Goal: Information Seeking & Learning: Learn about a topic

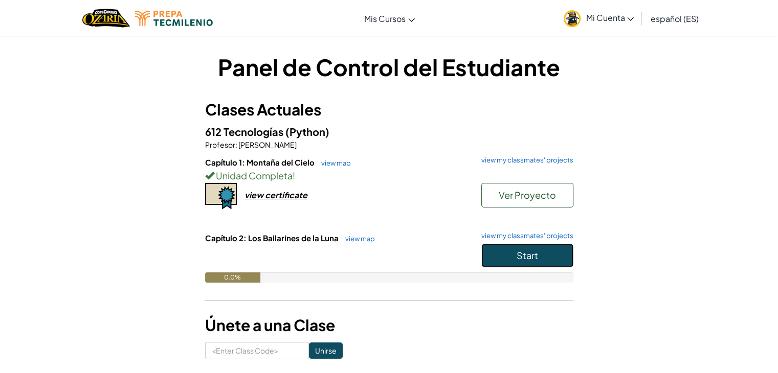
click at [556, 257] on button "Start" at bounding box center [527, 256] width 92 height 24
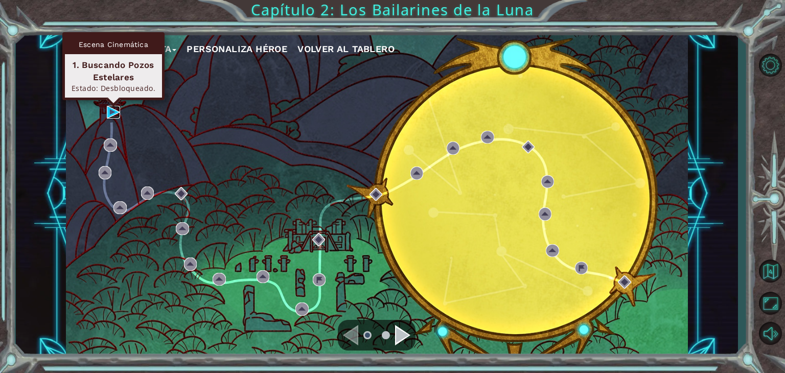
click at [107, 111] on img at bounding box center [113, 112] width 13 height 13
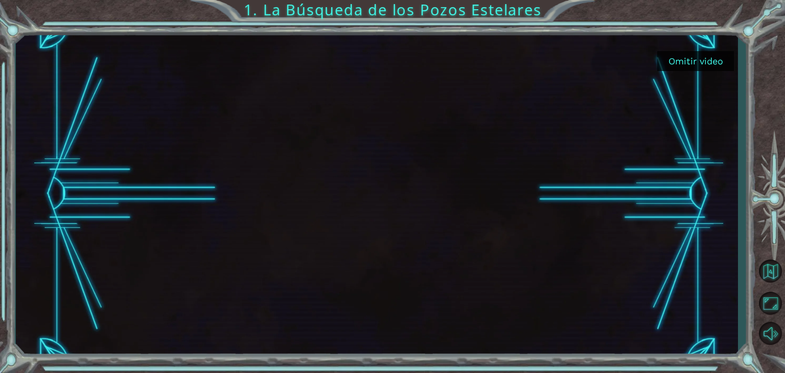
click at [704, 58] on button "Omitir video" at bounding box center [695, 61] width 77 height 20
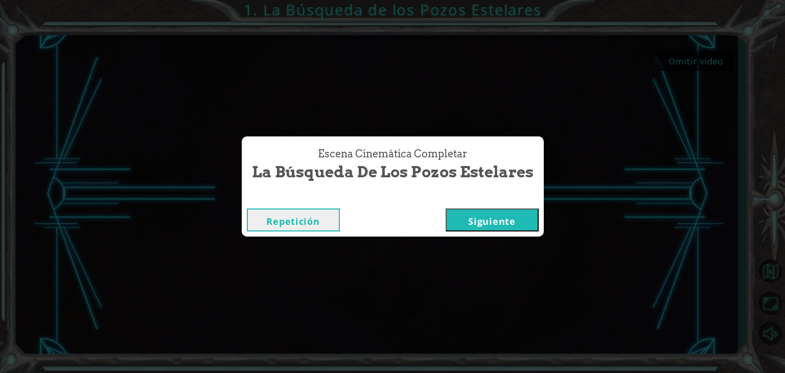
click at [505, 223] on button "Siguiente" at bounding box center [492, 220] width 93 height 23
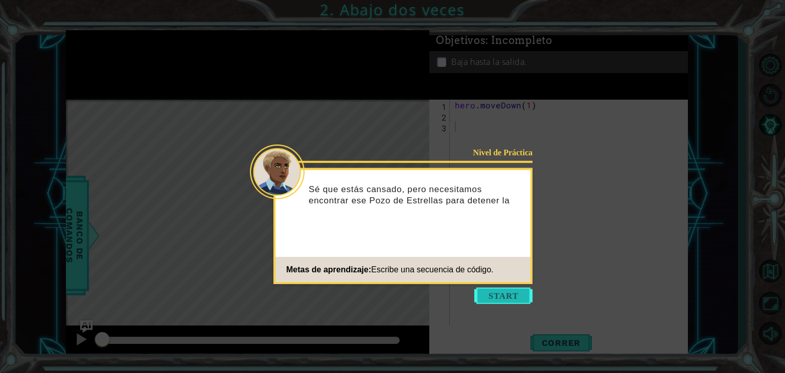
click at [496, 294] on button "Start" at bounding box center [503, 296] width 58 height 16
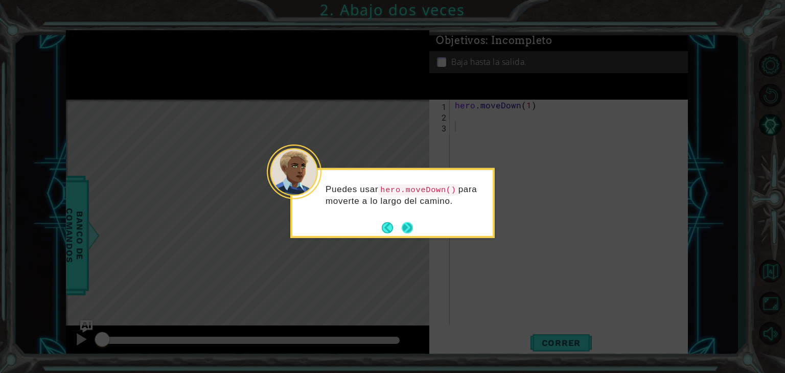
click at [407, 227] on button "Next" at bounding box center [407, 227] width 11 height 11
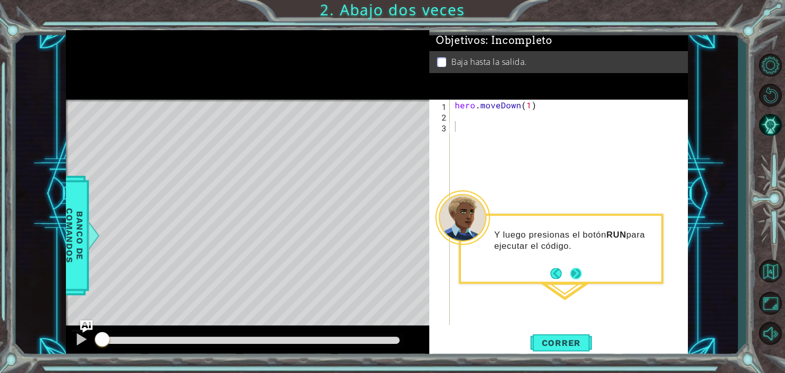
click at [576, 271] on button "Next" at bounding box center [576, 273] width 11 height 11
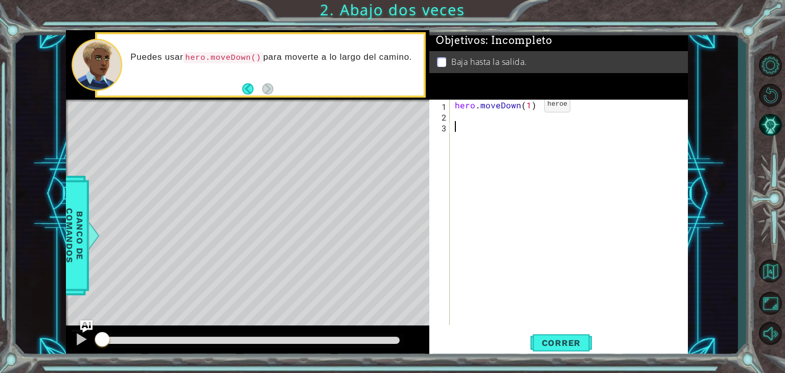
click at [528, 107] on div "hero . moveDown ( 1 )" at bounding box center [572, 223] width 238 height 247
type textarea "hero.moveDown(2)"
click at [562, 345] on span "Correr" at bounding box center [562, 343] width 60 height 10
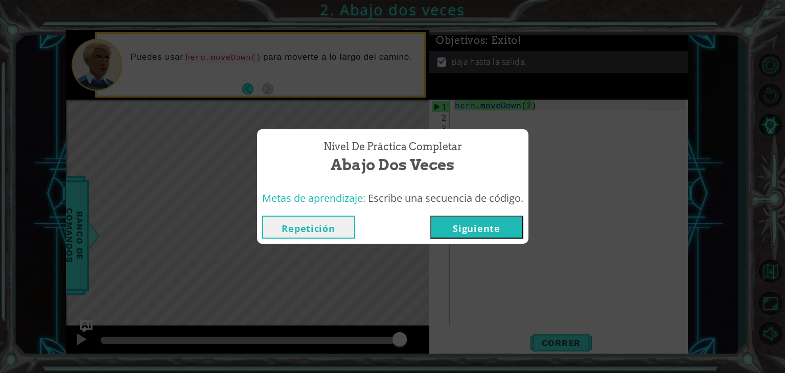
click at [480, 232] on button "Siguiente" at bounding box center [476, 227] width 93 height 23
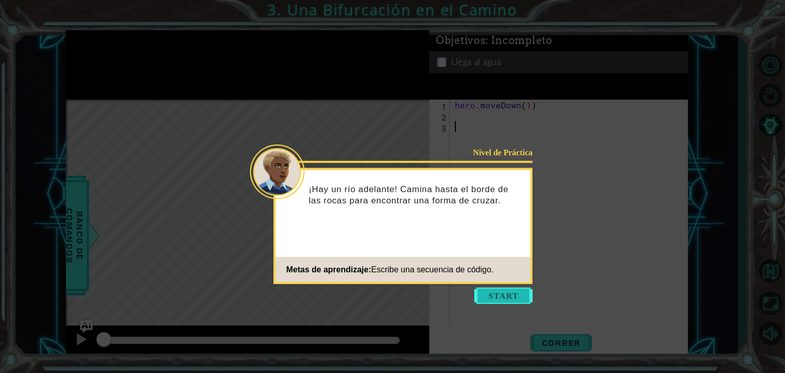
click at [495, 293] on button "Start" at bounding box center [503, 296] width 58 height 16
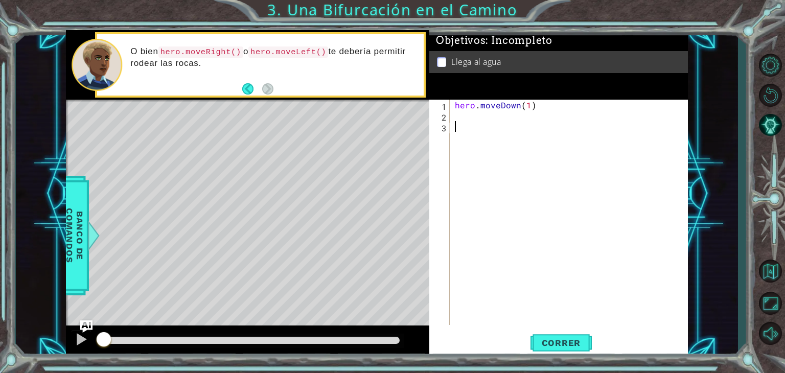
click at [476, 115] on div "hero . moveDown ( 1 )" at bounding box center [572, 223] width 238 height 247
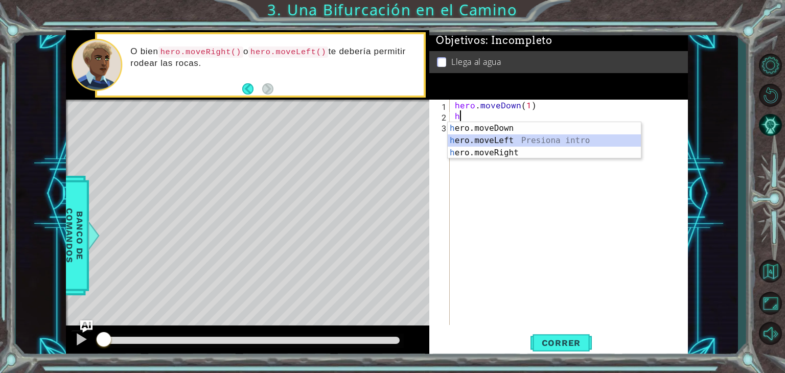
click at [500, 142] on div "h ero.moveDown Presiona intro h ero.moveLeft Presiona intro h ero.moveRight Pre…" at bounding box center [544, 152] width 193 height 61
type textarea "hero.moveLeft(1)"
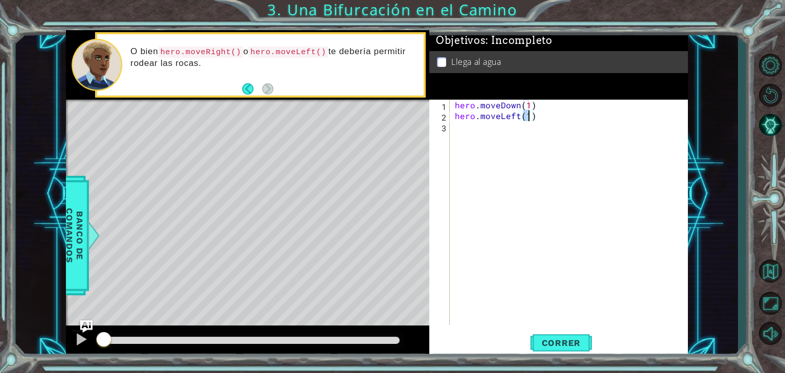
click at [487, 132] on div "hero . moveDown ( 1 ) hero . moveLeft ( 1 )" at bounding box center [572, 223] width 238 height 247
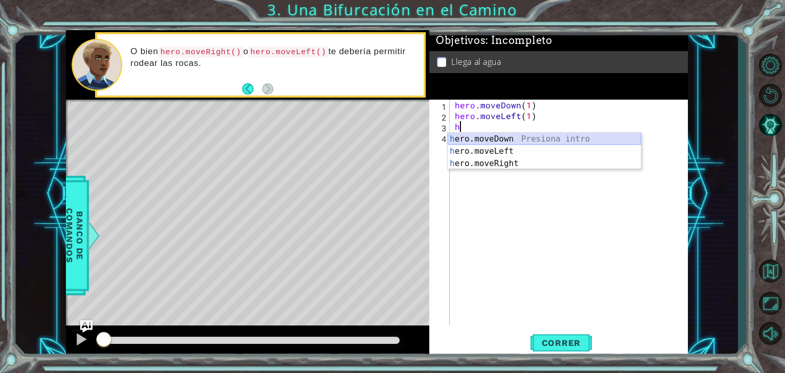
click at [505, 144] on div "h ero.moveDown Presiona intro h ero.moveLeft Presiona intro h ero.moveRight Pre…" at bounding box center [544, 163] width 193 height 61
type textarea "hero.moveDown(1)"
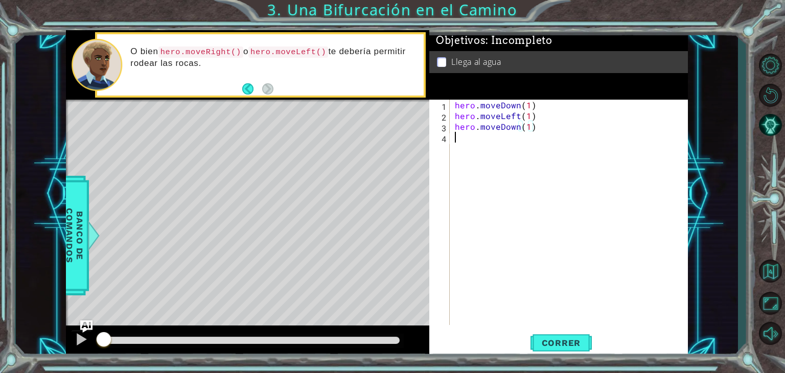
drag, startPoint x: 556, startPoint y: 279, endPoint x: 561, endPoint y: 309, distance: 30.6
click at [562, 308] on div "hero . moveDown ( 1 ) hero . moveLeft ( 1 ) hero . moveDown ( 1 )" at bounding box center [572, 223] width 238 height 247
click at [564, 339] on span "Correr" at bounding box center [562, 343] width 60 height 10
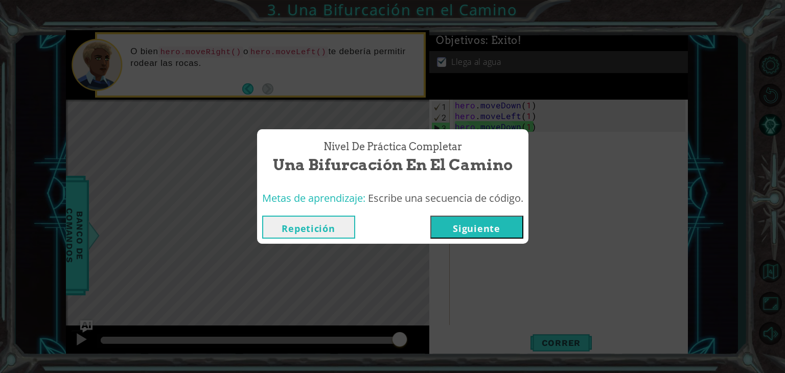
click at [456, 219] on button "Siguiente" at bounding box center [476, 227] width 93 height 23
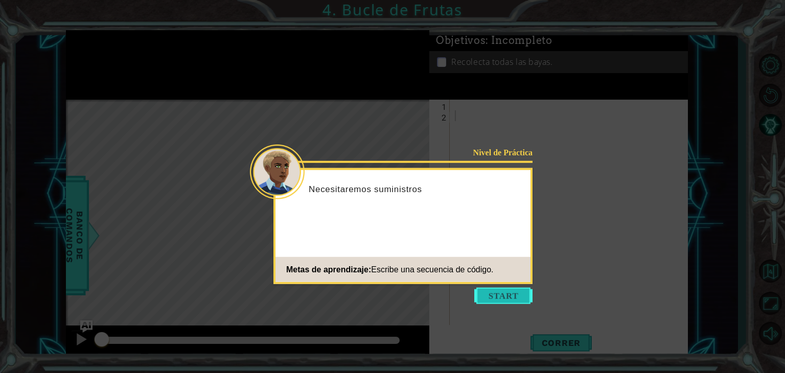
click at [505, 295] on button "Start" at bounding box center [503, 296] width 58 height 16
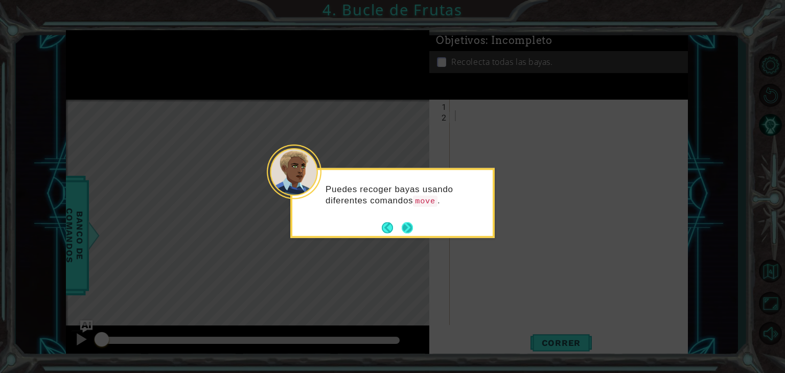
click at [416, 232] on div "Puedes recoger bayas usando diferentes comandos move ." at bounding box center [392, 203] width 204 height 70
click at [413, 225] on button "Next" at bounding box center [407, 227] width 11 height 11
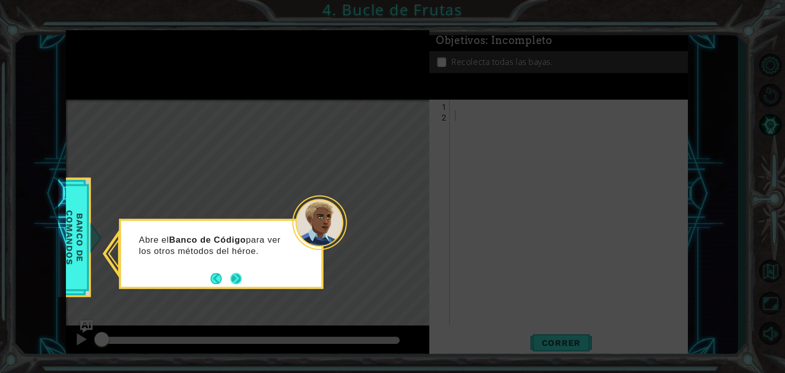
click at [240, 277] on button "Next" at bounding box center [236, 278] width 11 height 11
click at [240, 274] on button "Next" at bounding box center [236, 278] width 11 height 11
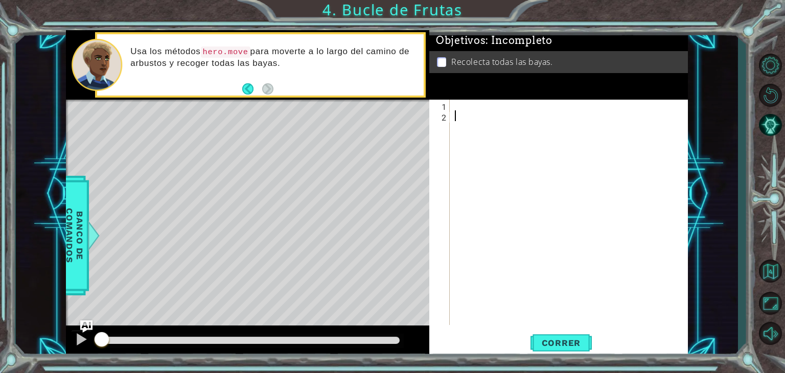
click at [466, 111] on div at bounding box center [572, 223] width 238 height 247
click at [466, 108] on div at bounding box center [572, 223] width 238 height 247
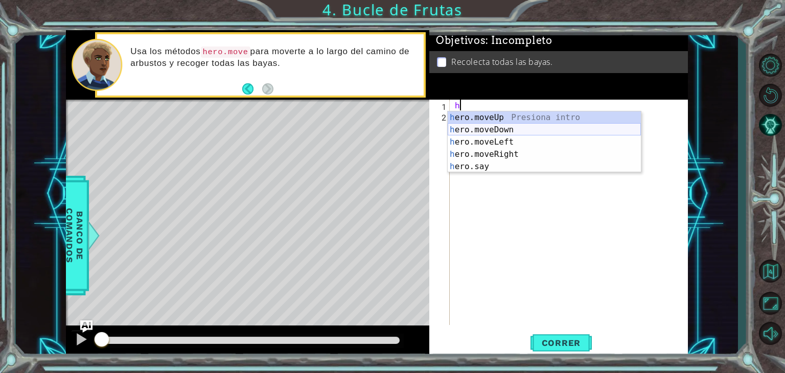
click at [495, 129] on div "h ero.moveUp Presiona intro h ero.moveDown Presiona intro h ero.moveLeft Presio…" at bounding box center [544, 154] width 193 height 86
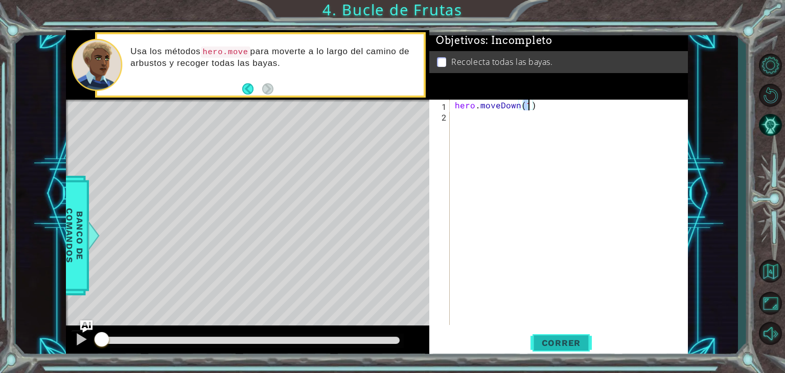
type textarea "hero.moveDown(1)"
click at [562, 346] on span "Correr" at bounding box center [562, 343] width 60 height 10
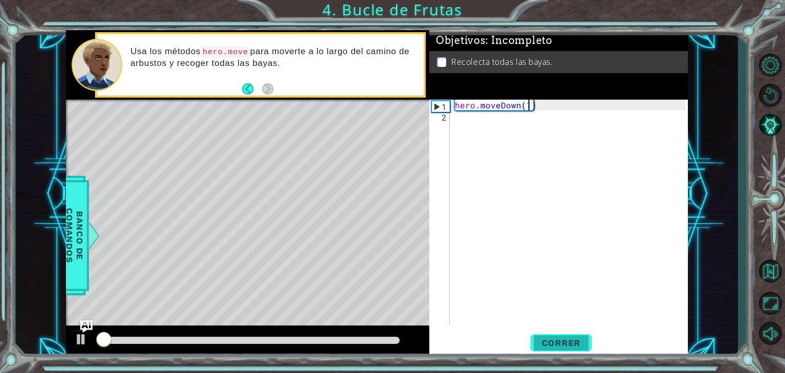
click at [560, 340] on span "Correr" at bounding box center [562, 343] width 60 height 10
click at [487, 137] on div "hero . moveDown ( 1 )" at bounding box center [572, 223] width 238 height 247
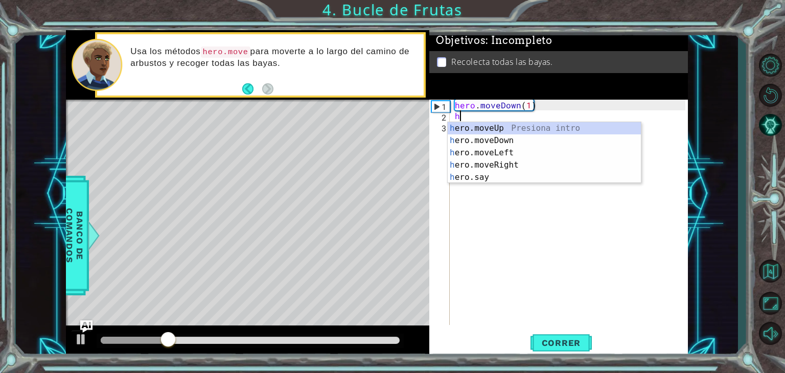
click at [531, 107] on div "hero . moveDown ( 1 ) h" at bounding box center [572, 223] width 238 height 247
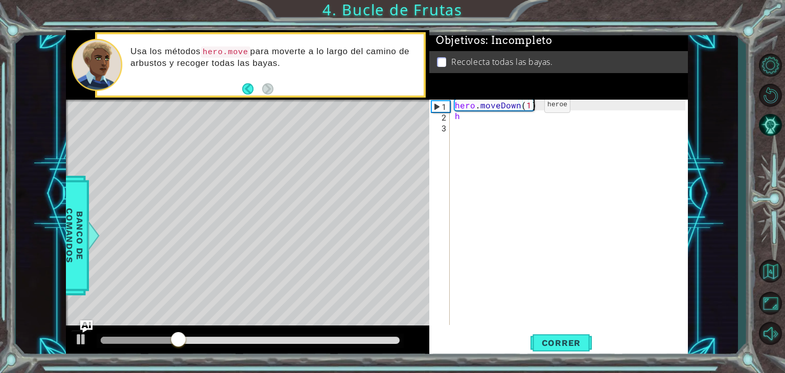
click at [527, 107] on div "hero . moveDown ( 1 ) h" at bounding box center [572, 223] width 238 height 247
click at [465, 119] on div "hero . moveDown ( 2 ) h" at bounding box center [572, 223] width 238 height 247
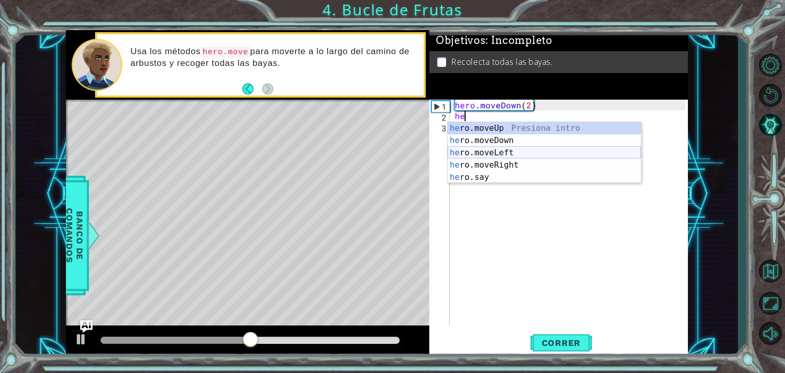
click at [509, 150] on div "he ro.moveUp Presiona intro he ro.moveDown Presiona intro he ro.moveLeft Presio…" at bounding box center [544, 165] width 193 height 86
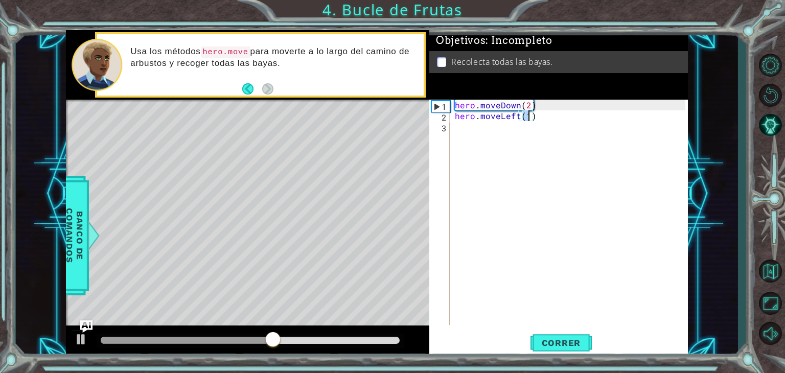
type textarea "hero.moveLeft(2)"
click at [494, 135] on div "hero . moveDown ( 2 ) hero . moveLeft ( 2 )" at bounding box center [572, 223] width 238 height 247
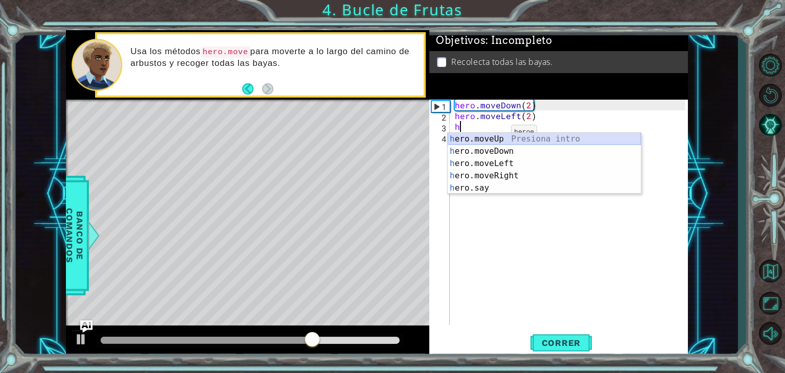
click at [514, 136] on div "h ero.moveUp Presiona intro h ero.moveDown Presiona intro h ero.moveLeft Presio…" at bounding box center [544, 176] width 193 height 86
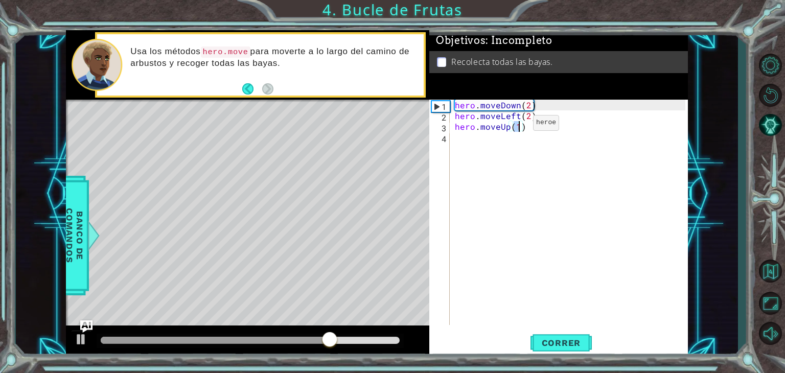
type textarea "hero.moveUp(2)"
click at [504, 148] on div "hero . moveDown ( 2 ) hero . moveLeft ( 2 ) hero . moveUp ( 2 )" at bounding box center [572, 223] width 238 height 247
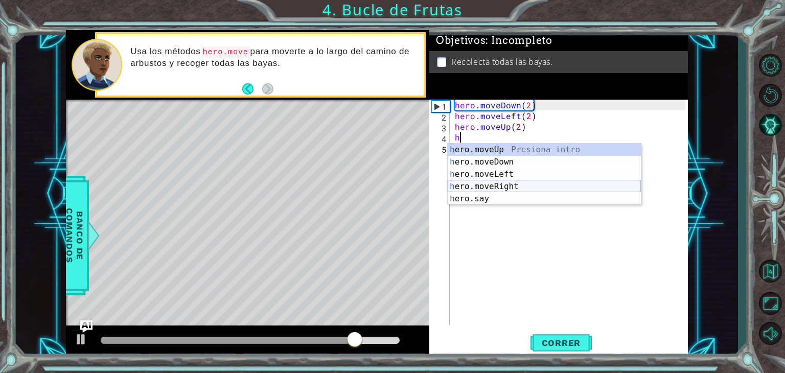
click at [510, 186] on div "h ero.moveUp Presiona intro h ero.moveDown Presiona intro h ero.moveLeft Presio…" at bounding box center [544, 187] width 193 height 86
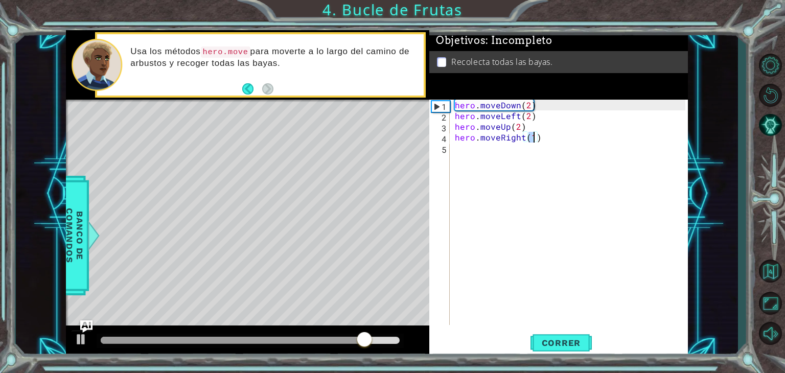
scroll to position [0, 4]
type textarea "hero.moveRight(2)"
click at [557, 334] on button "Correr" at bounding box center [561, 343] width 61 height 26
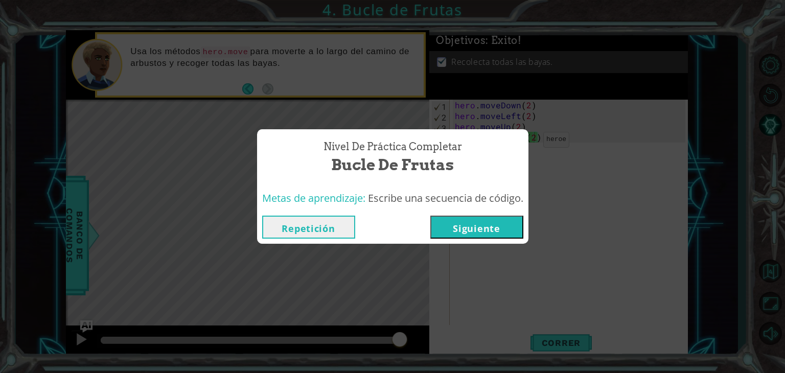
click at [509, 226] on button "Siguiente" at bounding box center [476, 227] width 93 height 23
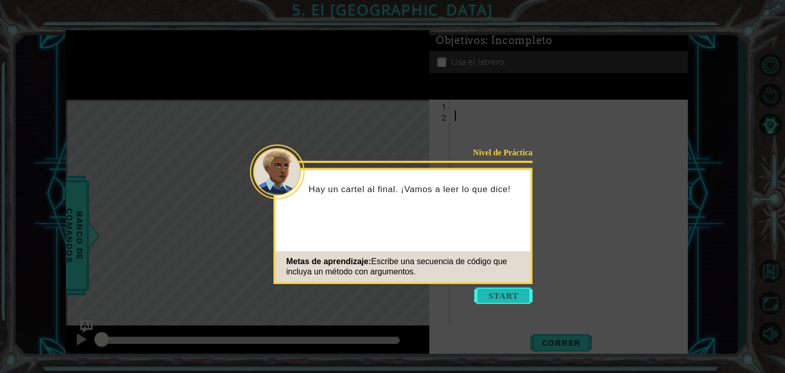
click at [507, 292] on button "Start" at bounding box center [503, 296] width 58 height 16
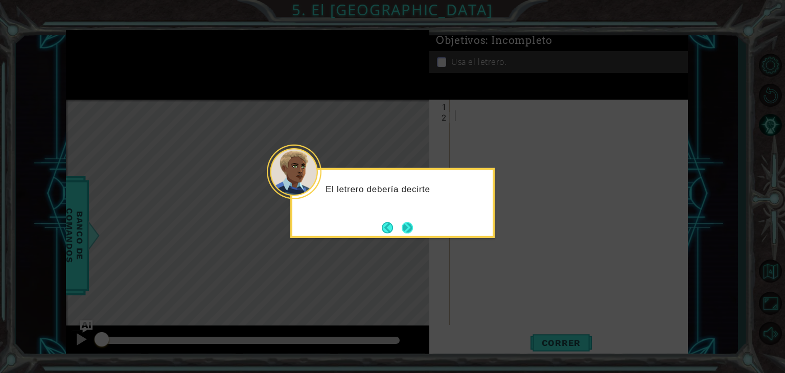
click at [410, 227] on button "Next" at bounding box center [407, 227] width 11 height 11
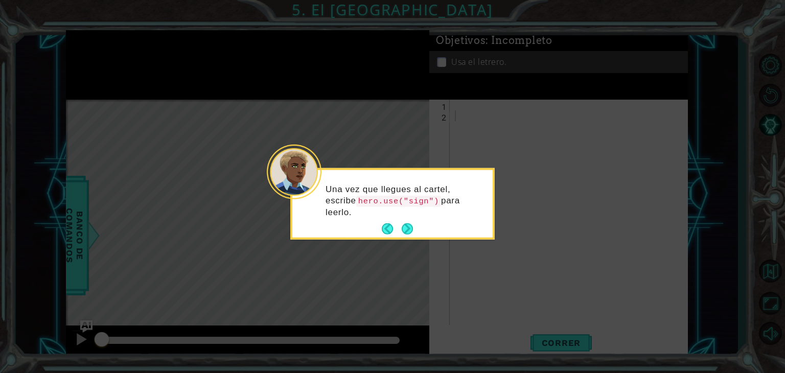
click at [410, 227] on button "Next" at bounding box center [407, 228] width 11 height 11
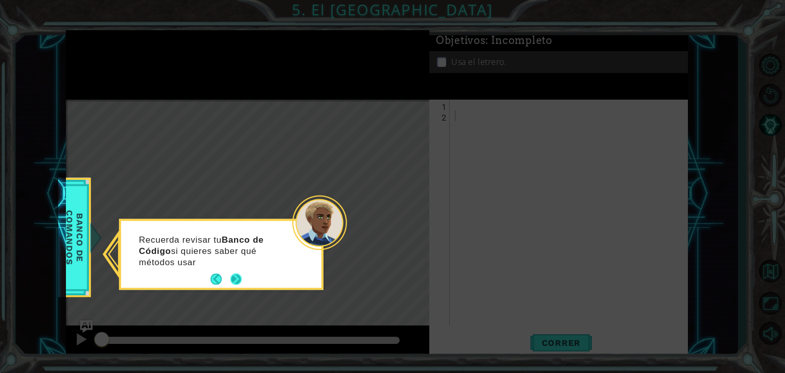
click at [236, 280] on button "Next" at bounding box center [236, 279] width 11 height 11
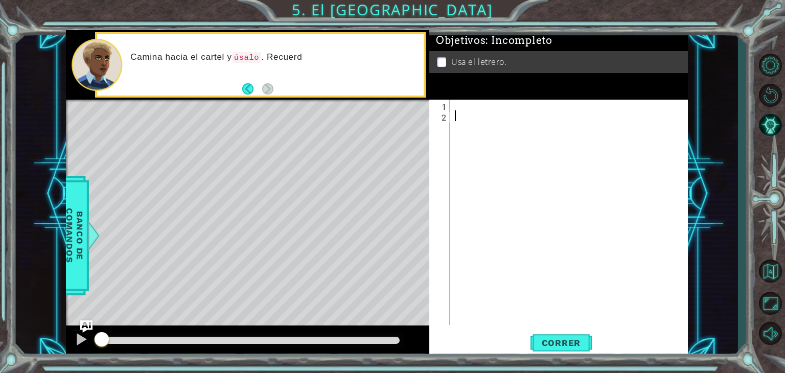
click at [474, 109] on div at bounding box center [572, 223] width 238 height 247
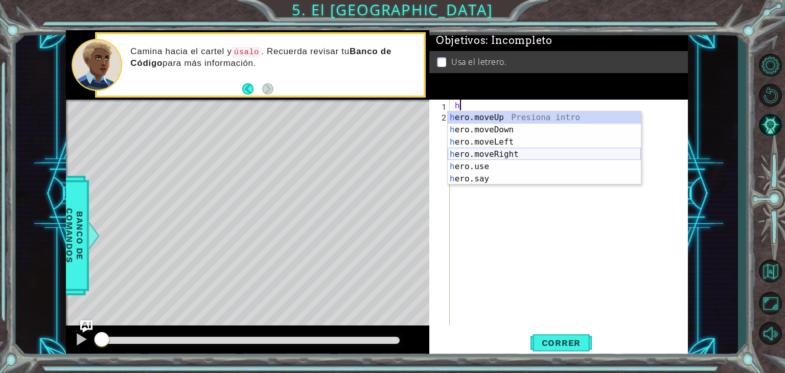
click at [489, 151] on div "h ero.moveUp Presiona intro h ero.moveDown Presiona intro h ero.moveLeft Presio…" at bounding box center [544, 160] width 193 height 98
type textarea "hero.moveRight(1)"
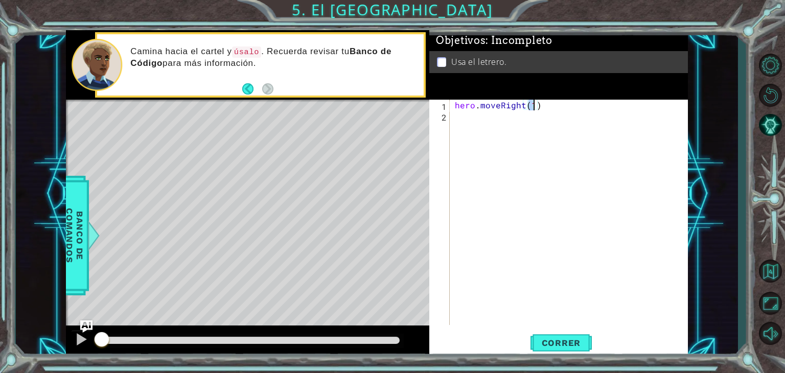
click at [484, 121] on div "hero . moveRight ( 1 )" at bounding box center [572, 223] width 238 height 247
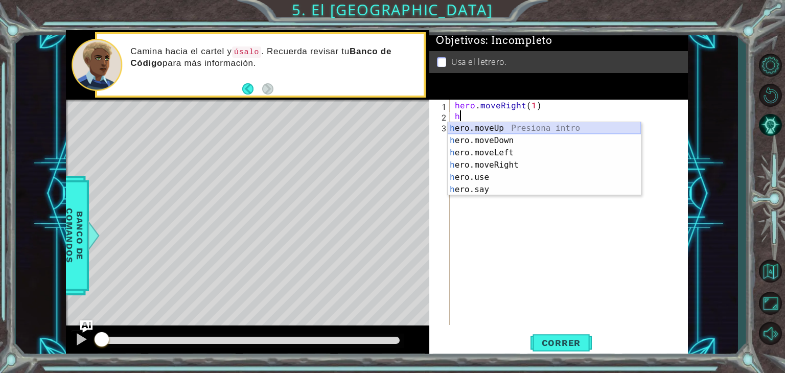
click at [512, 130] on div "h ero.moveUp Presiona intro h ero.moveDown Presiona intro h ero.moveLeft Presio…" at bounding box center [544, 171] width 193 height 98
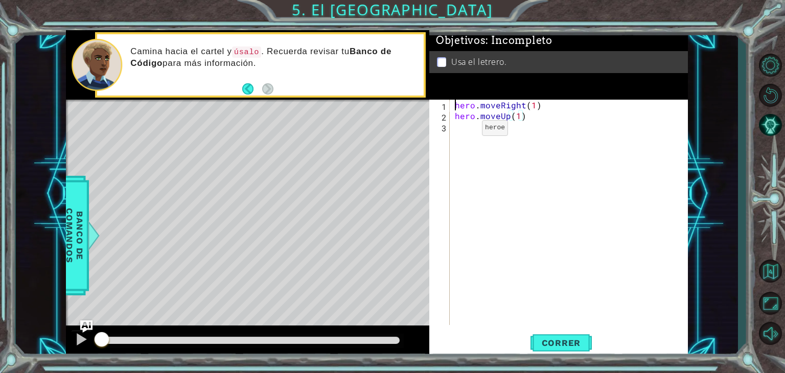
click at [465, 130] on div "hero . moveRight ( 1 ) hero . moveUp ( 1 )" at bounding box center [572, 223] width 238 height 247
click at [495, 89] on div "Objetivos : Incompleto Usa el letrero." at bounding box center [558, 65] width 259 height 70
click at [479, 105] on div "h" at bounding box center [572, 223] width 238 height 247
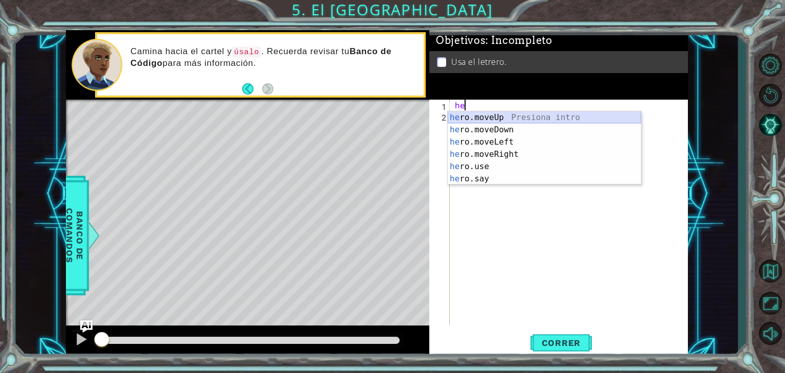
click at [499, 112] on div "he ro.moveUp Presiona intro he ro.moveDown Presiona intro he ro.moveLeft Presio…" at bounding box center [544, 160] width 193 height 98
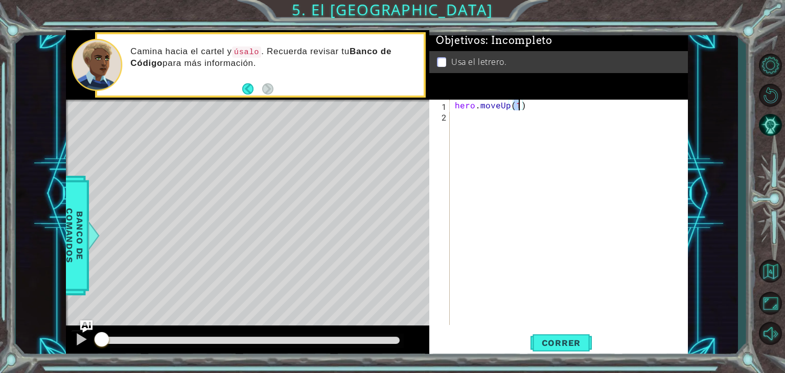
click at [534, 105] on div "hero . moveUp ( 1 )" at bounding box center [572, 223] width 238 height 247
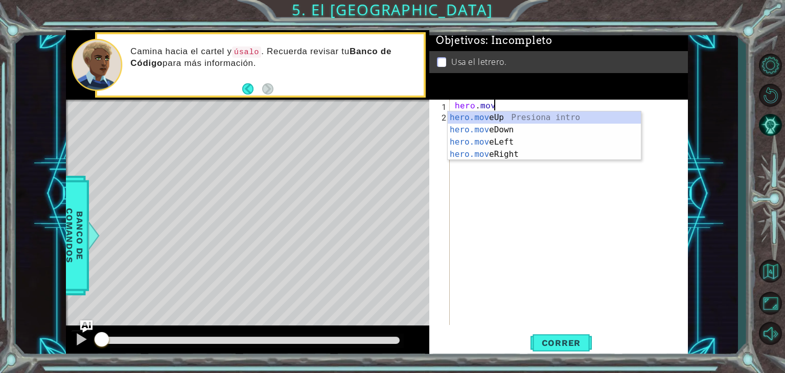
type textarea "h"
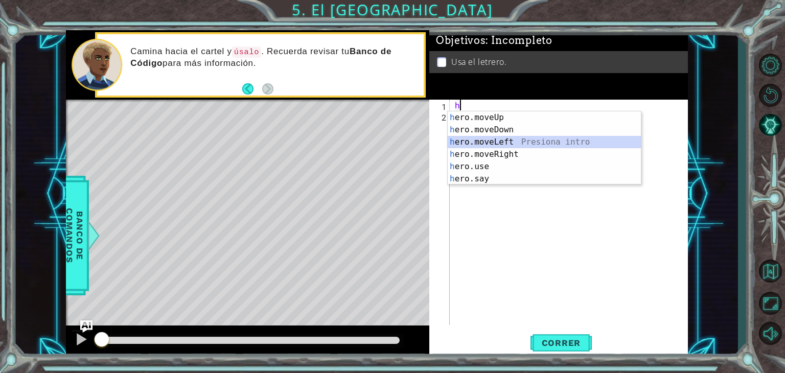
click at [512, 147] on div "h ero.moveUp Presiona intro h ero.moveDown Presiona intro h ero.moveLeft Presio…" at bounding box center [544, 160] width 193 height 98
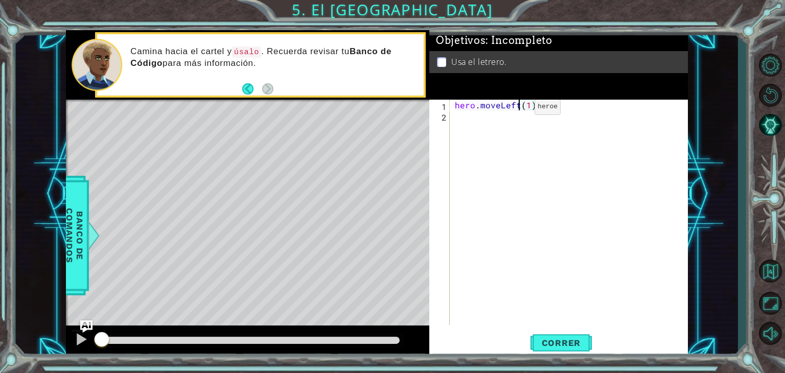
click at [518, 109] on div "hero . moveLeft ( 1 )" at bounding box center [572, 223] width 238 height 247
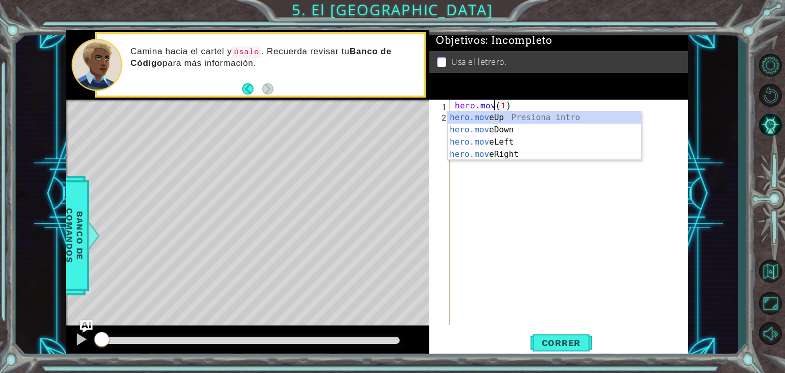
scroll to position [0, 2]
click at [498, 154] on div "hero.move Up Presiona intro hero.move Down Presiona intro hero.move Left Presio…" at bounding box center [544, 148] width 193 height 74
type textarea "hero.moveRight(1)(1)"
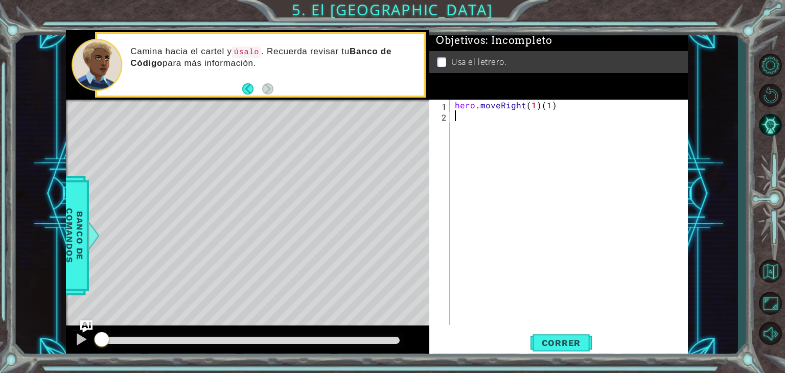
click at [499, 127] on div "hero . moveRight ( 1 ) ( 1 )" at bounding box center [572, 223] width 238 height 247
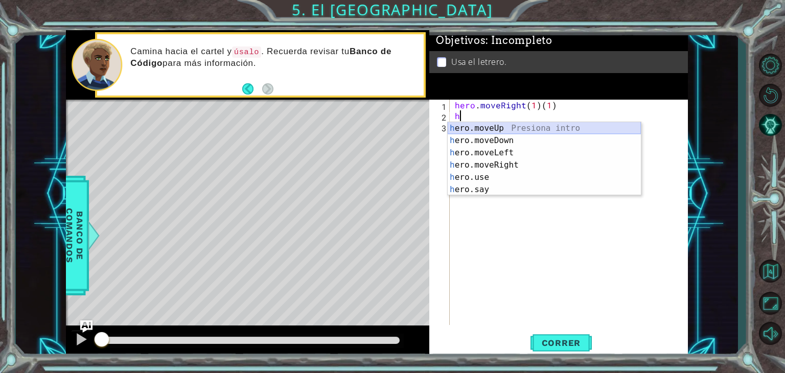
click at [509, 130] on div "h ero.moveUp Presiona intro h ero.moveDown Presiona intro h ero.moveLeft Presio…" at bounding box center [544, 171] width 193 height 98
type textarea "hero.moveUp(1)"
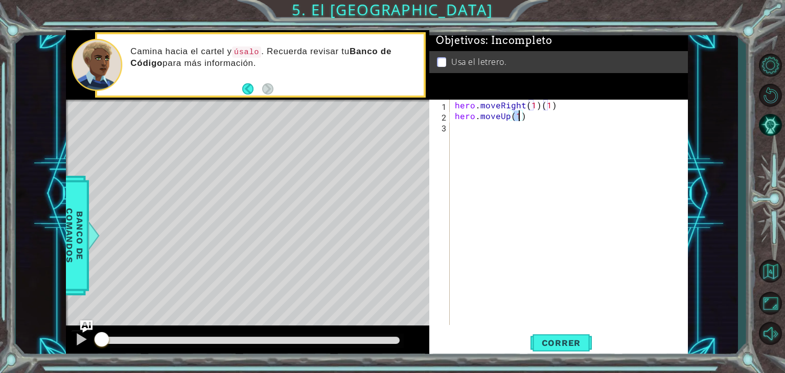
click at [474, 130] on div "hero . moveRight ( 1 ) ( 1 ) hero . moveUp ( 1 )" at bounding box center [572, 223] width 238 height 247
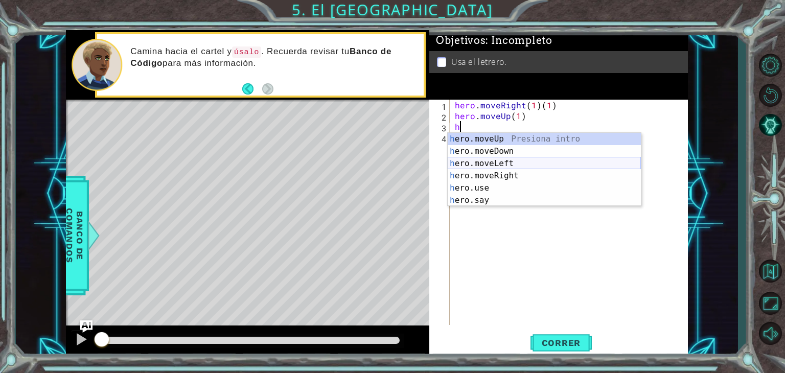
click at [514, 165] on div "h ero.moveUp Presiona intro h ero.moveDown Presiona intro h ero.moveLeft Presio…" at bounding box center [544, 182] width 193 height 98
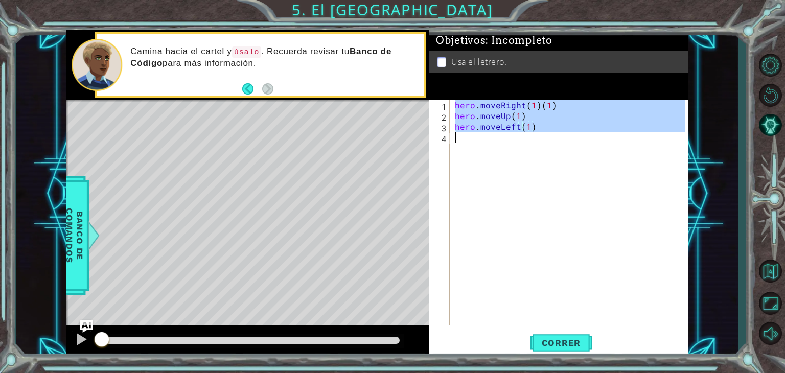
click at [474, 144] on div "hero . moveRight ( 1 ) ( 1 ) hero . moveUp ( 1 ) hero . moveLeft ( 1 )" at bounding box center [572, 223] width 238 height 247
type textarea "hero.moveLeft(1)"
click at [474, 144] on div "hero . moveRight ( 1 ) ( 1 ) hero . moveUp ( 1 ) hero . moveLeft ( 1 )" at bounding box center [569, 212] width 233 height 225
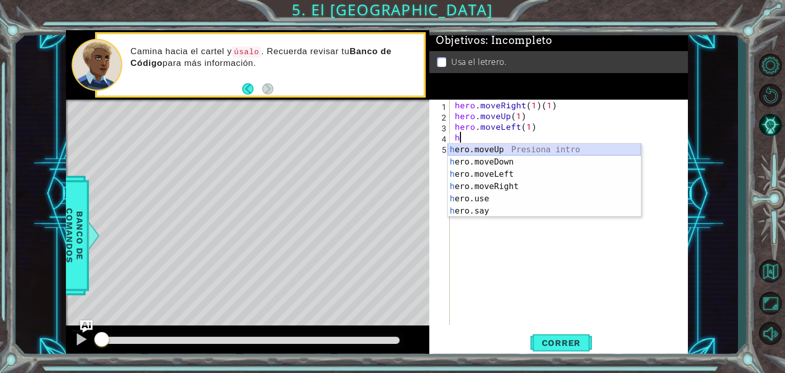
click at [509, 151] on div "h ero.moveUp Presiona intro h ero.moveDown Presiona intro h ero.moveLeft Presio…" at bounding box center [544, 193] width 193 height 98
type textarea "hero.moveUp(1)"
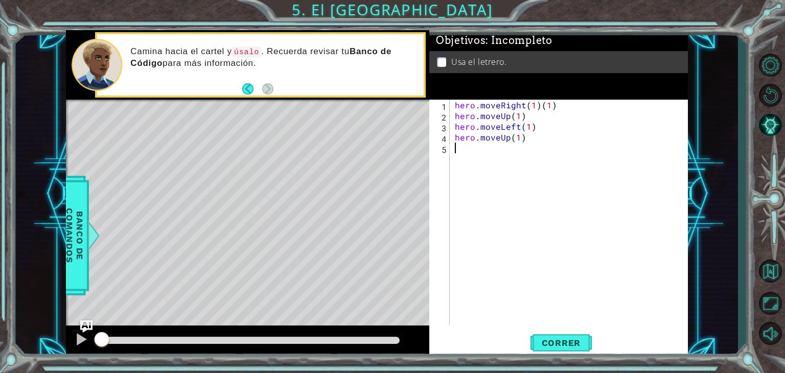
click at [498, 149] on div "hero . moveRight ( 1 ) ( 1 ) hero . moveUp ( 1 ) hero . moveLeft ( 1 ) hero . m…" at bounding box center [572, 223] width 238 height 247
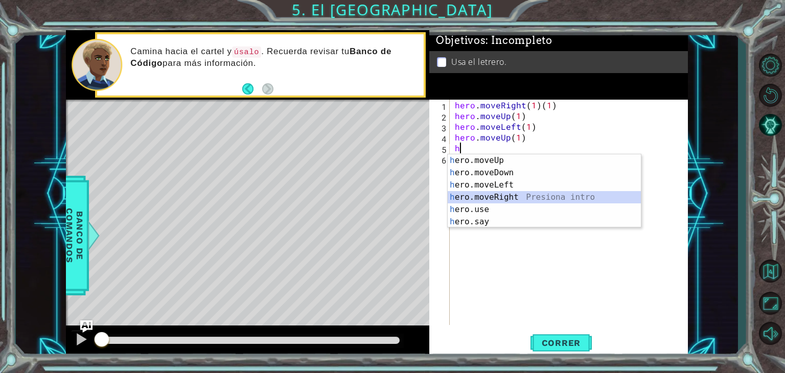
click at [502, 199] on div "h ero.moveUp Presiona intro h ero.moveDown Presiona intro h ero.moveLeft Presio…" at bounding box center [544, 203] width 193 height 98
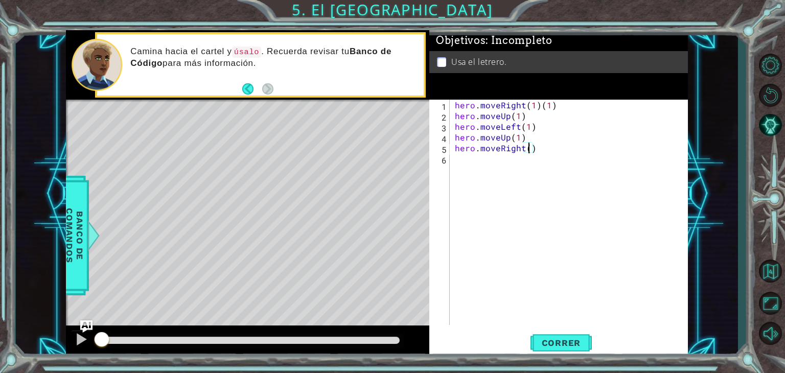
type textarea "hero.moveRight(2)"
click at [465, 170] on div "hero . moveRight ( 1 ) ( 1 ) hero . moveUp ( 1 ) hero . moveLeft ( 1 ) hero . m…" at bounding box center [572, 223] width 238 height 247
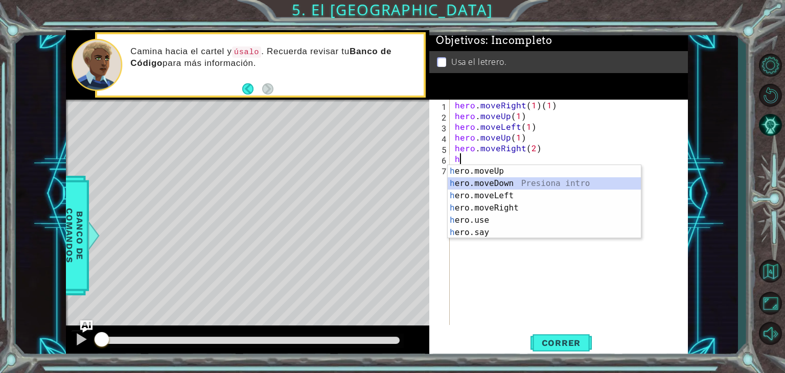
click at [513, 180] on div "h ero.moveUp Presiona intro h ero.moveDown Presiona intro h ero.moveLeft Presio…" at bounding box center [544, 214] width 193 height 98
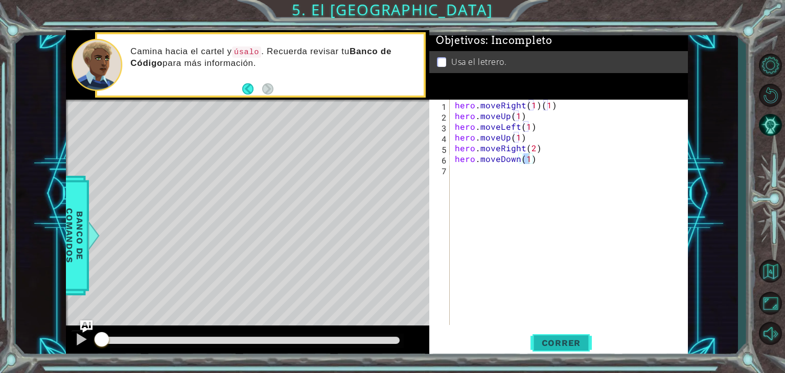
click at [571, 342] on span "Correr" at bounding box center [562, 343] width 60 height 10
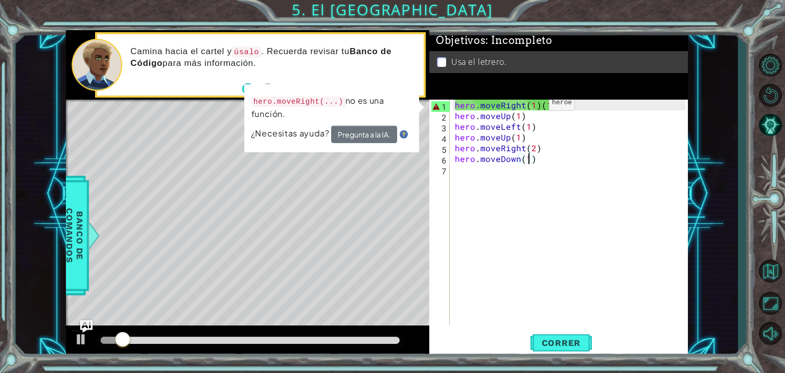
click at [532, 105] on div "hero . moveRight ( 1 ) ( 1 ) hero . moveUp ( 1 ) hero . moveLeft ( 1 ) hero . m…" at bounding box center [572, 223] width 238 height 247
click at [537, 105] on div "hero . moveRight ( 1 ) ( 1 ) hero . moveUp ( 1 ) hero . moveLeft ( 1 ) hero . m…" at bounding box center [572, 223] width 238 height 247
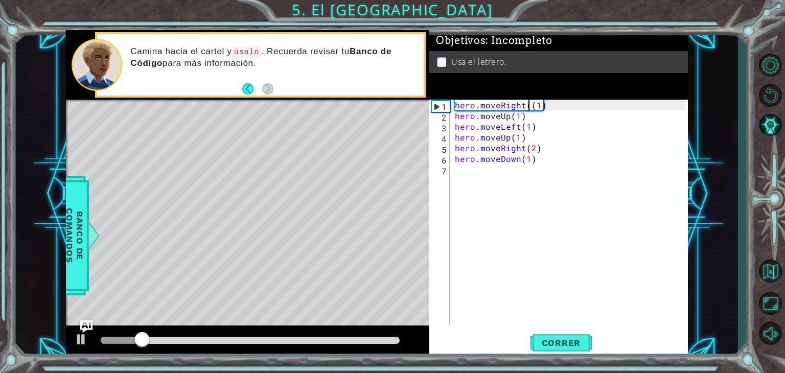
type textarea "hero.moveRight(1)"
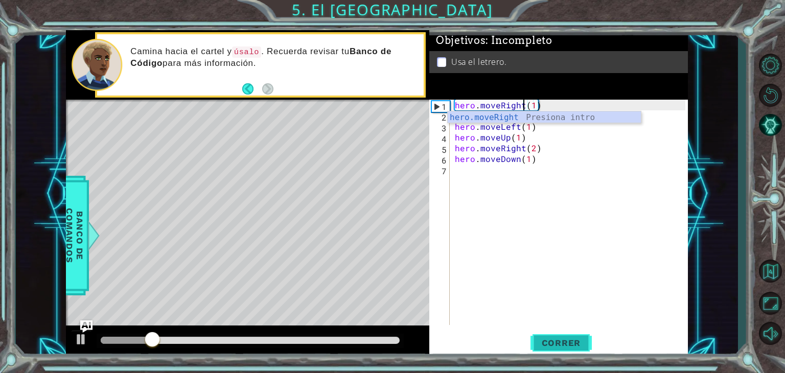
click at [560, 342] on span "Correr" at bounding box center [562, 343] width 60 height 10
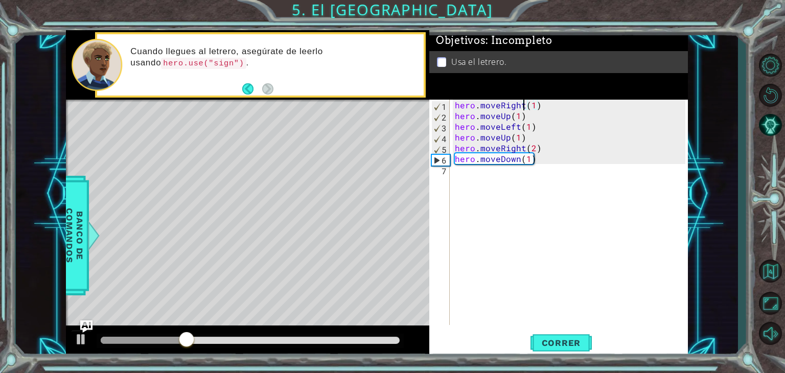
click at [465, 181] on div "hero . moveRight ( 1 ) hero . moveUp ( 1 ) hero . moveLeft ( 1 ) hero . moveUp …" at bounding box center [572, 223] width 238 height 247
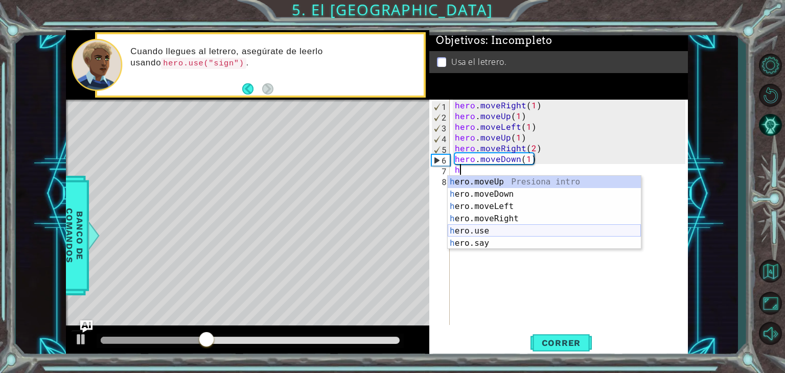
click at [493, 230] on div "h ero.moveUp Presiona intro h ero.moveDown Presiona intro h ero.moveLeft Presio…" at bounding box center [544, 225] width 193 height 98
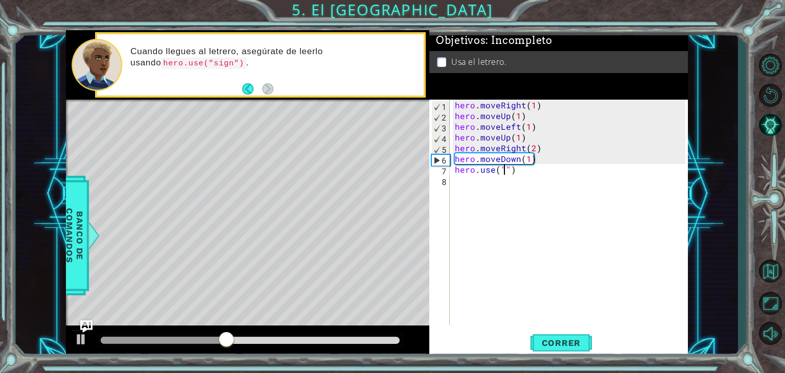
scroll to position [0, 3]
type textarea "hero.use("sign")"
click at [522, 187] on div "hero . moveRight ( 1 ) hero . moveUp ( 1 ) hero . moveLeft ( 1 ) hero . moveUp …" at bounding box center [572, 223] width 238 height 247
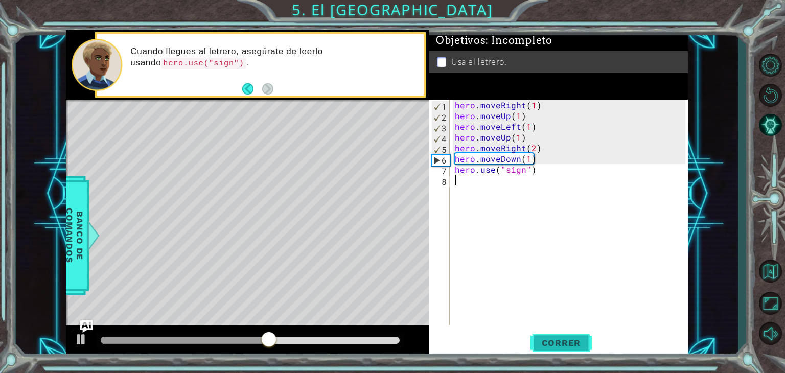
click at [550, 350] on button "Correr" at bounding box center [561, 343] width 61 height 26
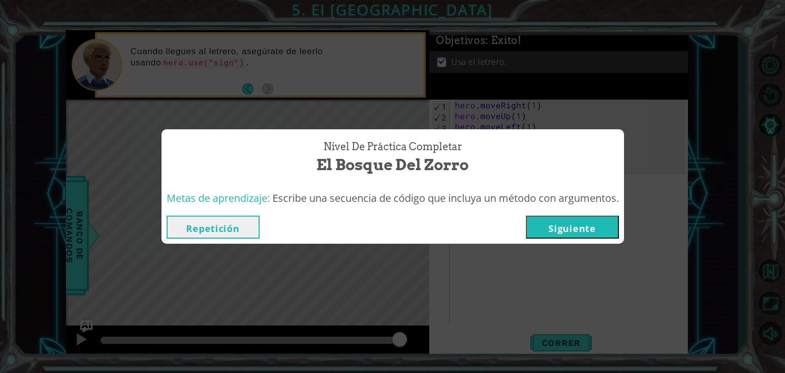
drag, startPoint x: 570, startPoint y: 232, endPoint x: 564, endPoint y: 235, distance: 6.7
click at [569, 232] on button "Siguiente" at bounding box center [572, 227] width 93 height 23
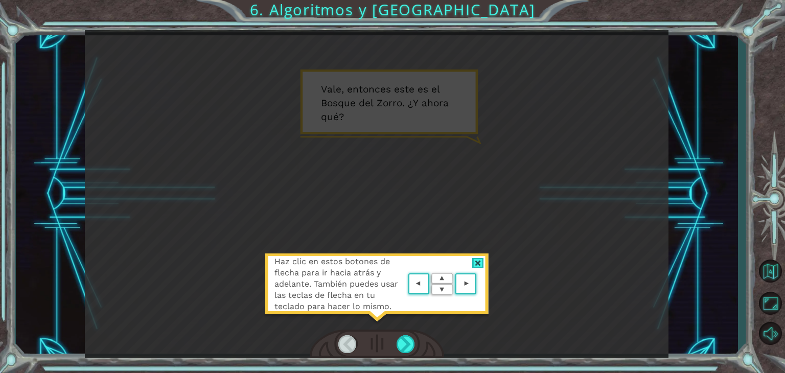
click at [480, 259] on div at bounding box center [478, 263] width 12 height 11
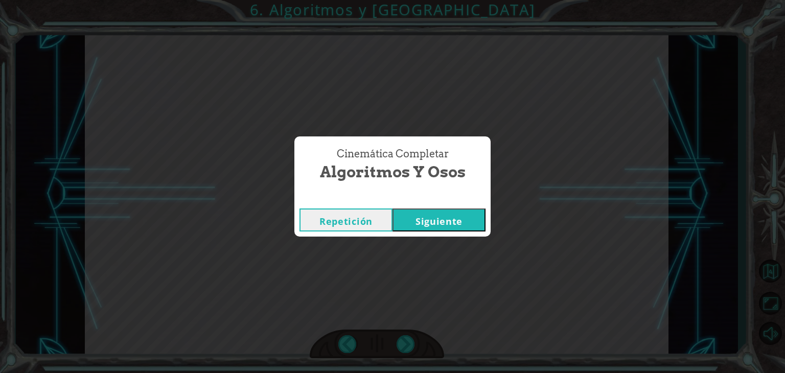
click at [454, 211] on button "Siguiente" at bounding box center [439, 220] width 93 height 23
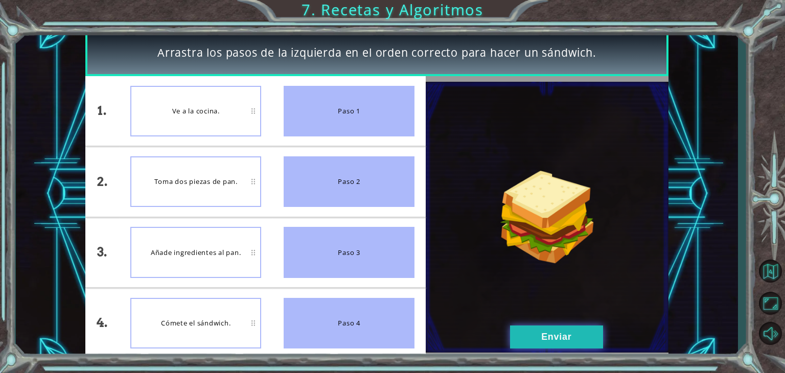
click at [540, 336] on button "Enviar" at bounding box center [556, 337] width 93 height 23
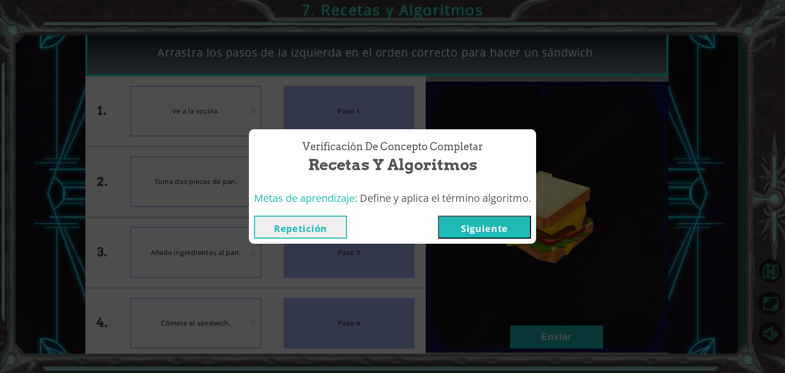
click at [503, 221] on button "Siguiente" at bounding box center [484, 227] width 93 height 23
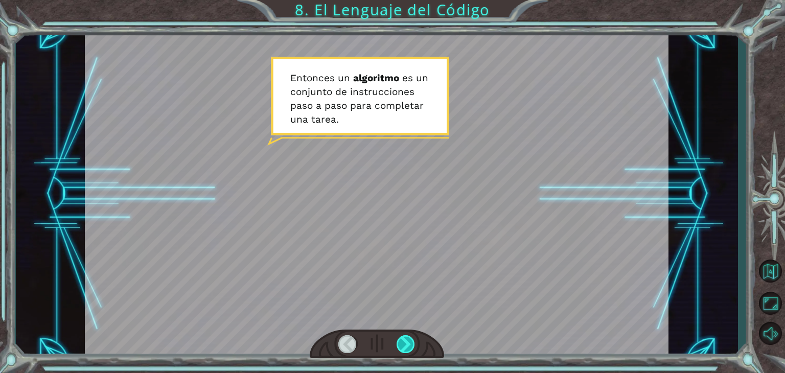
click at [403, 344] on div at bounding box center [406, 344] width 18 height 18
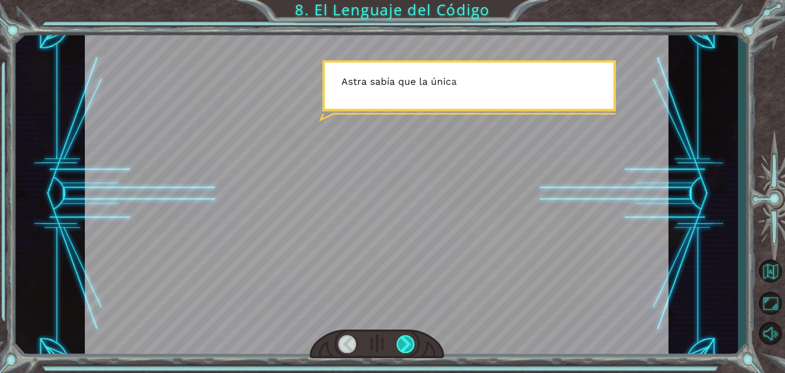
click at [403, 344] on div at bounding box center [406, 344] width 18 height 18
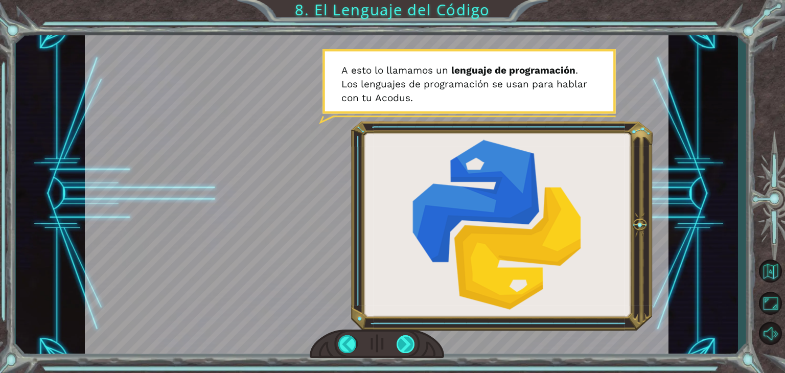
click at [403, 344] on div at bounding box center [406, 344] width 18 height 18
click at [405, 342] on div at bounding box center [406, 344] width 18 height 18
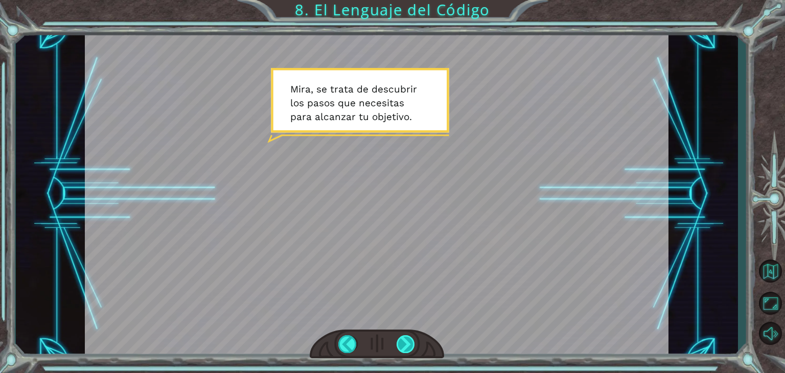
click at [405, 342] on div at bounding box center [406, 344] width 18 height 18
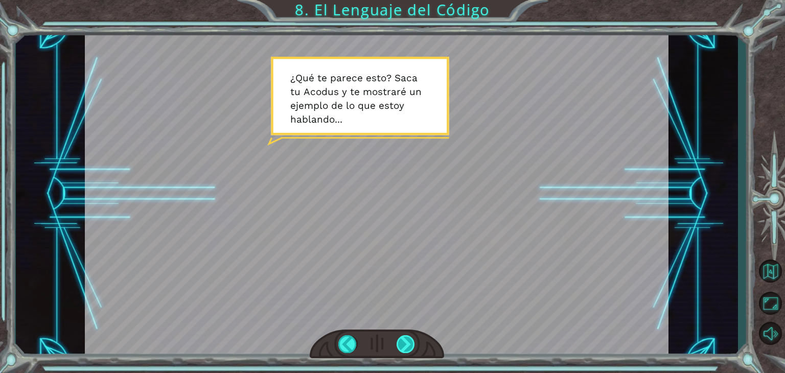
click at [405, 340] on div at bounding box center [406, 344] width 18 height 18
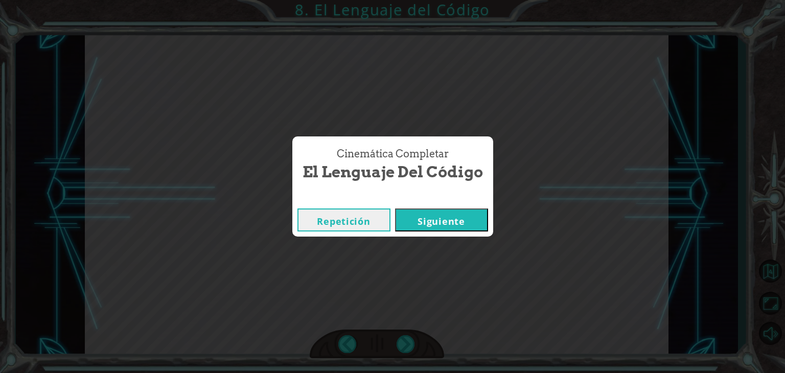
click at [439, 220] on button "Siguiente" at bounding box center [441, 220] width 93 height 23
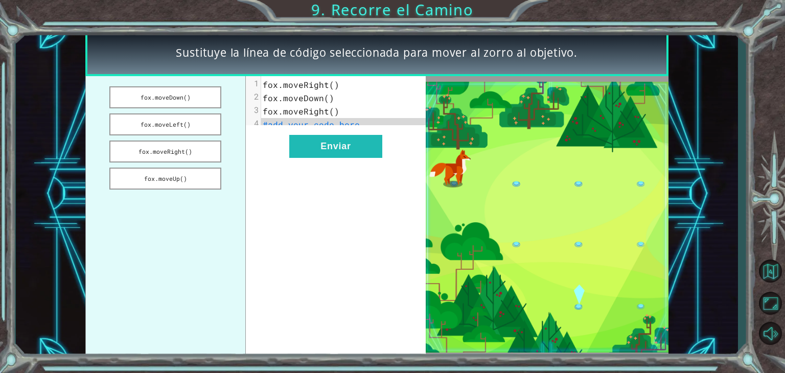
click at [297, 83] on span "fox.moveRight()" at bounding box center [301, 84] width 77 height 11
click at [357, 158] on button "Enviar" at bounding box center [335, 146] width 93 height 23
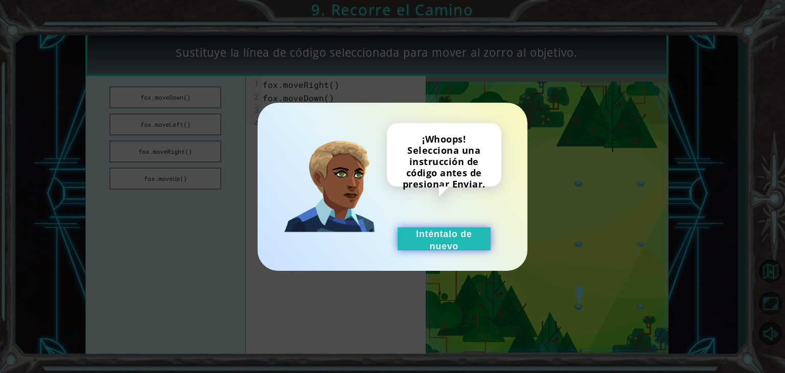
click at [470, 242] on button "Inténtalo de nuevo" at bounding box center [444, 239] width 93 height 23
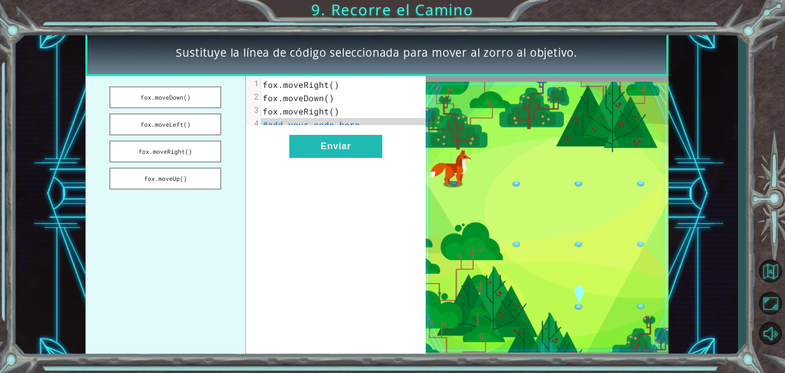
click at [306, 125] on span "#add your code here" at bounding box center [311, 124] width 97 height 11
click at [286, 111] on span "fox.moveRight()" at bounding box center [301, 111] width 77 height 11
drag, startPoint x: 188, startPoint y: 158, endPoint x: 186, endPoint y: 97, distance: 61.4
click at [186, 97] on ul "fox.moveDown() fox.moveLeft() fox.moveRight() fox.moveUp()" at bounding box center [165, 217] width 161 height 282
click at [189, 146] on button "fox.moveRight()" at bounding box center [165, 152] width 112 height 22
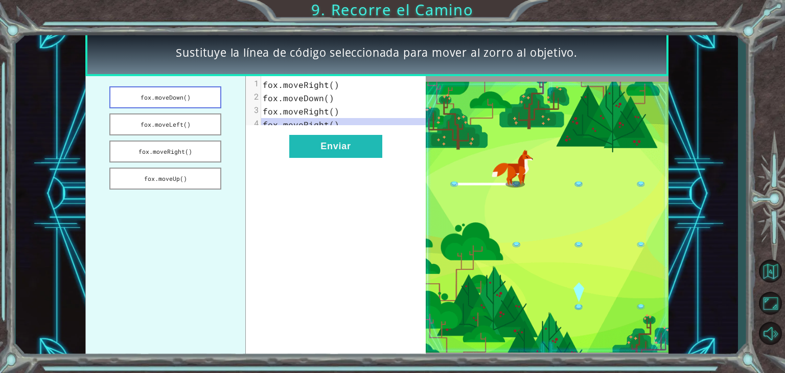
click at [176, 101] on button "fox.moveDown()" at bounding box center [165, 97] width 112 height 22
click at [310, 157] on button "Enviar" at bounding box center [335, 146] width 93 height 23
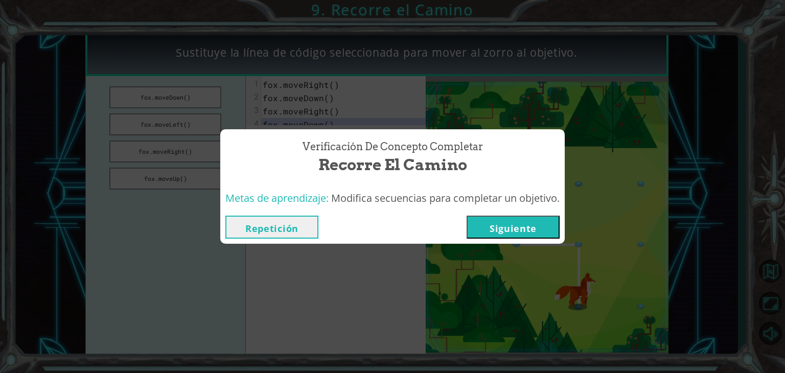
click at [513, 226] on button "Siguiente" at bounding box center [513, 227] width 93 height 23
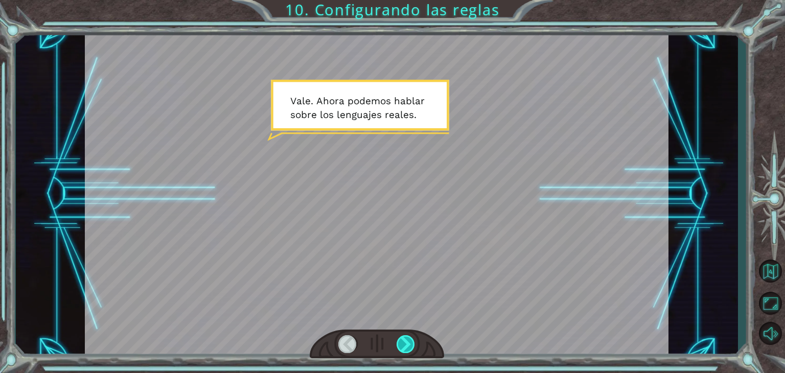
click at [407, 341] on div at bounding box center [406, 344] width 18 height 18
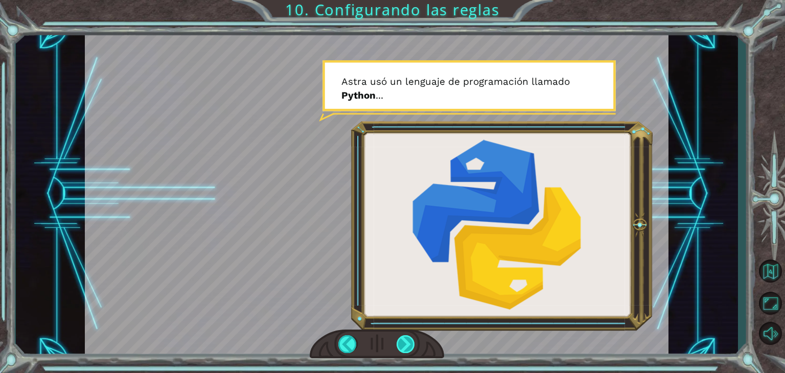
click at [403, 344] on div at bounding box center [406, 344] width 18 height 18
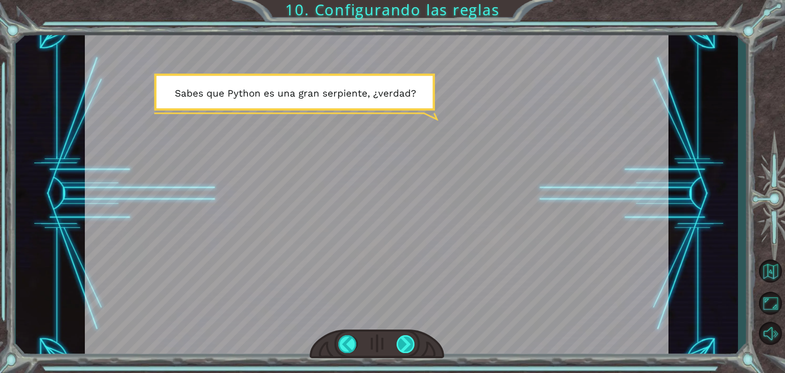
click at [403, 352] on div at bounding box center [406, 344] width 18 height 18
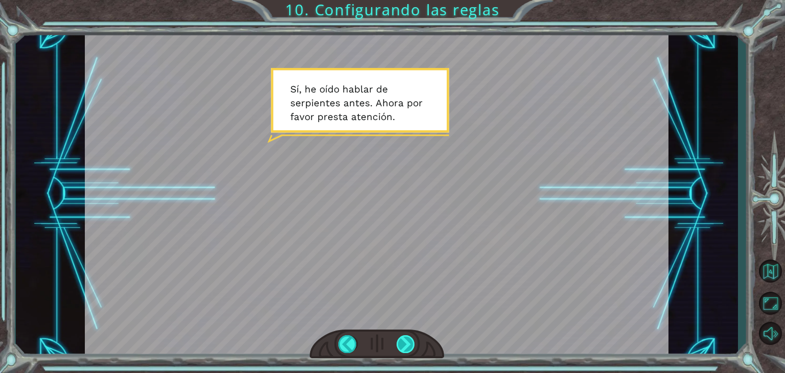
click at [403, 346] on div at bounding box center [406, 344] width 18 height 18
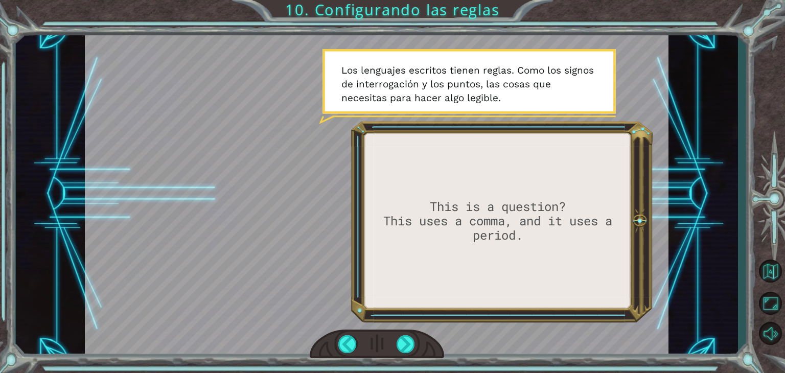
click at [406, 335] on div at bounding box center [377, 345] width 134 height 30
click at [405, 339] on div at bounding box center [406, 344] width 18 height 18
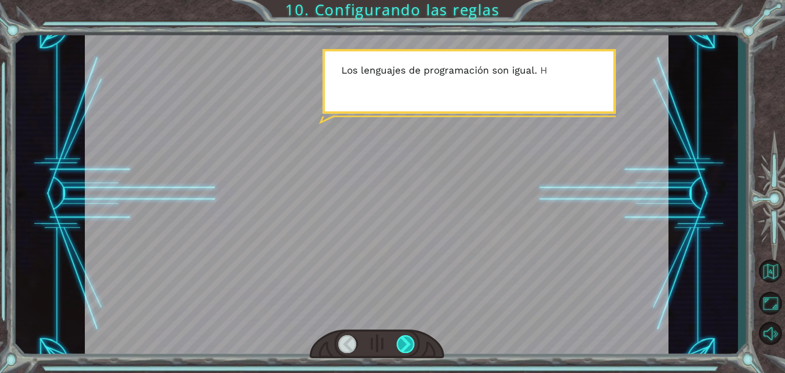
click at [404, 339] on div at bounding box center [406, 344] width 18 height 18
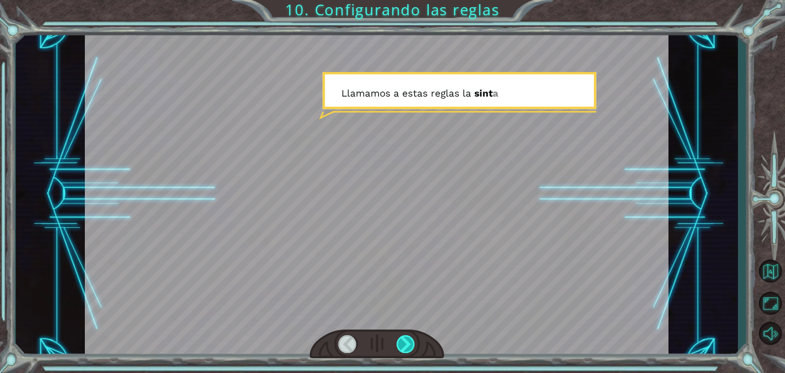
click at [403, 339] on div at bounding box center [406, 344] width 18 height 18
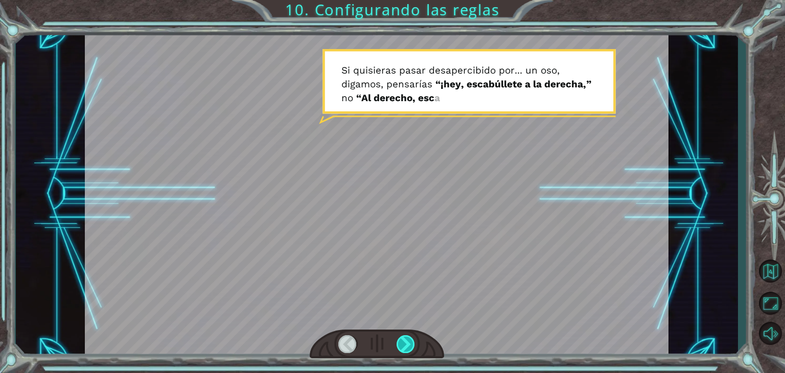
click at [402, 338] on div at bounding box center [406, 344] width 18 height 18
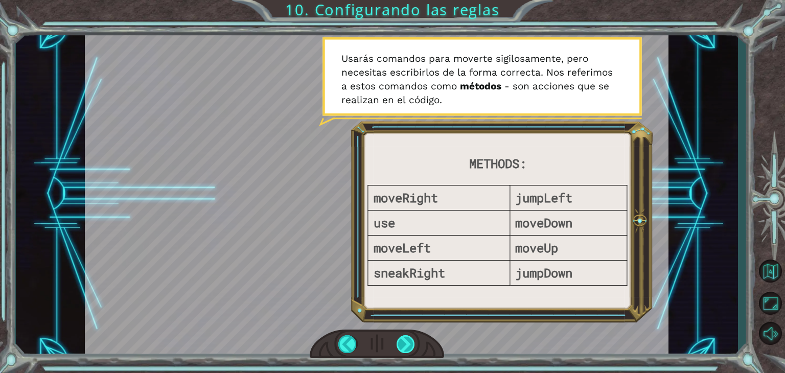
click at [402, 338] on div at bounding box center [406, 344] width 18 height 18
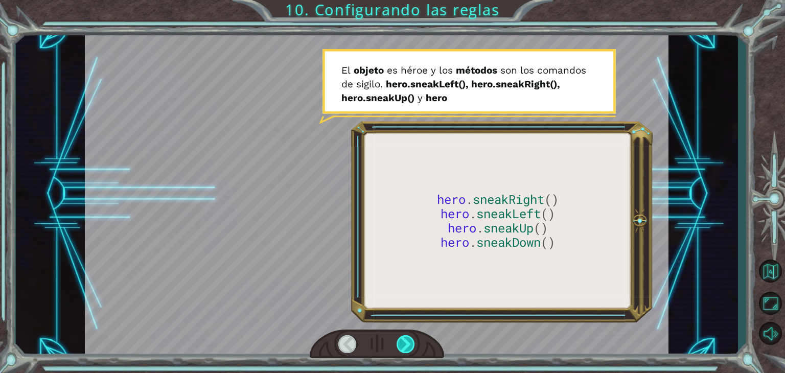
click at [401, 336] on div at bounding box center [406, 344] width 18 height 18
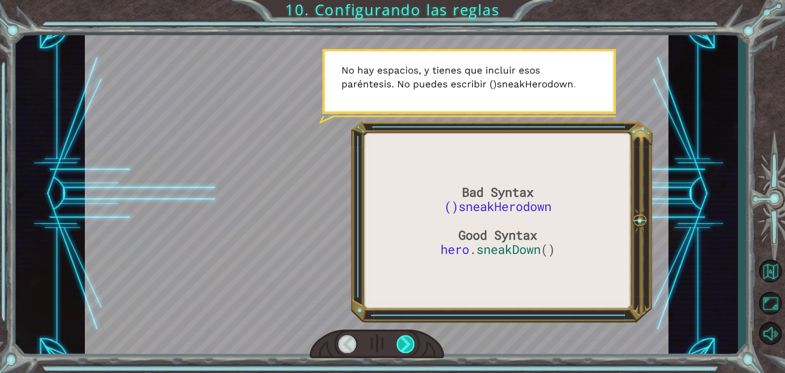
click at [401, 340] on div at bounding box center [406, 344] width 18 height 18
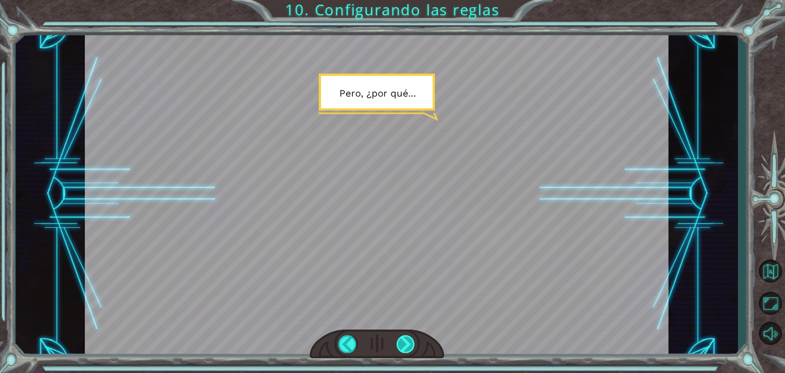
click at [404, 344] on div at bounding box center [406, 344] width 18 height 18
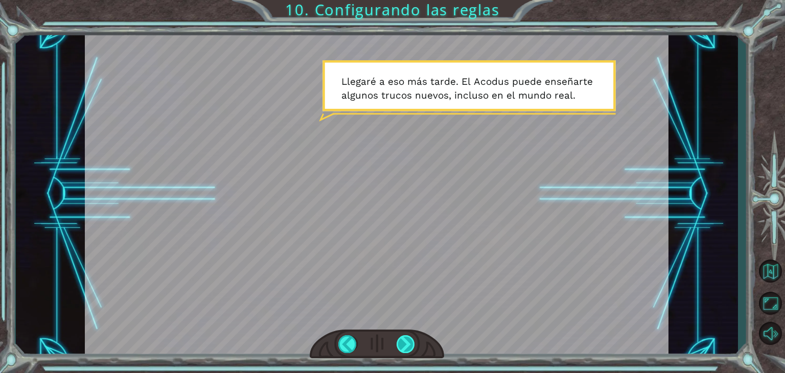
click at [400, 350] on div at bounding box center [406, 344] width 18 height 18
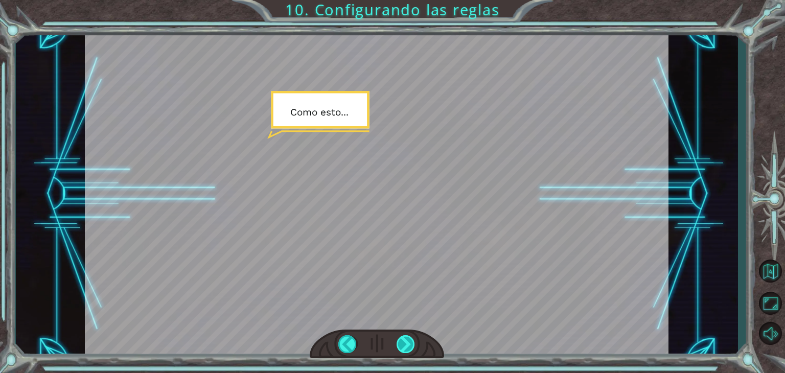
click at [400, 346] on div at bounding box center [406, 344] width 18 height 18
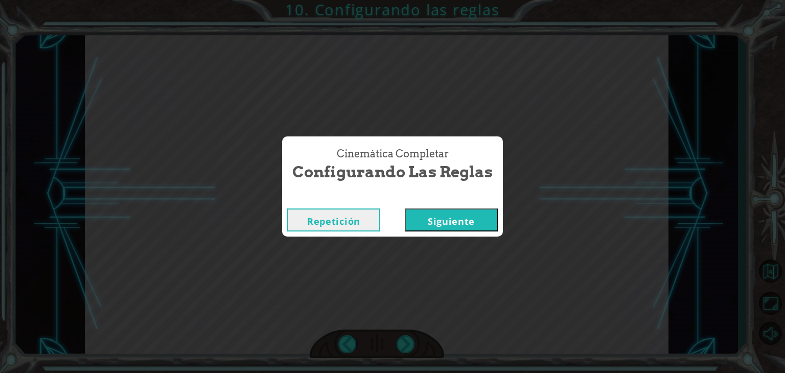
click at [454, 230] on button "Siguiente" at bounding box center [451, 220] width 93 height 23
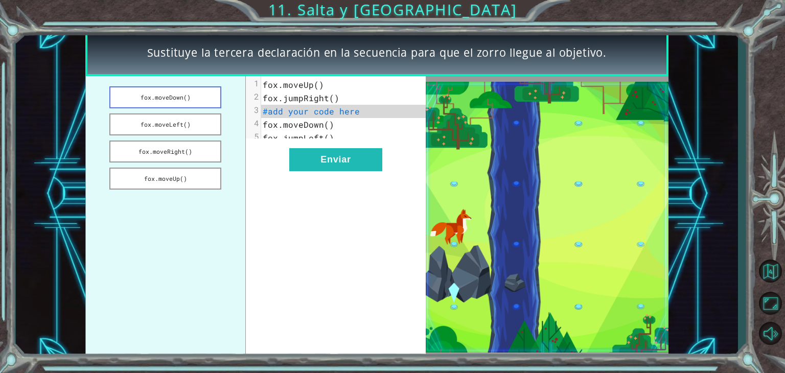
click at [200, 98] on button "fox.moveDown()" at bounding box center [165, 97] width 112 height 22
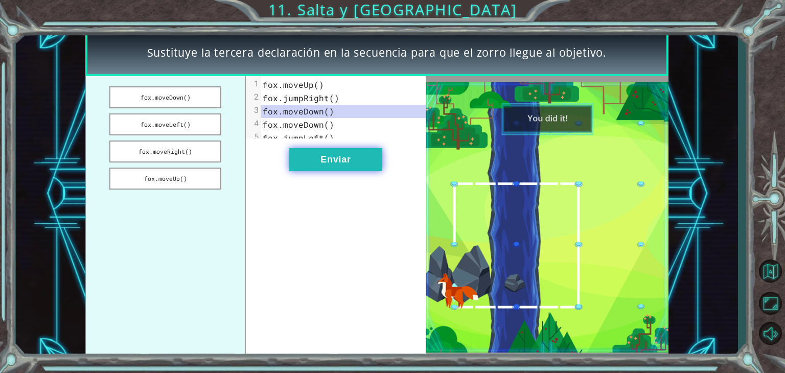
click at [344, 156] on button "Enviar" at bounding box center [335, 159] width 93 height 23
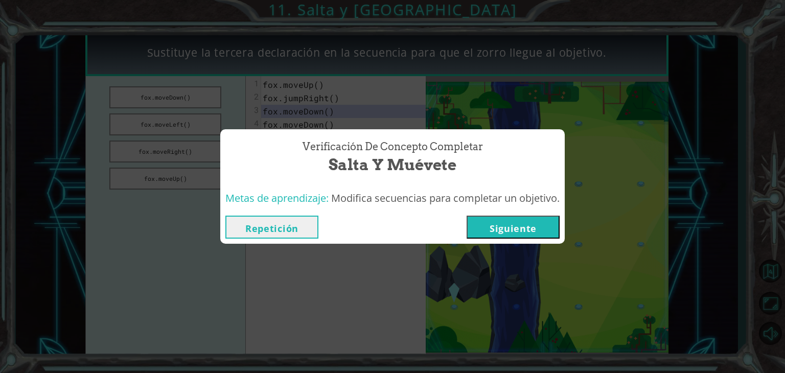
click at [511, 230] on button "Siguiente" at bounding box center [513, 227] width 93 height 23
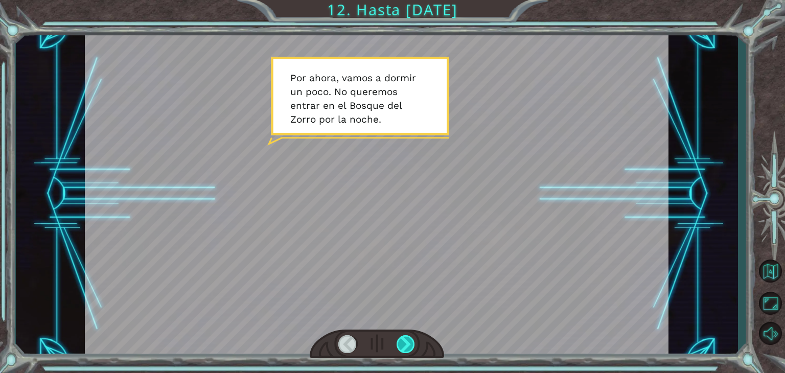
click at [405, 349] on div at bounding box center [406, 344] width 18 height 18
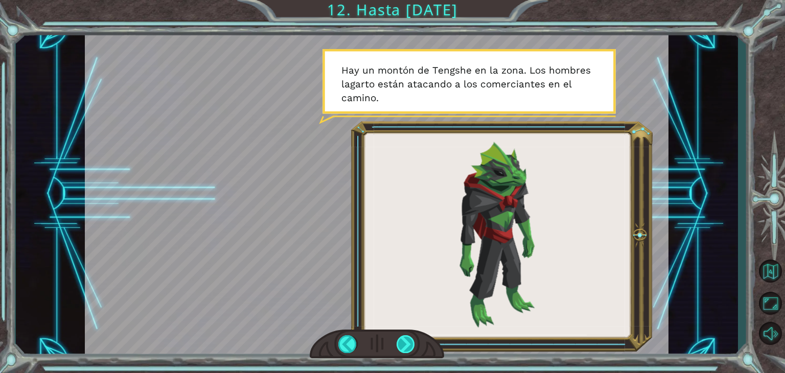
click at [400, 348] on div at bounding box center [406, 344] width 18 height 18
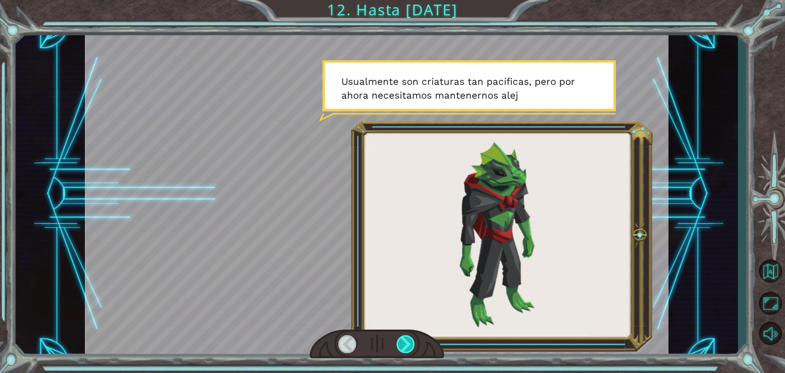
click at [400, 348] on div at bounding box center [406, 344] width 18 height 18
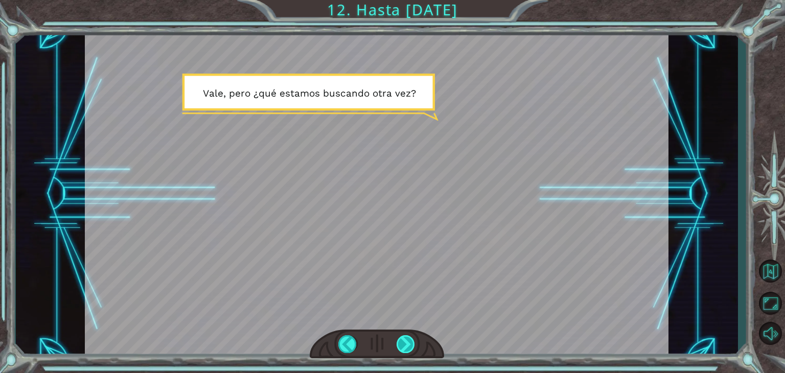
click at [404, 349] on div at bounding box center [406, 344] width 18 height 18
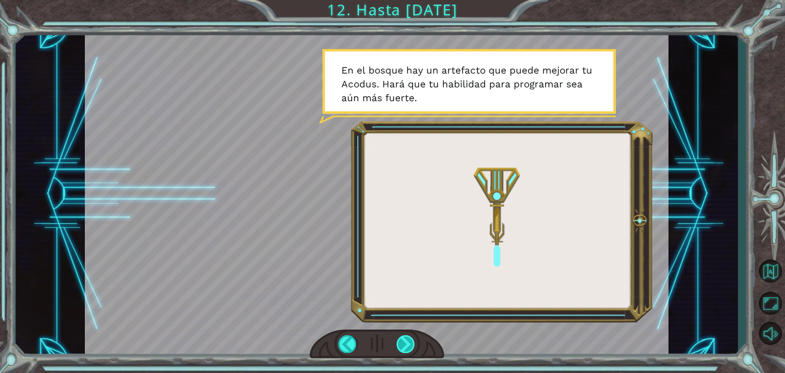
click at [404, 349] on div at bounding box center [406, 344] width 18 height 18
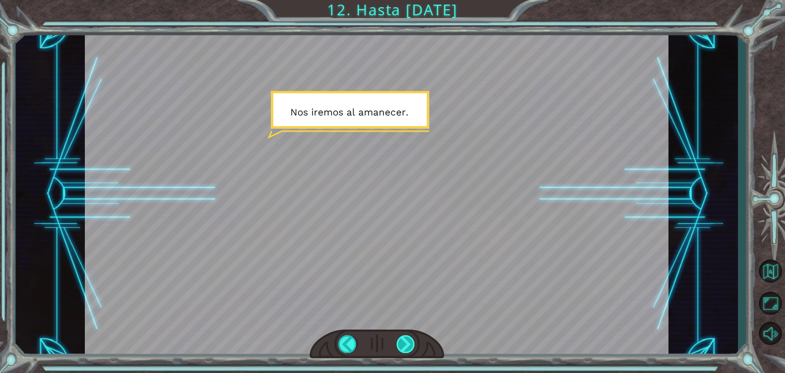
click at [404, 349] on div at bounding box center [406, 344] width 18 height 18
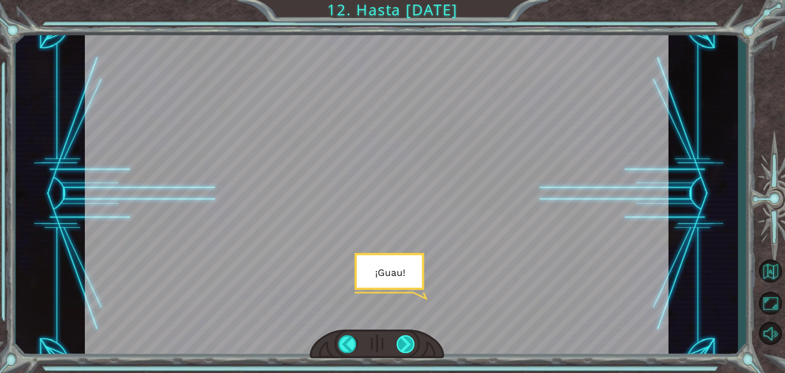
click at [404, 349] on div at bounding box center [406, 344] width 18 height 18
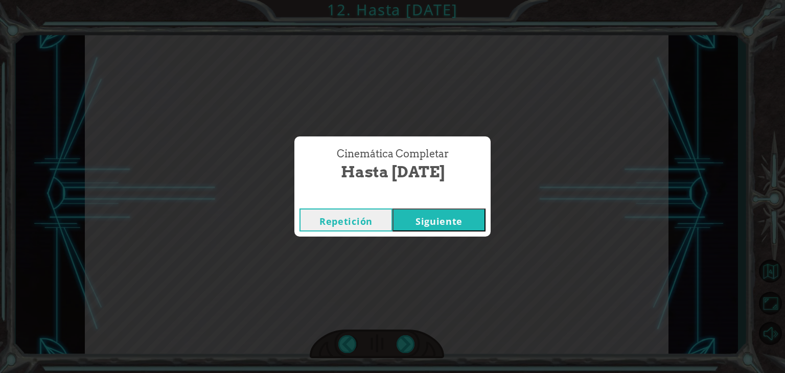
click at [447, 220] on button "Siguiente" at bounding box center [439, 220] width 93 height 23
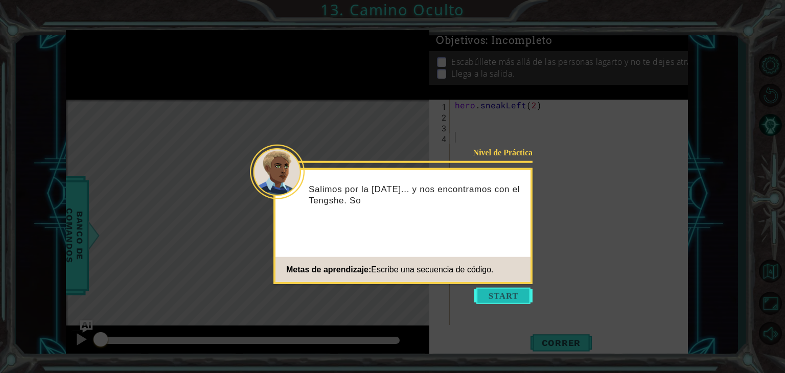
click at [497, 291] on button "Start" at bounding box center [503, 296] width 58 height 16
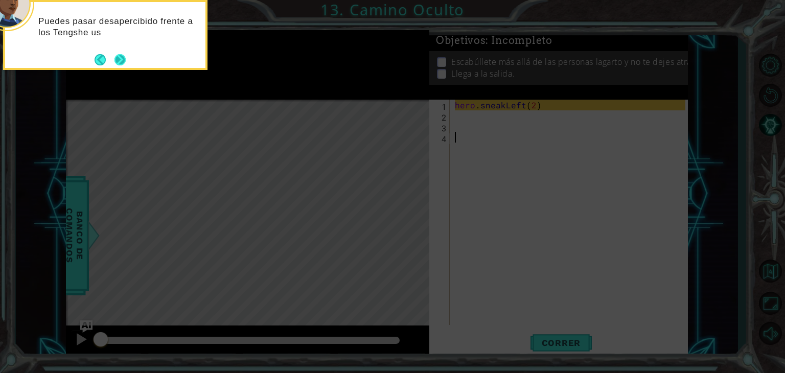
click at [119, 60] on button "Next" at bounding box center [120, 59] width 11 height 11
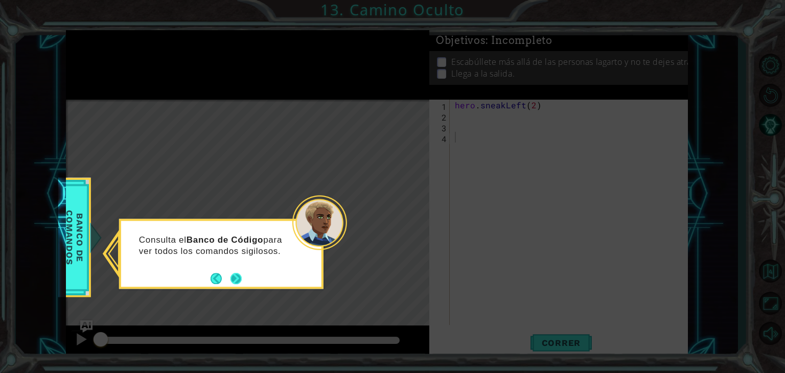
click at [234, 280] on button "Next" at bounding box center [236, 278] width 11 height 11
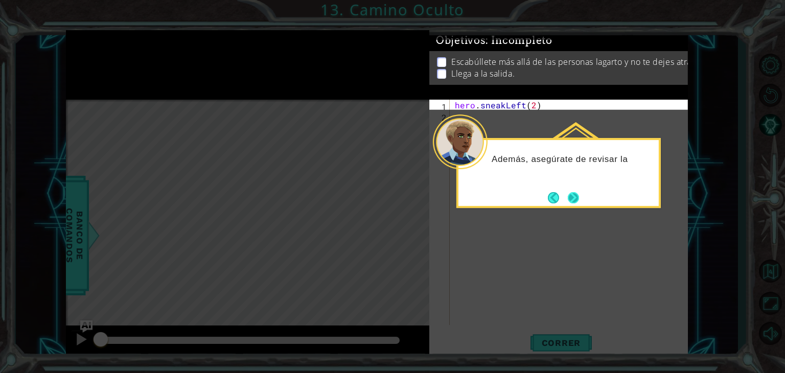
click at [576, 195] on button "Next" at bounding box center [573, 197] width 11 height 11
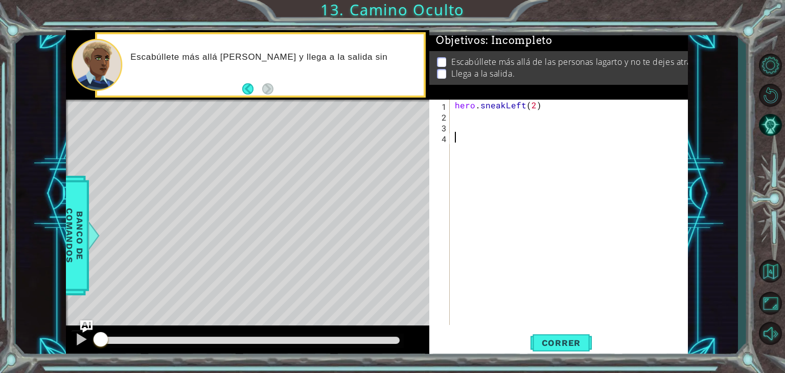
click at [467, 123] on div "hero . sneakLeft ( 2 )" at bounding box center [572, 223] width 238 height 247
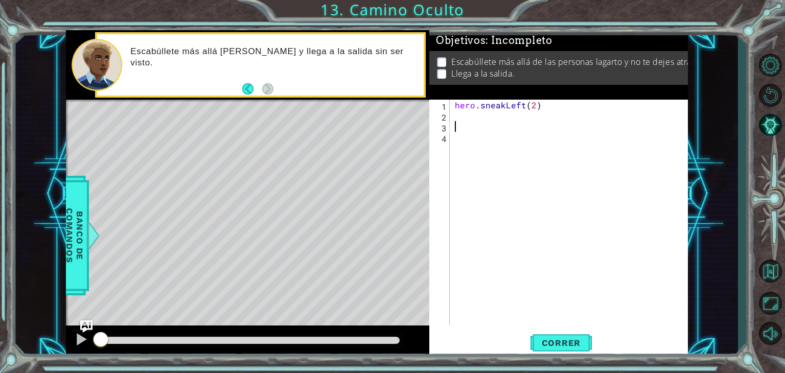
click at [466, 121] on div "hero . sneakLeft ( 2 )" at bounding box center [572, 223] width 238 height 247
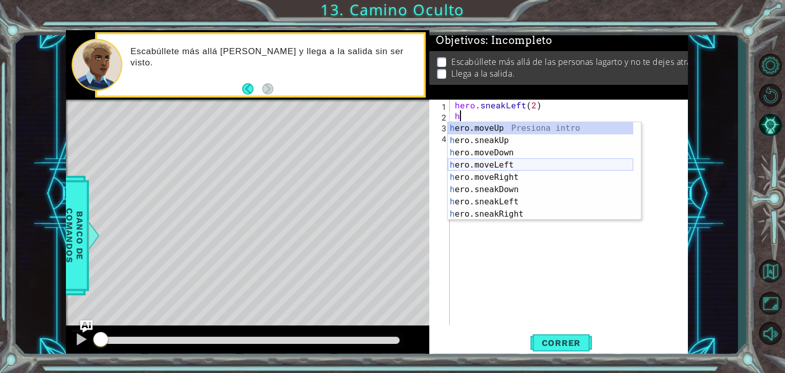
drag, startPoint x: 512, startPoint y: 164, endPoint x: 500, endPoint y: 166, distance: 12.4
click at [511, 165] on div "h ero.moveUp Presiona intro h ero.sneakUp Presiona intro h ero.moveDown Presion…" at bounding box center [541, 183] width 186 height 123
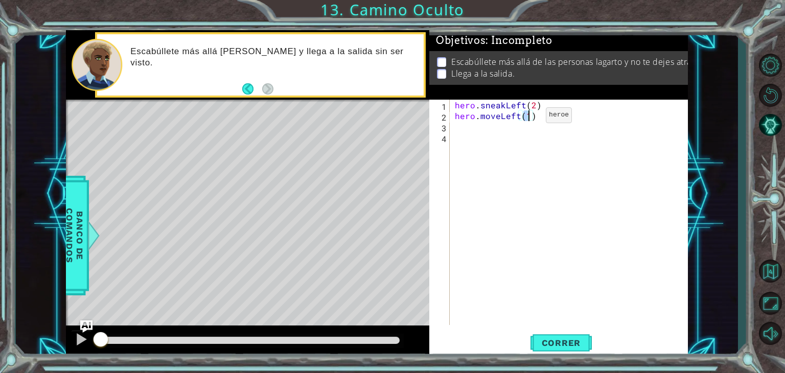
click at [529, 117] on div "hero . sneakLeft ( 2 ) hero . moveLeft ( 1 )" at bounding box center [569, 212] width 233 height 225
type textarea "hero.moveLeft(2)"
click at [566, 339] on span "Correr" at bounding box center [562, 343] width 60 height 10
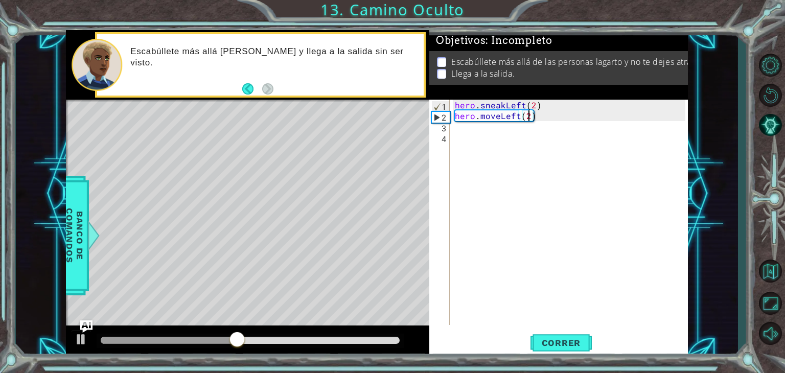
click at [488, 129] on div "hero . sneakLeft ( 2 ) hero . moveLeft ( 2 )" at bounding box center [572, 223] width 238 height 247
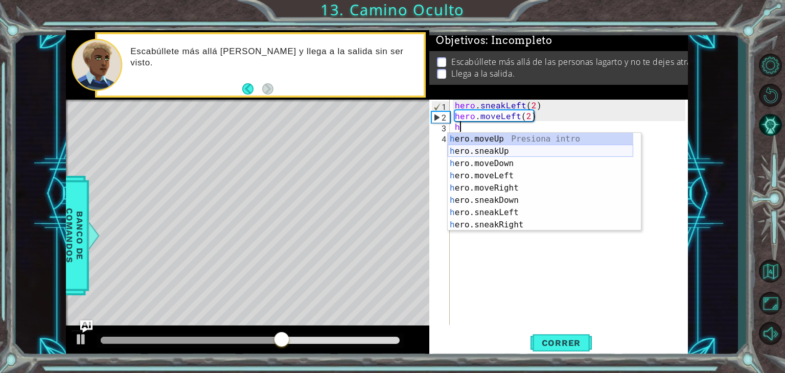
click at [507, 151] on div "h ero.moveUp Presiona intro h ero.sneakUp Presiona intro h ero.moveDown Presion…" at bounding box center [541, 194] width 186 height 123
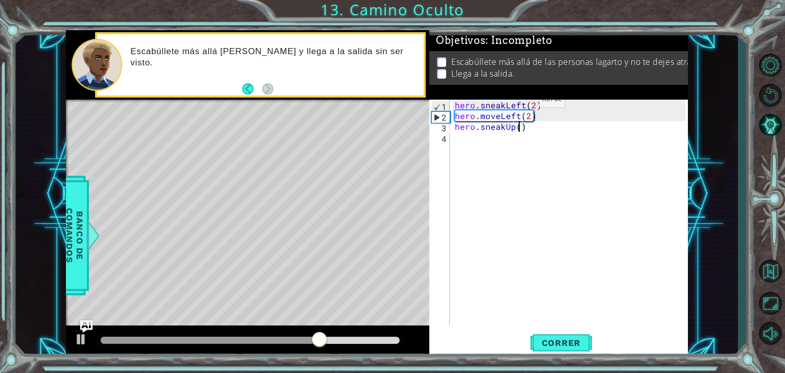
type textarea "hero.sneakUp(2)"
click at [481, 146] on div "hero . sneakLeft ( 2 ) hero . moveLeft ( 2 ) hero . sneakUp ( 2 )" at bounding box center [572, 223] width 238 height 247
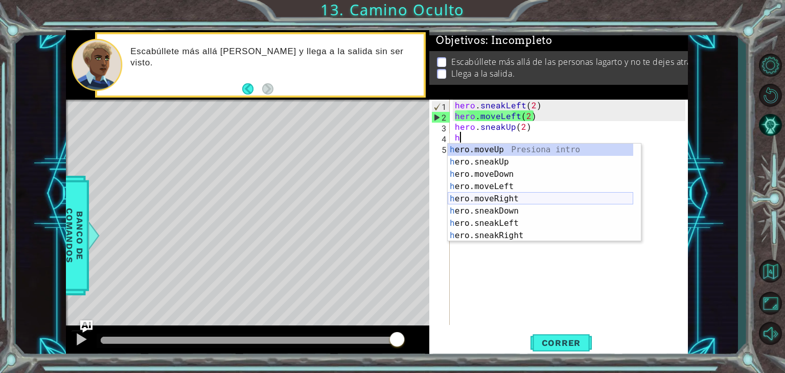
click at [510, 196] on div "h ero.moveUp Presiona intro h ero.sneakUp Presiona intro h ero.moveDown Presion…" at bounding box center [541, 205] width 186 height 123
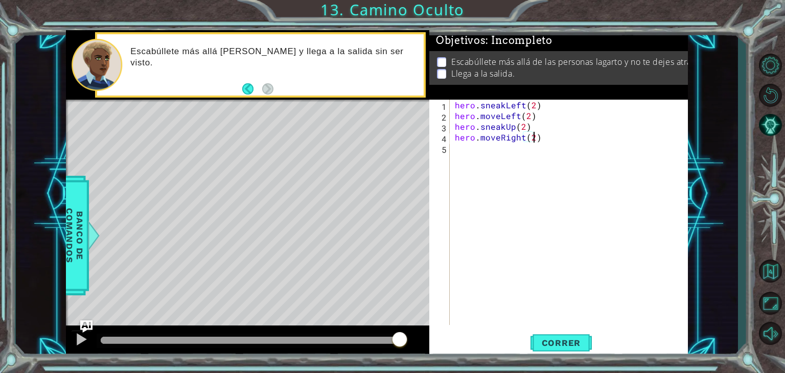
scroll to position [0, 4]
click at [563, 340] on span "Correr" at bounding box center [562, 343] width 60 height 10
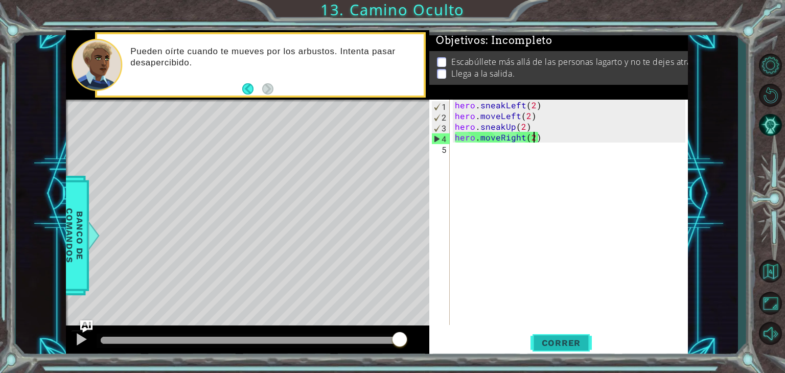
click at [564, 346] on span "Correr" at bounding box center [562, 343] width 60 height 10
click at [532, 118] on div "hero . sneakLeft ( 2 ) hero . moveLeft ( 2 ) hero . sneakUp ( 2 ) hero . moveRi…" at bounding box center [572, 223] width 238 height 247
click at [530, 118] on div "hero . sneakLeft ( 2 ) hero . moveLeft ( 2 ) hero . sneakUp ( 2 ) hero . moveRi…" at bounding box center [572, 223] width 238 height 247
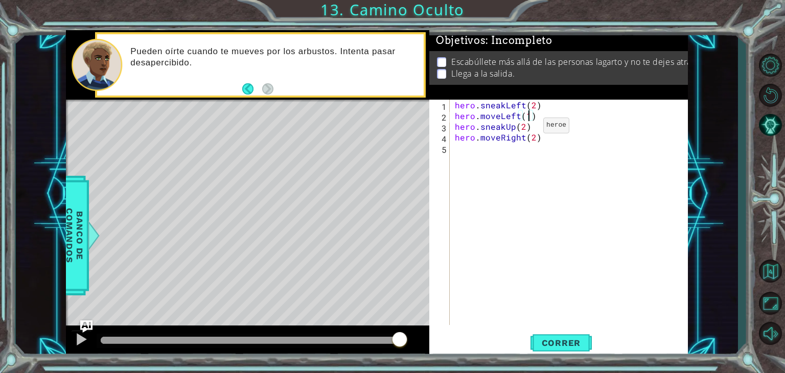
click at [526, 127] on div "hero . sneakLeft ( 2 ) hero . moveLeft ( 1 ) hero . sneakUp ( 2 ) hero . moveRi…" at bounding box center [572, 223] width 238 height 247
click at [534, 126] on div "hero . sneakLeft ( 2 ) hero . moveLeft ( 1 ) hero . sneakUp ( 2 ) hero . moveRi…" at bounding box center [572, 223] width 238 height 247
drag, startPoint x: 503, startPoint y: 127, endPoint x: 515, endPoint y: 131, distance: 12.9
click at [505, 127] on div "hero . sneakLeft ( 2 ) hero . moveLeft ( 1 ) hero . sneakUp ( 2 ) hero . moveRi…" at bounding box center [572, 223] width 238 height 247
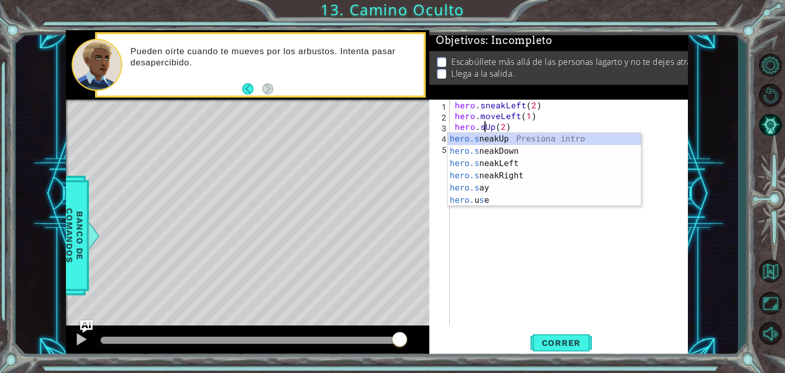
scroll to position [0, 2]
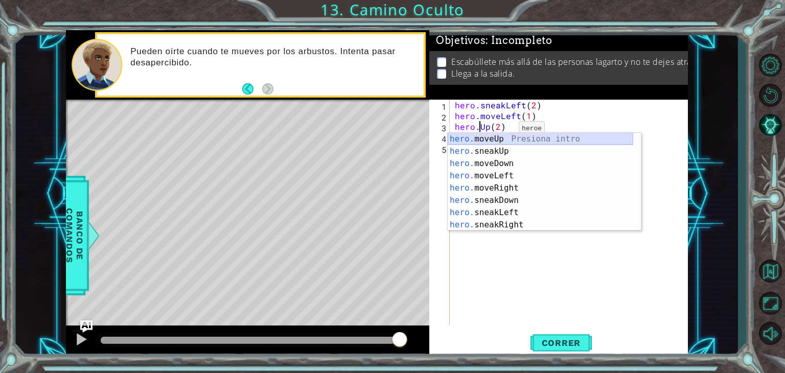
click at [494, 142] on div "hero. moveUp Presiona intro hero. sneakUp Presiona intro hero. moveDown Presion…" at bounding box center [541, 194] width 186 height 123
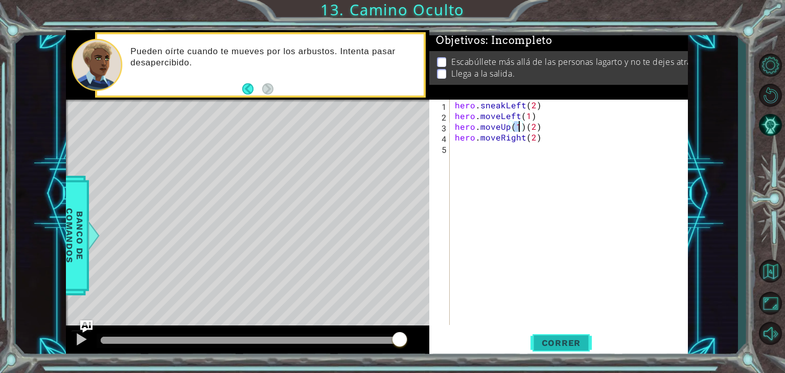
click at [545, 340] on span "Correr" at bounding box center [562, 343] width 60 height 10
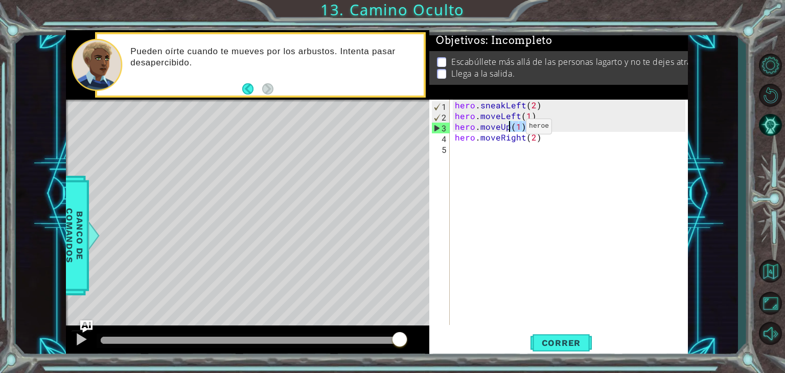
drag, startPoint x: 540, startPoint y: 127, endPoint x: 509, endPoint y: 129, distance: 31.3
click at [509, 129] on div "hero . sneakLeft ( 2 ) hero . moveLeft ( 1 ) hero . moveUp ( 1 ) ( 2 ) hero . m…" at bounding box center [572, 223] width 238 height 247
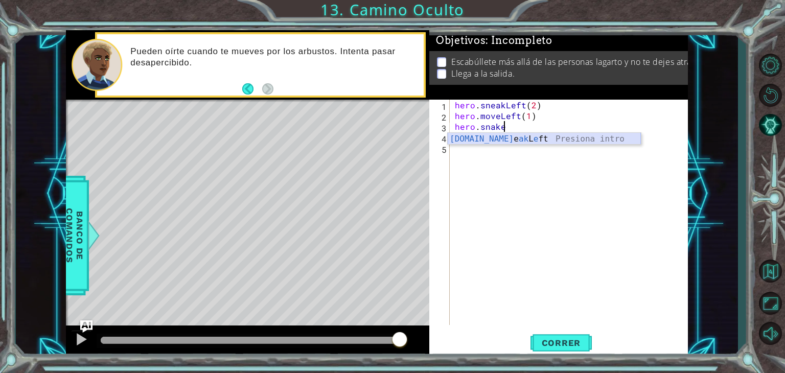
click at [521, 137] on div "[DOMAIN_NAME] e ak L e ft Presiona intro" at bounding box center [544, 151] width 193 height 37
drag, startPoint x: 521, startPoint y: 131, endPoint x: 528, endPoint y: 129, distance: 6.5
click at [524, 131] on div "hero . sneakLeft ( 2 ) hero . moveLeft ( 1 ) hero . sneakLeft ( 1 ) hero . move…" at bounding box center [572, 223] width 238 height 247
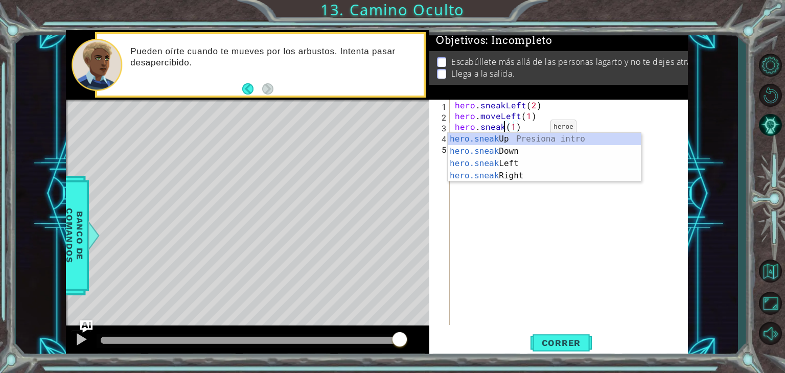
scroll to position [0, 4]
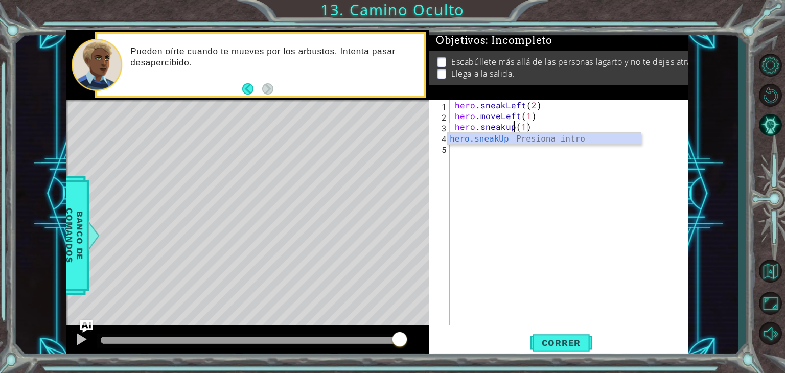
click at [527, 128] on div "hero . sneakLeft ( 2 ) hero . moveLeft ( 1 ) hero . sneakup ( 1 ) hero . moveRi…" at bounding box center [572, 223] width 238 height 247
click at [521, 126] on div "hero . sneakLeft ( 2 ) hero . moveLeft ( 1 ) hero . sneakup ( 1 ) hero . moveRi…" at bounding box center [572, 223] width 238 height 247
drag, startPoint x: 524, startPoint y: 141, endPoint x: 481, endPoint y: 140, distance: 42.9
click at [481, 140] on div "hero . sneakLeft ( 2 ) hero . moveLeft ( 1 ) hero . sneakup ( 2 ) hero . moveRi…" at bounding box center [572, 223] width 238 height 247
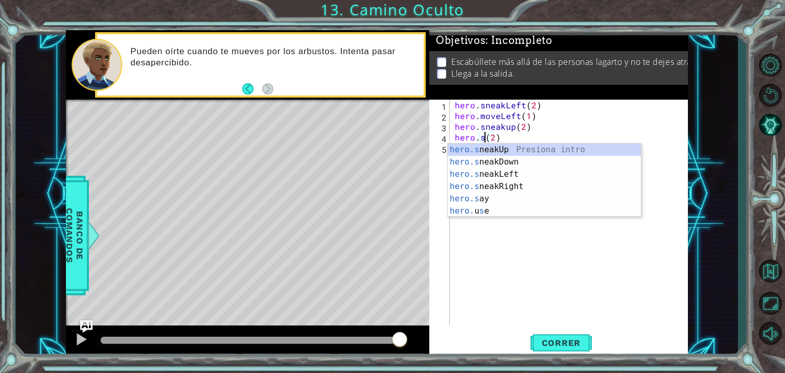
scroll to position [0, 2]
click at [514, 185] on div "hero.s neakUp Presiona intro hero.s neakDown Presiona intro hero.s neakLeft Pre…" at bounding box center [544, 193] width 193 height 98
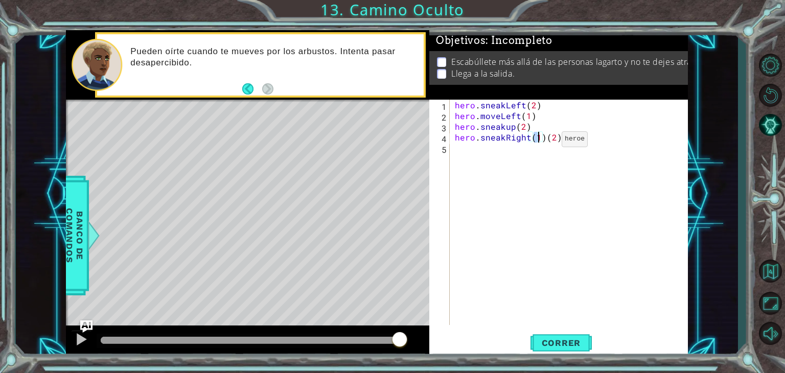
drag, startPoint x: 544, startPoint y: 142, endPoint x: 564, endPoint y: 146, distance: 20.9
click at [544, 142] on div "hero . sneakLeft ( 2 ) hero . moveLeft ( 1 ) hero . sneakup ( 2 ) hero . sneakR…" at bounding box center [572, 223] width 238 height 247
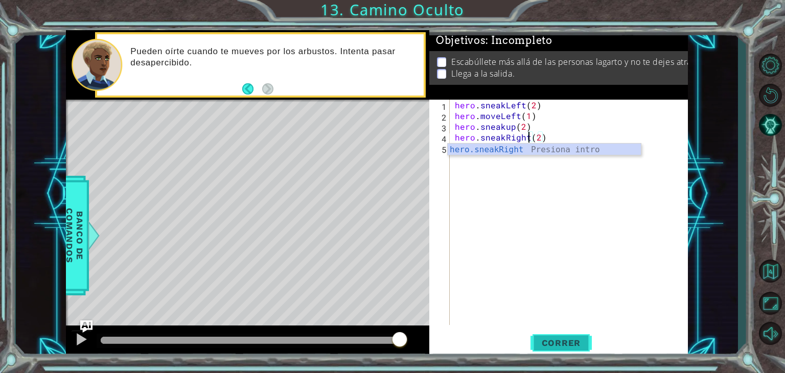
click at [557, 337] on button "Correr" at bounding box center [561, 343] width 61 height 26
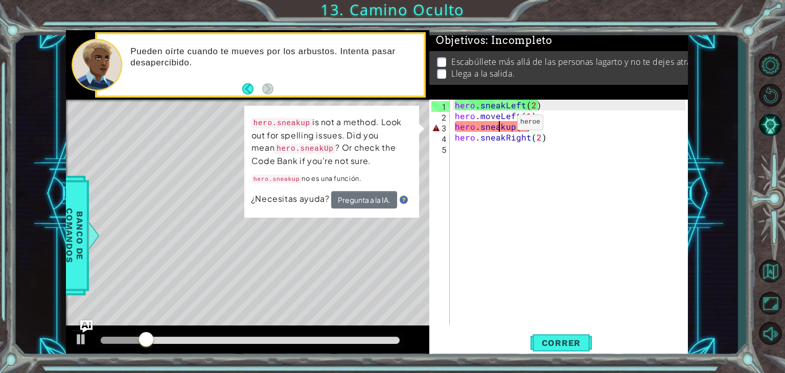
click at [500, 125] on div "hero . sneakLeft ( 2 ) hero . moveLeft ( 1 ) hero . sneakup ( 2 ) hero . sneakR…" at bounding box center [572, 223] width 238 height 247
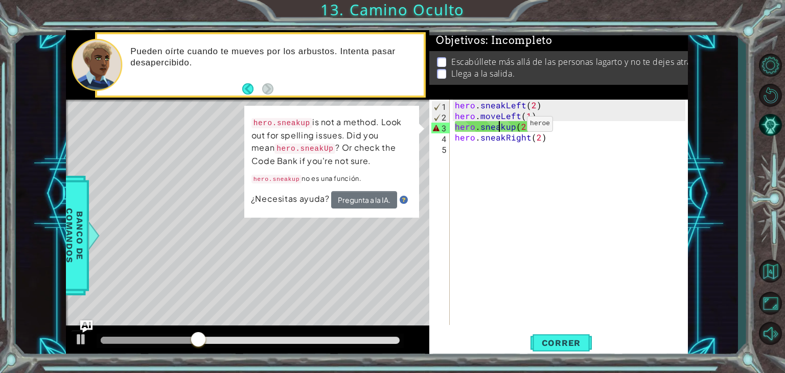
click at [517, 130] on div "hero . sneakLeft ( 2 ) hero . moveLeft ( 1 ) hero . sneakup ( 2 ) hero . sneakR…" at bounding box center [572, 223] width 238 height 247
click at [510, 133] on div "hero . sneakLeft ( 2 ) hero . moveLeft ( 1 ) hero . sneakup ( 2 ) hero . sneakR…" at bounding box center [572, 223] width 238 height 247
click at [510, 127] on div "hero . sneakLeft ( 2 ) hero . moveLeft ( 1 ) hero . sneakup ( 2 ) hero . sneakR…" at bounding box center [572, 223] width 238 height 247
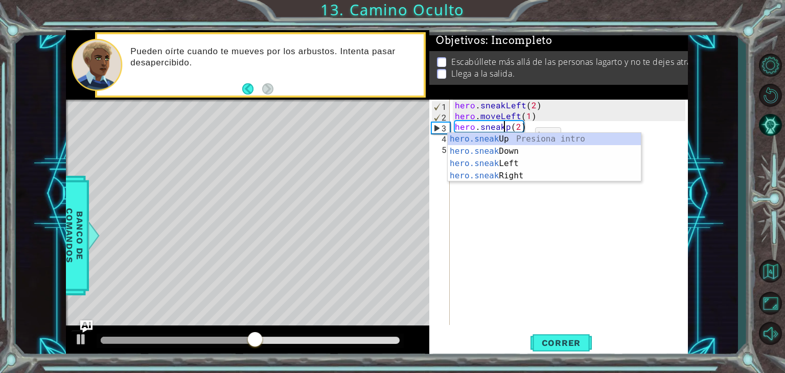
scroll to position [0, 4]
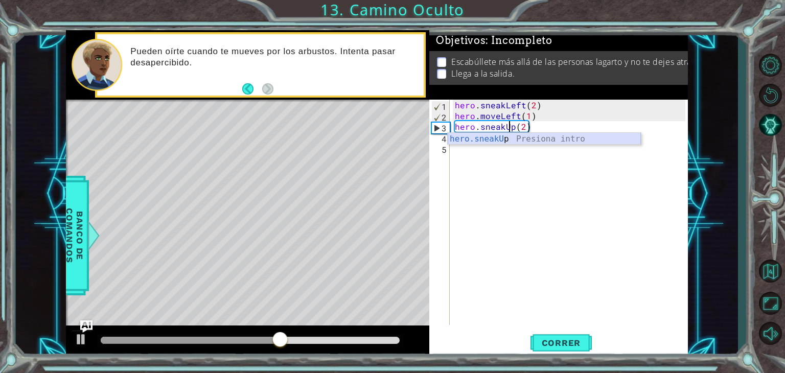
click at [548, 138] on div "hero.sneakU p Presiona intro" at bounding box center [544, 151] width 193 height 37
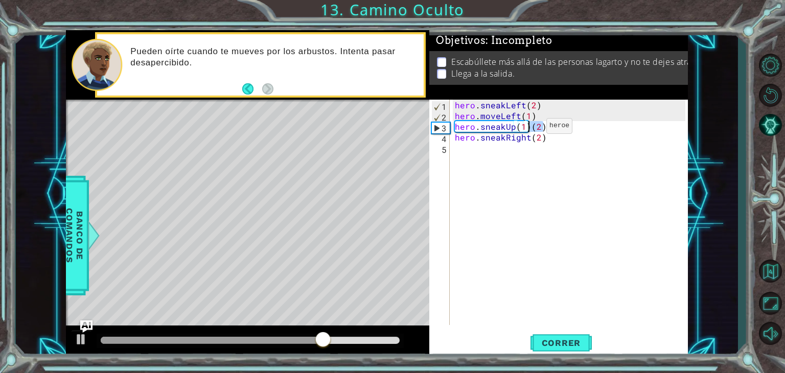
drag, startPoint x: 549, startPoint y: 129, endPoint x: 529, endPoint y: 128, distance: 19.5
click at [529, 128] on div "hero . sneakLeft ( 2 ) hero . moveLeft ( 1 ) hero . sneakUp ( 1 ) ( 2 ) hero . …" at bounding box center [572, 223] width 238 height 247
click at [526, 128] on div "hero . sneakLeft ( 2 ) hero . moveLeft ( 1 ) hero . sneakUp ( 1 ) hero . sneakR…" at bounding box center [572, 223] width 238 height 247
type textarea "hero.sneakUp(2)"
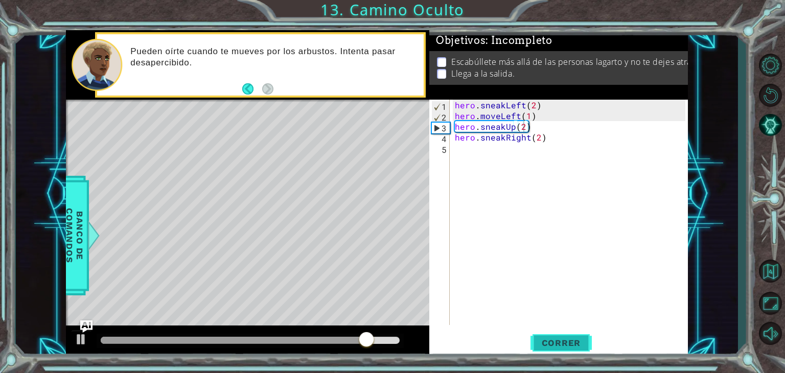
click at [566, 346] on span "Correr" at bounding box center [562, 343] width 60 height 10
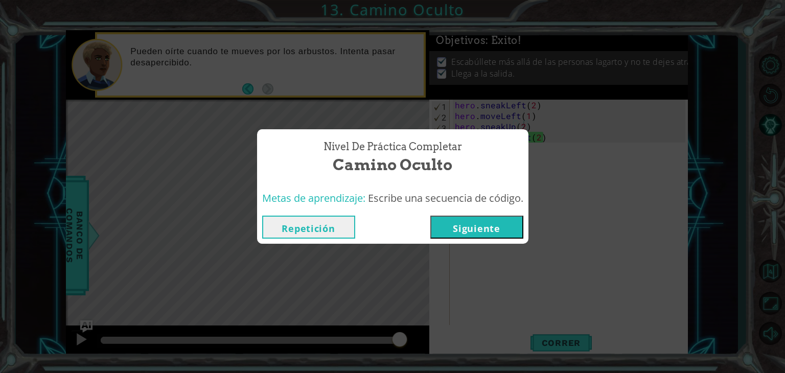
click at [499, 229] on button "Siguiente" at bounding box center [476, 227] width 93 height 23
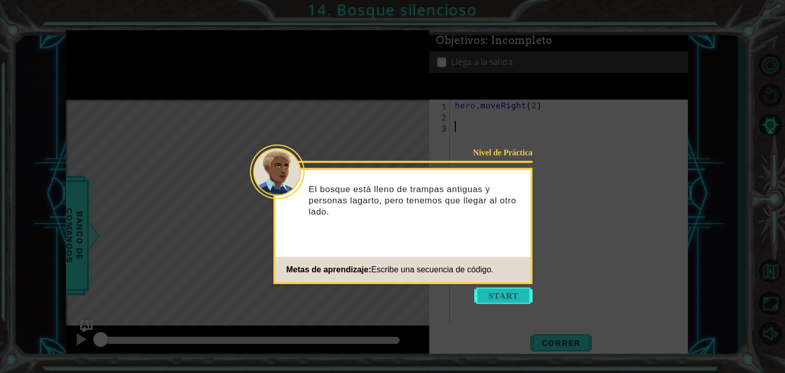
click at [517, 297] on button "Start" at bounding box center [503, 296] width 58 height 16
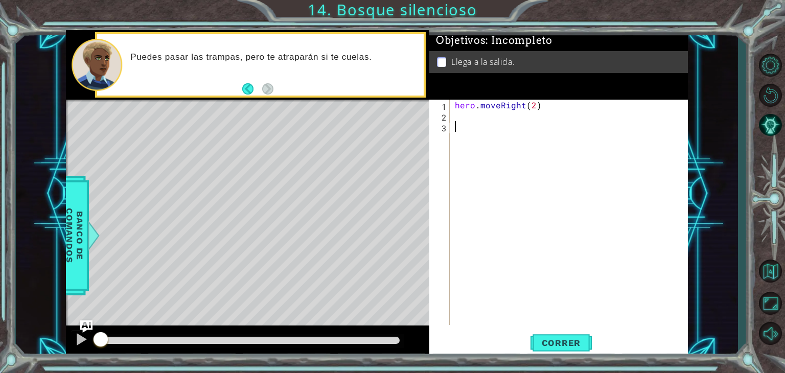
click at [502, 121] on div "hero . moveRight ( 2 )" at bounding box center [572, 223] width 238 height 247
type textarea "h"
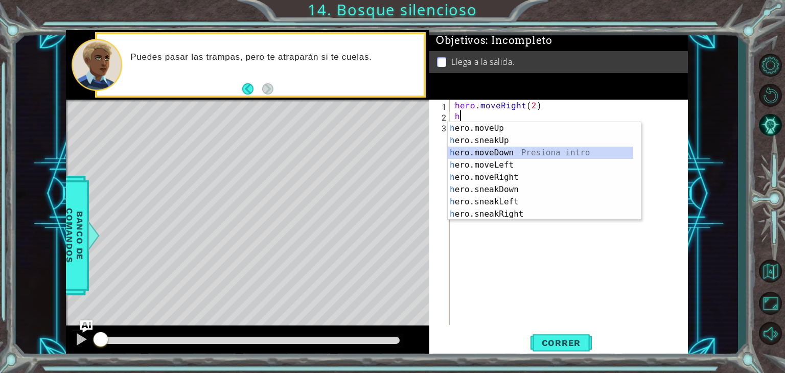
click at [509, 156] on div "h ero.moveUp Presiona intro h ero.sneakUp Presiona intro h ero.moveDown Presion…" at bounding box center [541, 183] width 186 height 123
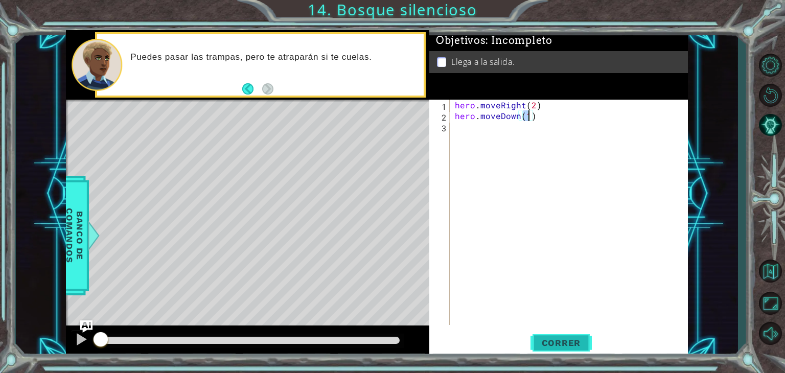
type textarea "hero.moveDown(1)"
click at [563, 344] on span "Correr" at bounding box center [562, 343] width 60 height 10
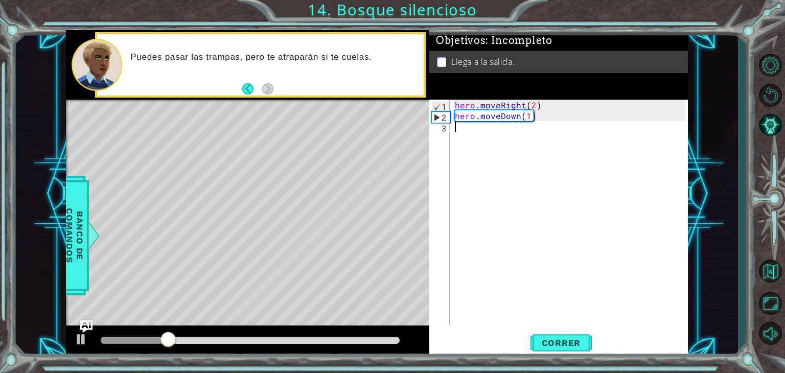
click at [505, 135] on div "hero . moveRight ( 2 ) hero . moveDown ( 1 )" at bounding box center [572, 223] width 238 height 247
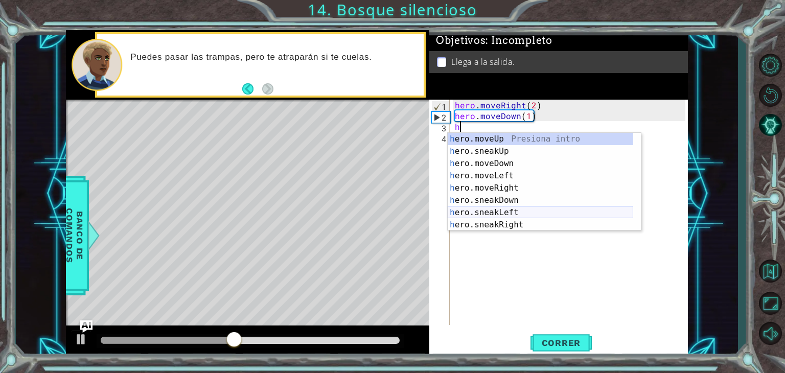
drag, startPoint x: 512, startPoint y: 212, endPoint x: 517, endPoint y: 243, distance: 31.7
click at [511, 213] on div "h ero.moveUp Presiona intro h ero.sneakUp Presiona intro h ero.moveDown Presion…" at bounding box center [541, 194] width 186 height 123
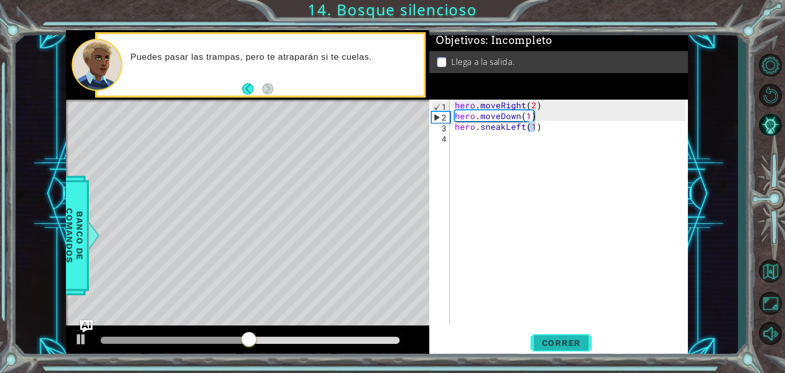
click at [548, 352] on button "Correr" at bounding box center [561, 343] width 61 height 26
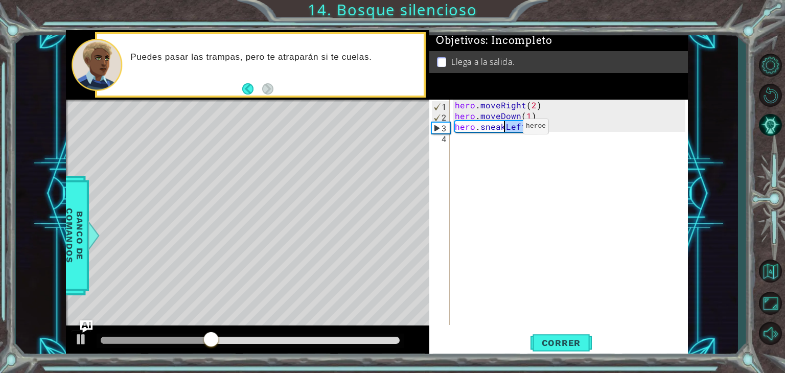
drag, startPoint x: 525, startPoint y: 129, endPoint x: 505, endPoint y: 129, distance: 19.4
click at [505, 129] on div "hero . moveRight ( 2 ) hero . moveDown ( 1 ) hero . sneakLeft ( 1 )" at bounding box center [572, 223] width 238 height 247
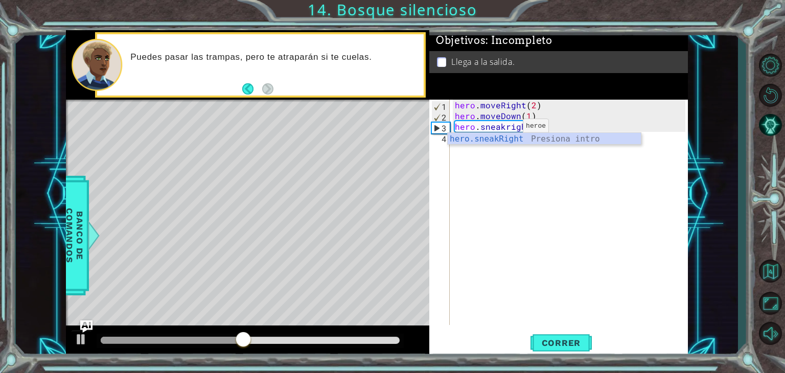
scroll to position [0, 4]
click at [534, 138] on div "hero.sneakRight Presiona intro" at bounding box center [544, 151] width 193 height 37
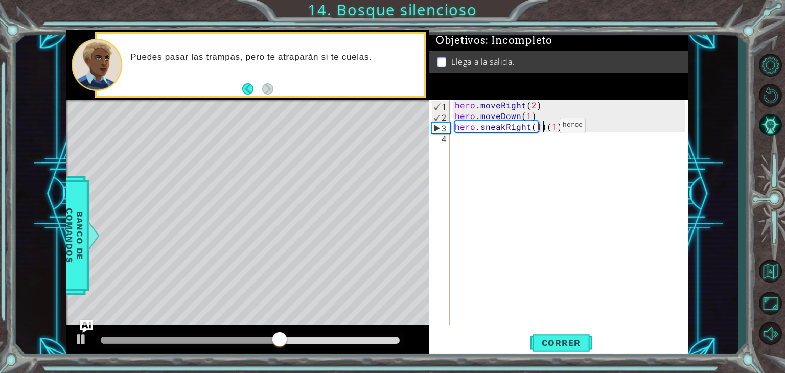
click at [542, 127] on div "hero . moveRight ( 2 ) hero . moveDown ( 1 ) hero . sneakRight ( 1 ) ( 1 )" at bounding box center [572, 223] width 238 height 247
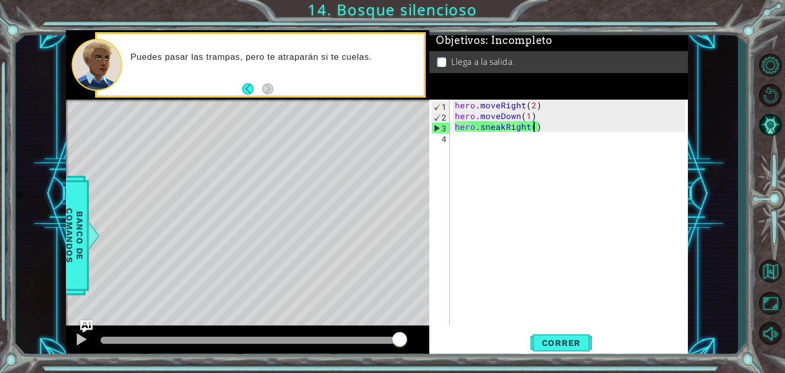
type textarea "hero.sneakRight(2)"
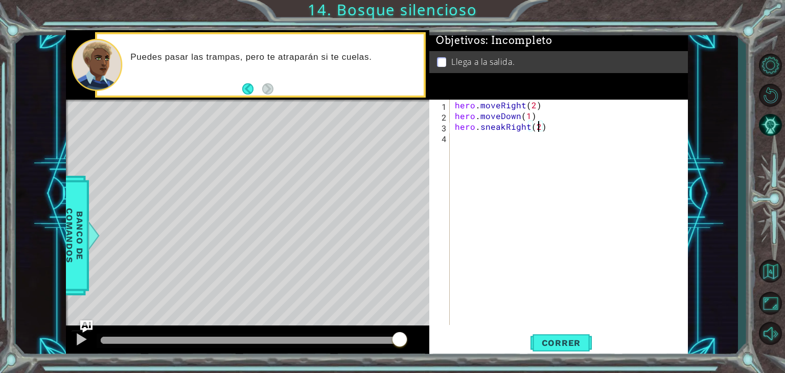
click at [481, 145] on div "hero . moveRight ( 2 ) hero . moveDown ( 1 ) hero . sneakRight ( 2 )" at bounding box center [572, 223] width 238 height 247
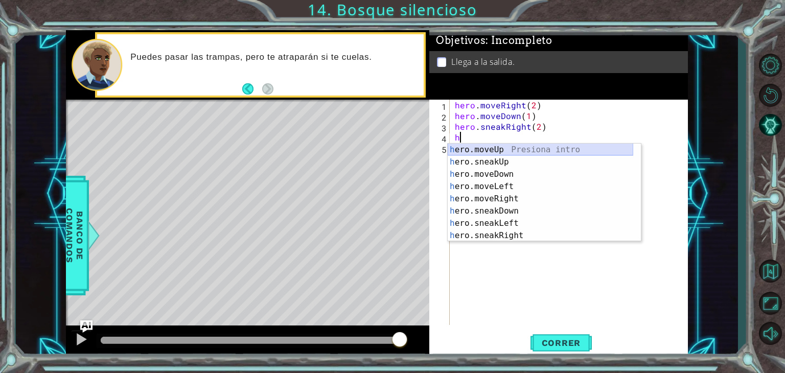
click at [507, 151] on div "h ero.moveUp Presiona intro h ero.sneakUp Presiona intro h ero.moveDown Presion…" at bounding box center [541, 205] width 186 height 123
type textarea "hero.moveUp(1)"
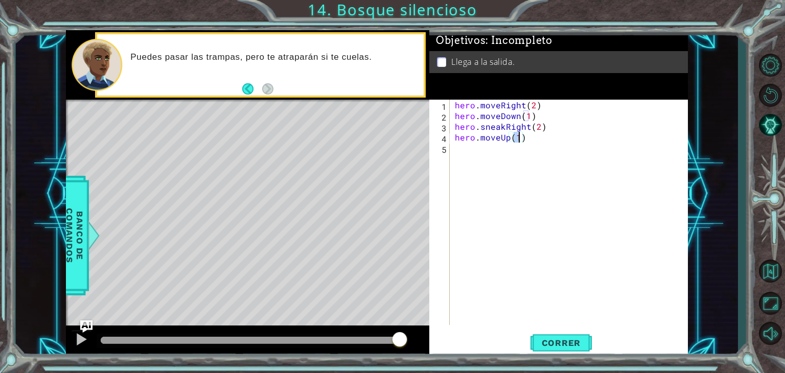
click at [481, 161] on div "hero . moveRight ( 2 ) hero . moveDown ( 1 ) hero . sneakRight ( 2 ) hero . mov…" at bounding box center [572, 223] width 238 height 247
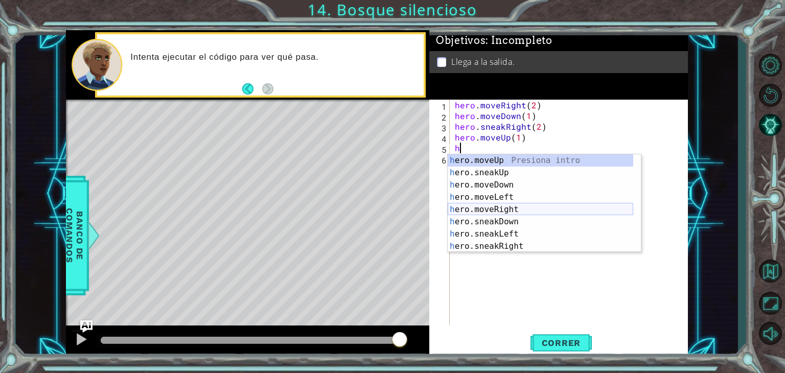
click at [511, 209] on div "h ero.moveUp Presiona intro h ero.sneakUp Presiona intro h ero.moveDown Presion…" at bounding box center [541, 215] width 186 height 123
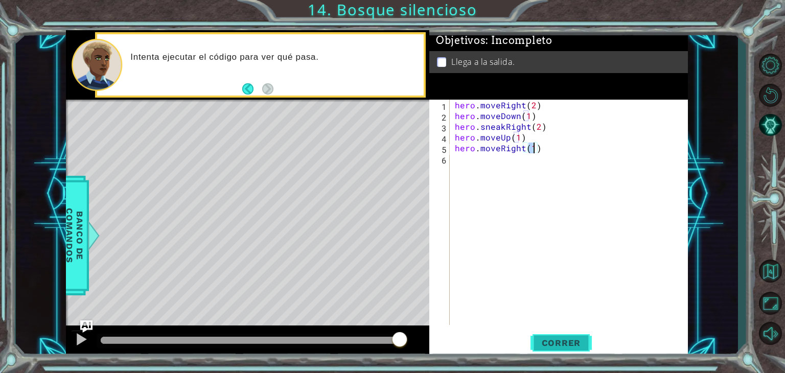
type textarea "hero.moveRight(1)"
click at [573, 349] on button "Correr" at bounding box center [561, 343] width 61 height 26
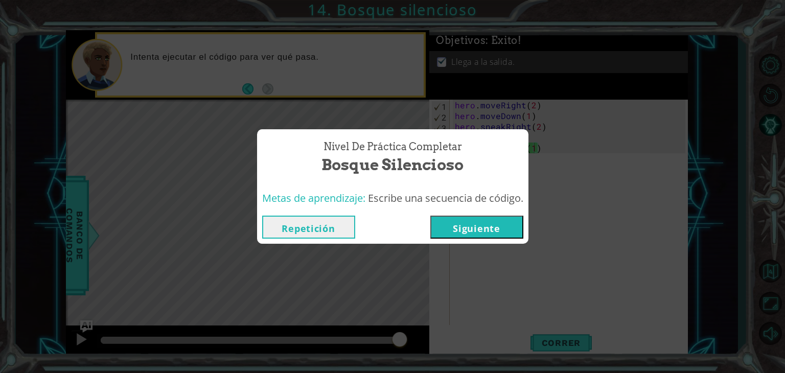
click at [499, 228] on button "Siguiente" at bounding box center [476, 227] width 93 height 23
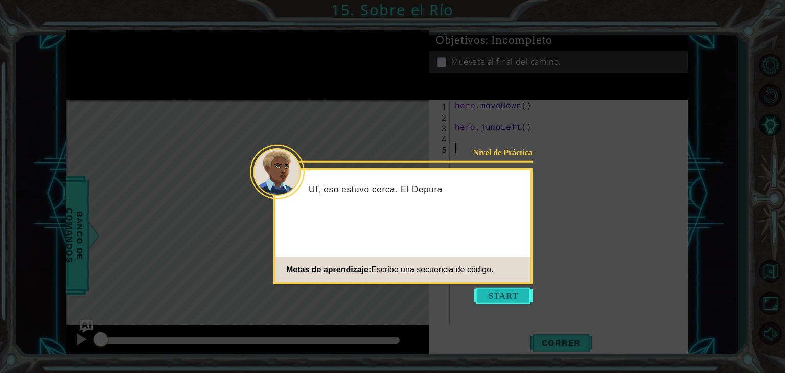
click at [503, 293] on button "Start" at bounding box center [503, 296] width 58 height 16
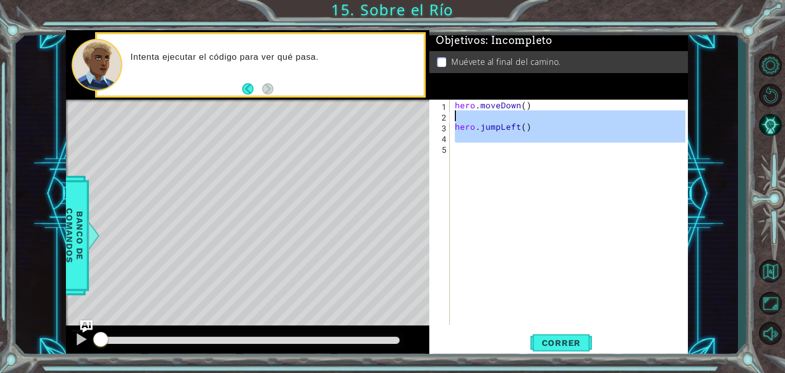
drag, startPoint x: 479, startPoint y: 151, endPoint x: 443, endPoint y: 115, distance: 51.0
click at [443, 115] on div "1 2 3 4 5 hero . moveDown ( ) hero . jumpLeft ( ) ההההההההההההההההההההההההההההה…" at bounding box center [557, 212] width 256 height 225
type textarea "hero.jumpLeft()"
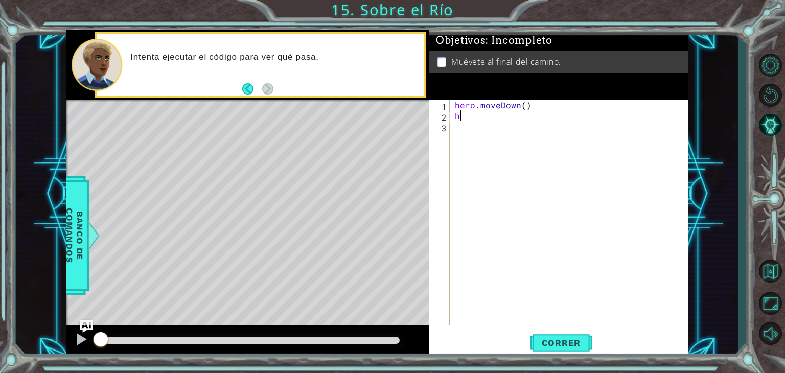
click at [468, 121] on div "hero . moveDown ( ) h" at bounding box center [572, 223] width 238 height 247
type textarea "he"
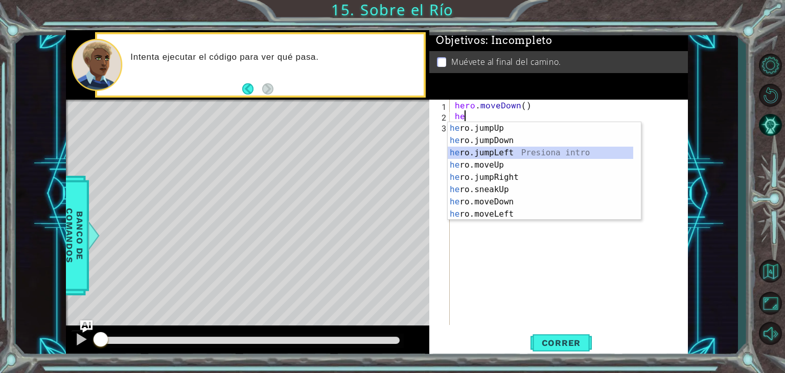
click at [498, 152] on div "he ro.jumpUp Presiona intro he ro.jumpDown Presiona intro he ro.jumpLeft Presio…" at bounding box center [541, 183] width 186 height 123
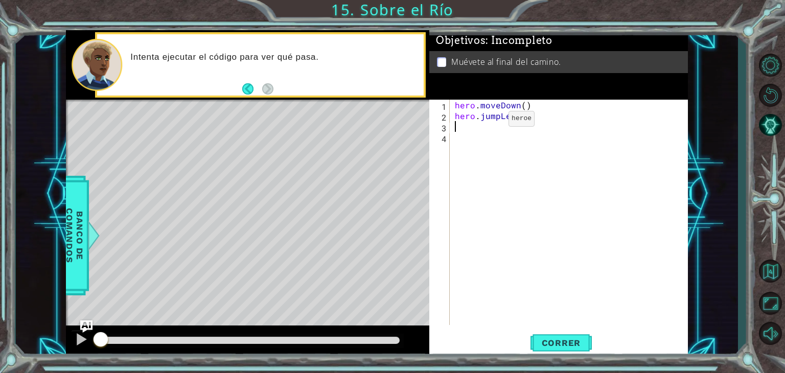
type textarea "h"
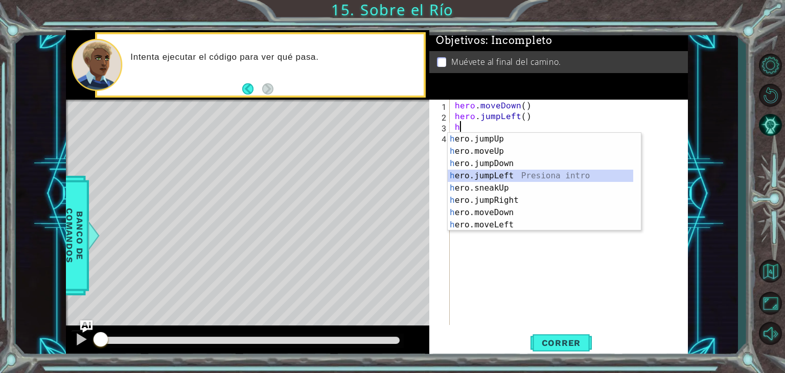
click at [502, 171] on div "h ero.jumpUp Presiona intro h ero.moveUp Presiona intro h ero.jumpDown Presiona…" at bounding box center [541, 194] width 186 height 123
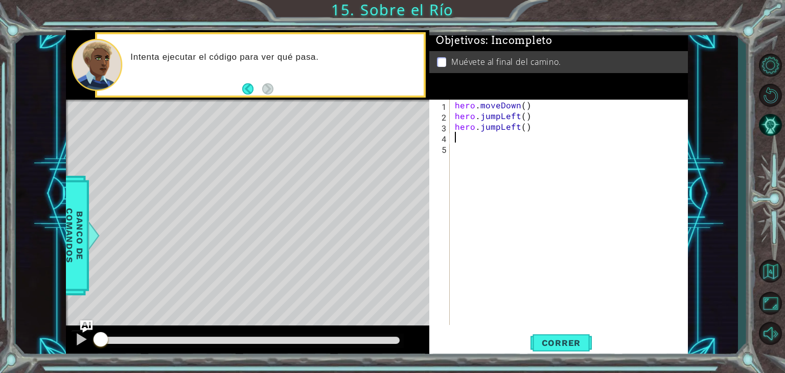
type textarea "h"
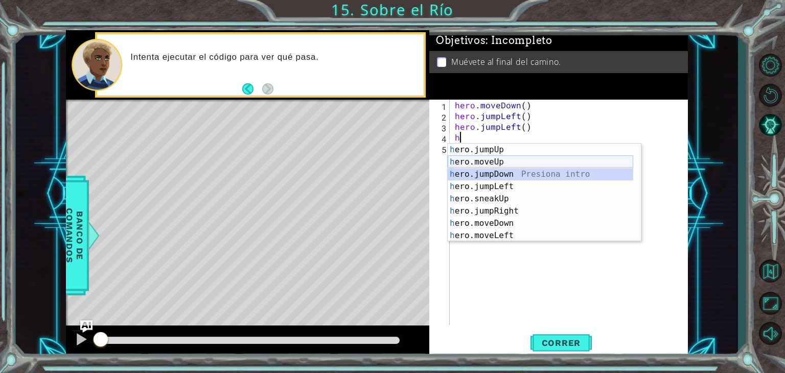
click at [503, 166] on div "h ero.jumpUp Presiona intro h ero.moveUp Presiona intro h ero.jumpDown Presiona…" at bounding box center [541, 205] width 186 height 123
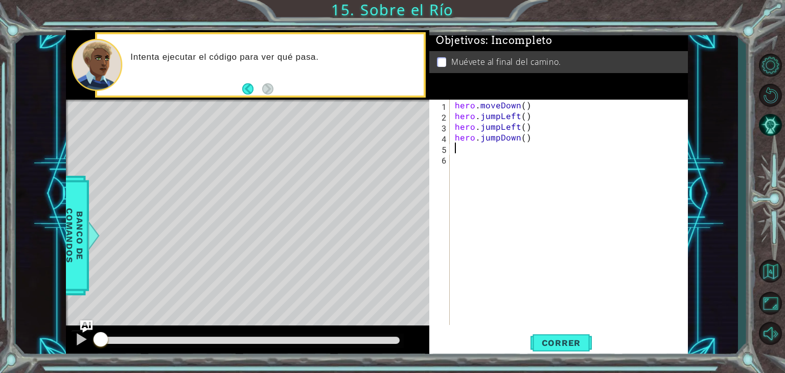
type textarea "h"
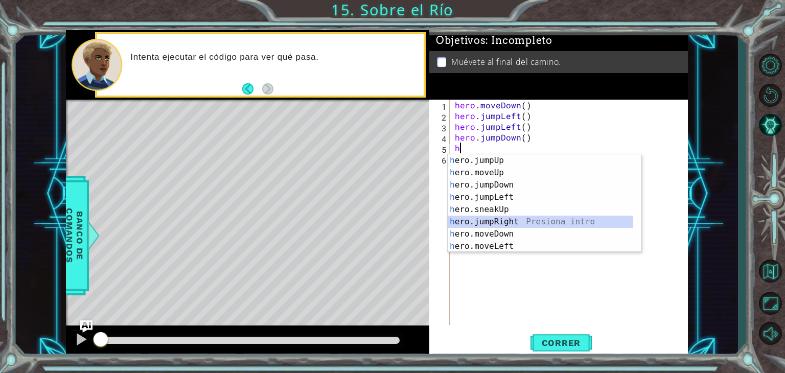
click at [510, 221] on div "h ero.jumpUp Presiona intro h ero.moveUp Presiona intro h ero.jumpDown Presiona…" at bounding box center [541, 215] width 186 height 123
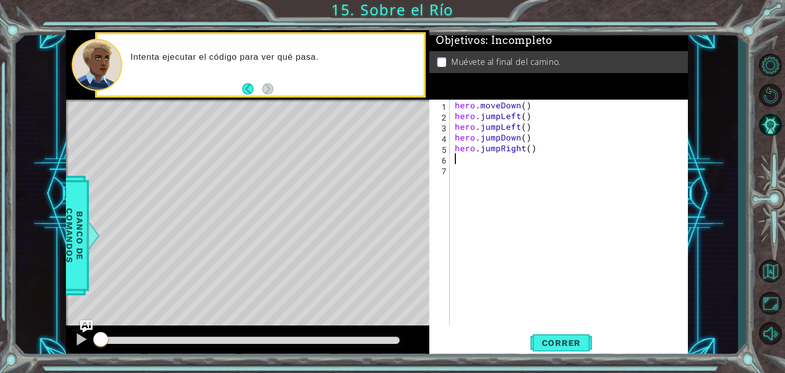
type textarea "h"
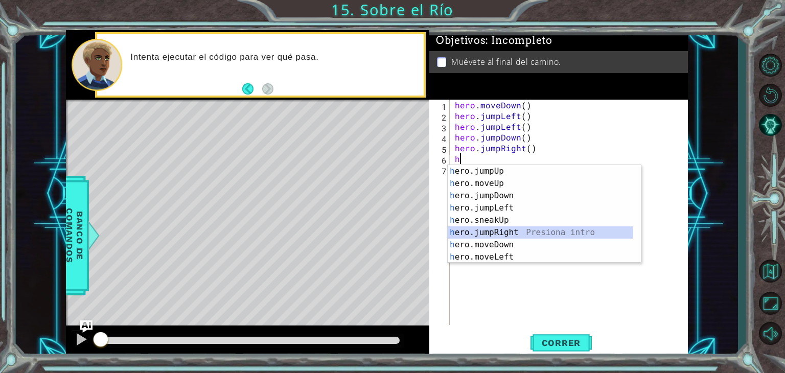
click at [505, 234] on div "h ero.jumpUp Presiona intro h ero.moveUp Presiona intro h ero.jumpDown Presiona…" at bounding box center [541, 226] width 186 height 123
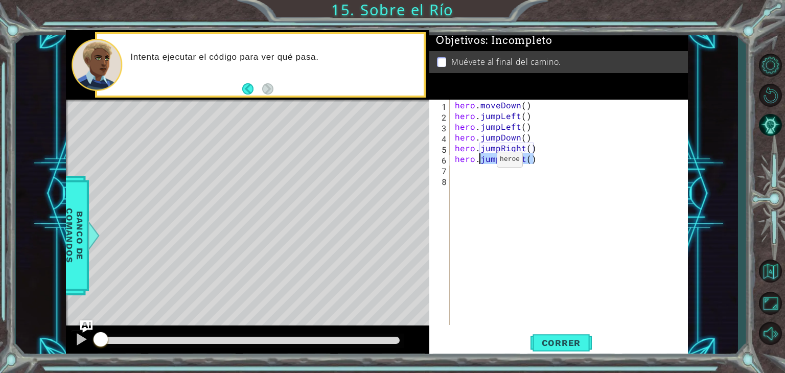
drag, startPoint x: 544, startPoint y: 160, endPoint x: 480, endPoint y: 162, distance: 64.4
click at [480, 162] on div "hero . moveDown ( ) hero . jumpLeft ( ) hero . jumpLeft ( ) hero . jumpDown ( )…" at bounding box center [572, 223] width 238 height 247
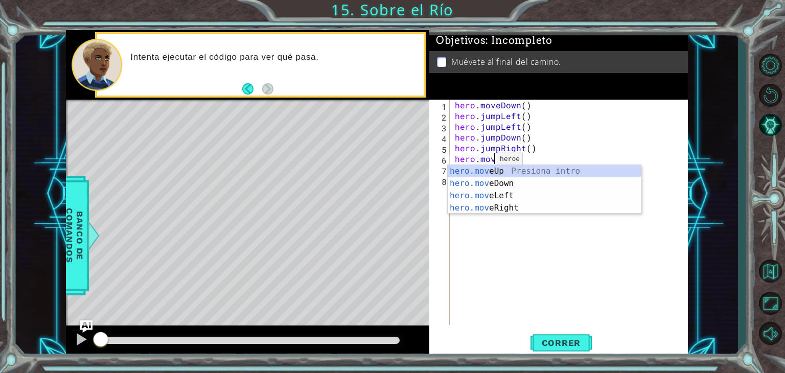
scroll to position [0, 2]
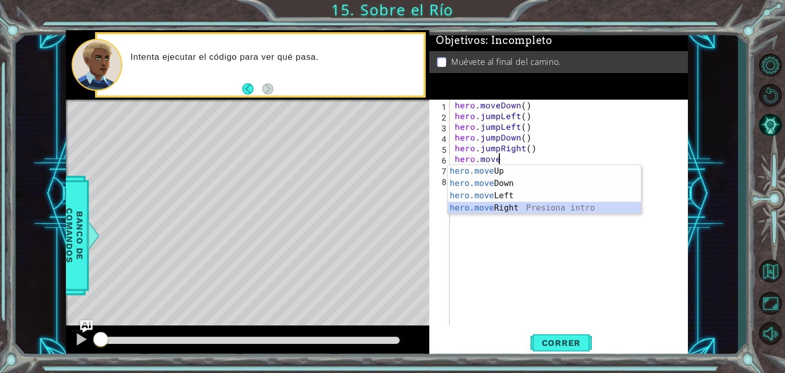
click at [512, 212] on div "hero.move Up Presiona intro hero.move Down Presiona intro hero.move Left Presio…" at bounding box center [544, 202] width 193 height 74
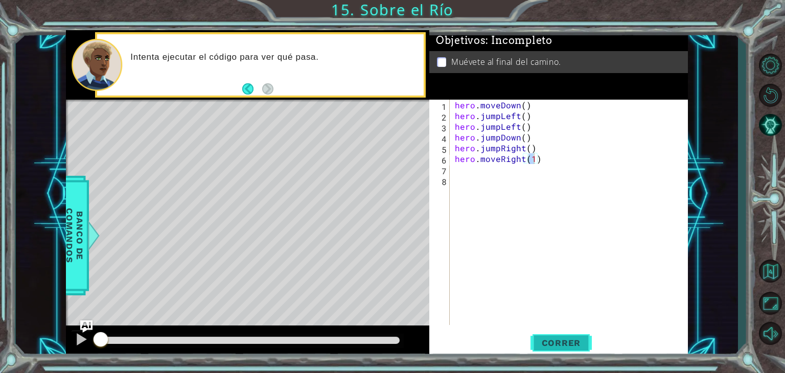
click at [564, 342] on span "Correr" at bounding box center [562, 343] width 60 height 10
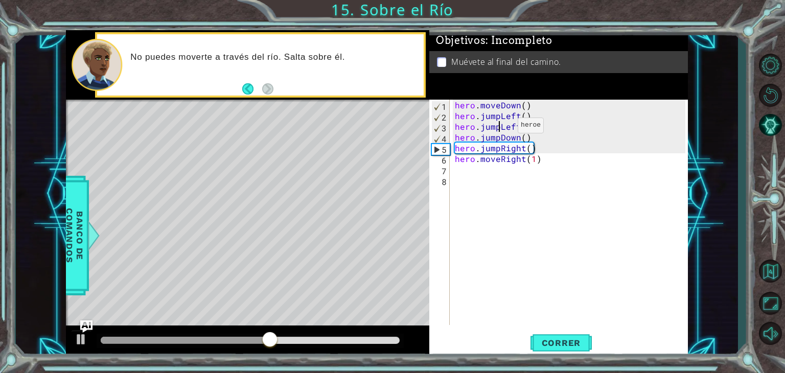
click at [501, 127] on div "hero . moveDown ( ) hero . jumpLeft ( ) hero . jumpLeft ( ) hero . jumpDown ( )…" at bounding box center [572, 223] width 238 height 247
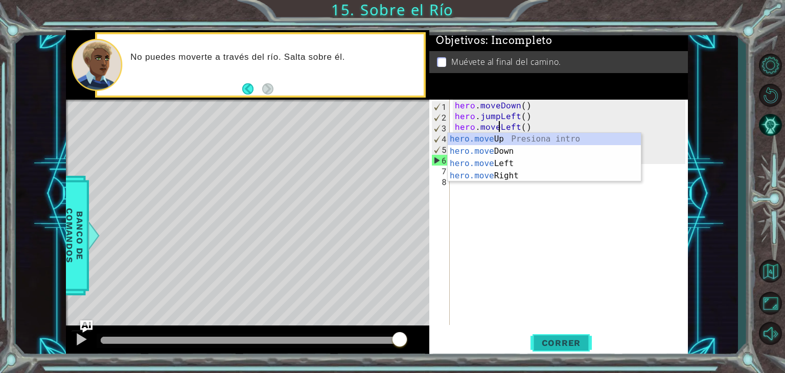
type textarea "hero.moveLeft()"
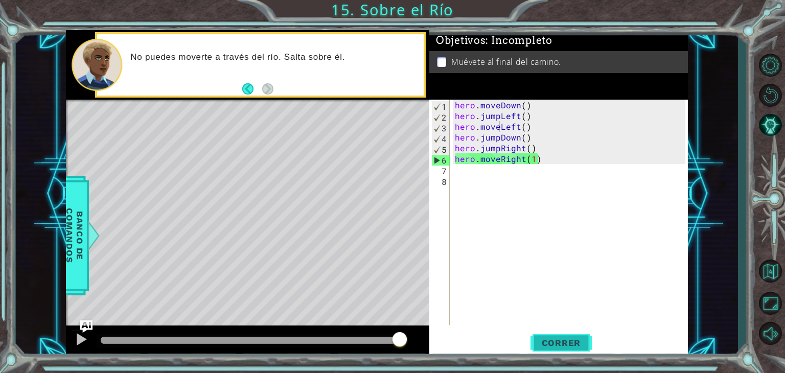
click at [564, 344] on span "Correr" at bounding box center [562, 343] width 60 height 10
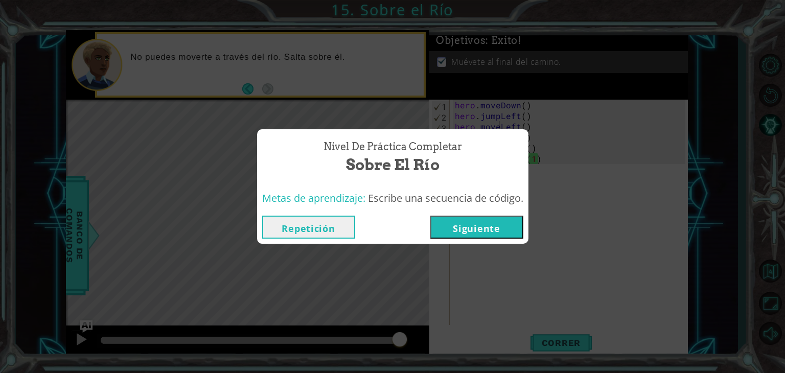
click at [499, 224] on button "Siguiente" at bounding box center [476, 227] width 93 height 23
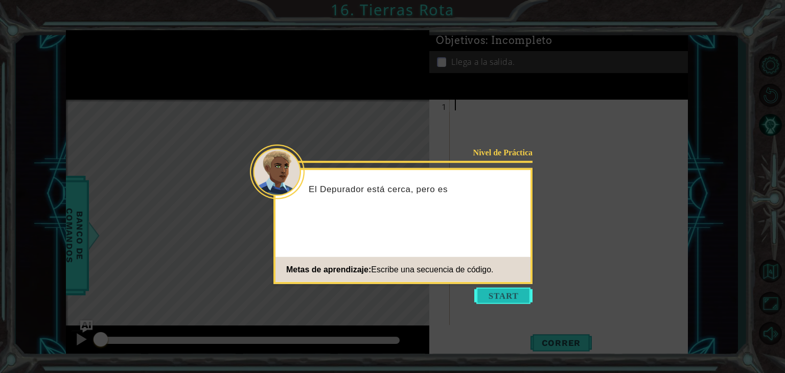
click at [518, 302] on button "Start" at bounding box center [503, 296] width 58 height 16
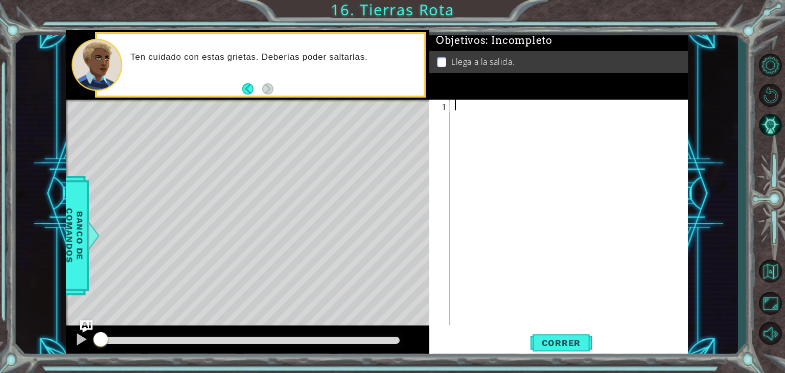
type textarea "h"
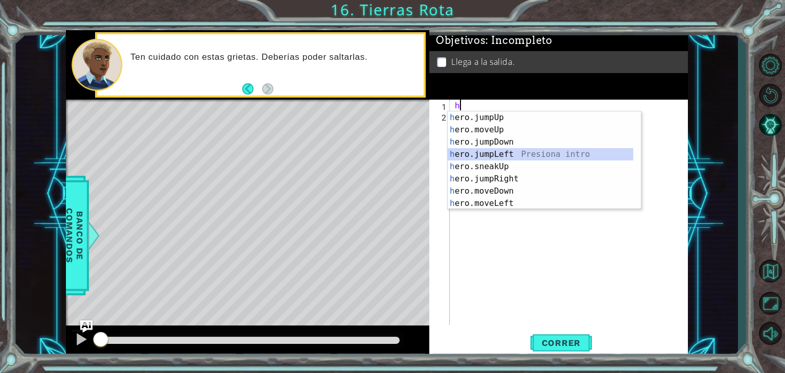
click at [515, 154] on div "h ero.jumpUp Presiona intro h ero.moveUp Presiona intro h ero.jumpDown Presiona…" at bounding box center [541, 172] width 186 height 123
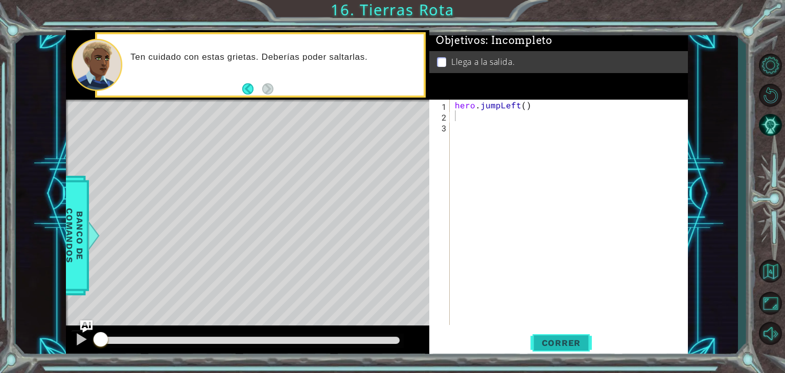
click at [563, 345] on span "Correr" at bounding box center [562, 343] width 60 height 10
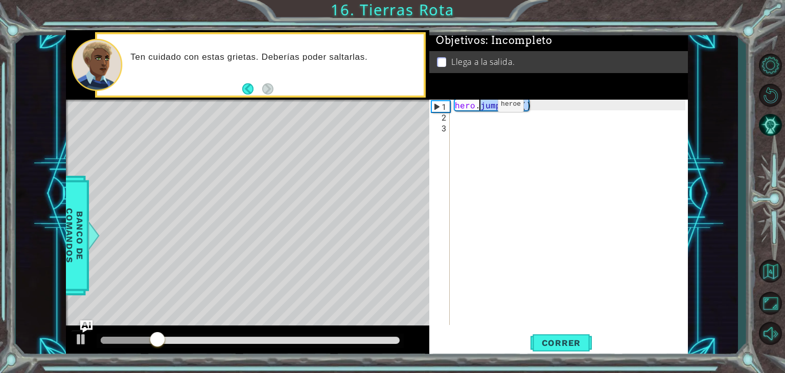
drag, startPoint x: 538, startPoint y: 105, endPoint x: 479, endPoint y: 106, distance: 59.8
click at [479, 106] on div "hero . jumpLeft ( )" at bounding box center [572, 223] width 238 height 247
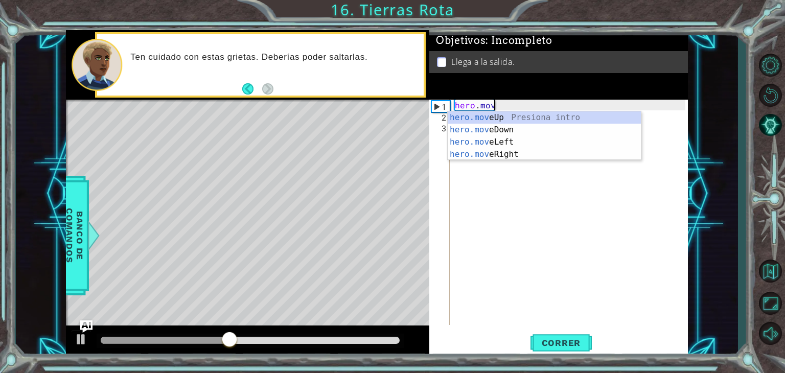
scroll to position [0, 2]
click at [500, 150] on div "hero.move Up Presiona intro hero.move Down Presiona intro hero.move Left Presio…" at bounding box center [544, 148] width 193 height 74
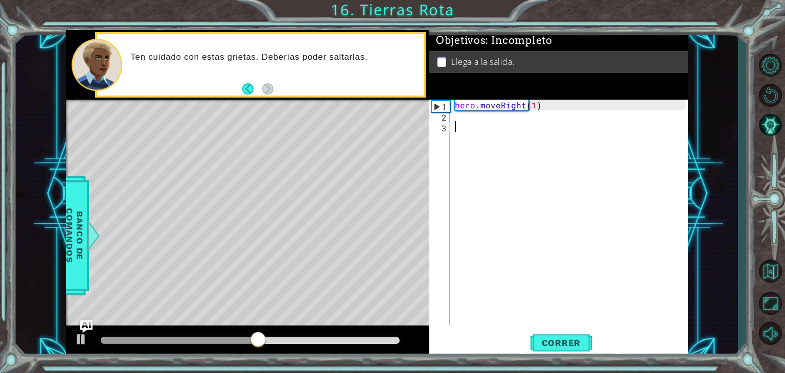
click at [486, 124] on div "hero . moveRight ( 1 )" at bounding box center [572, 223] width 238 height 247
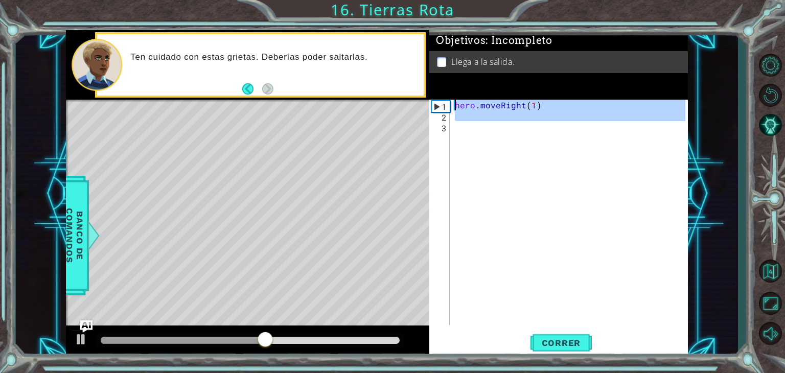
type textarea "hero.moveRight(1)"
click at [486, 124] on div "hero . moveRight ( 1 )" at bounding box center [569, 212] width 233 height 225
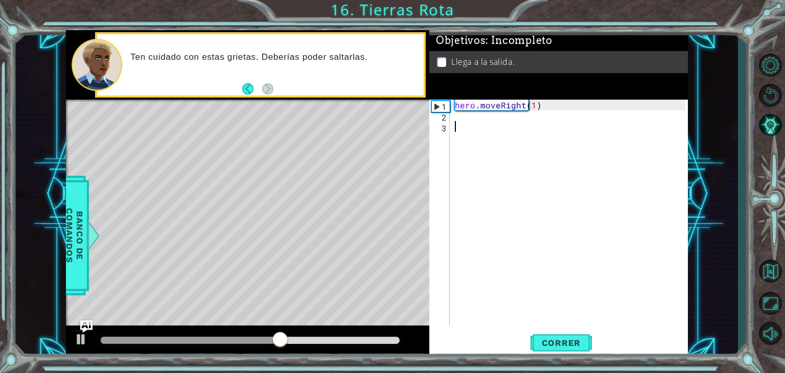
click at [484, 118] on div "hero . moveRight ( 1 )" at bounding box center [572, 223] width 238 height 247
type textarea "h"
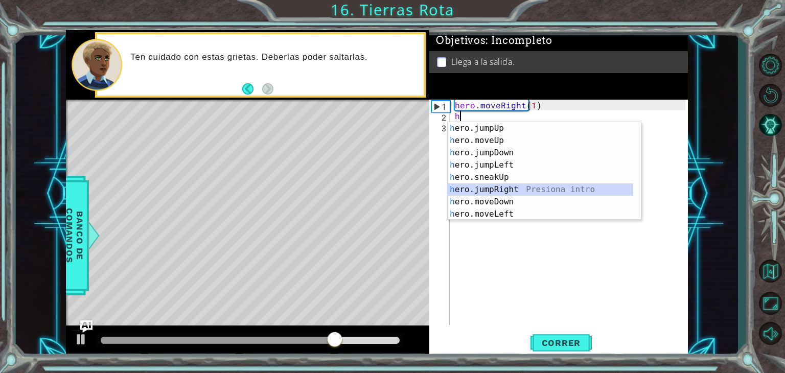
click at [508, 188] on div "h ero.jumpUp Presiona intro h ero.moveUp Presiona intro h ero.jumpDown Presiona…" at bounding box center [541, 183] width 186 height 123
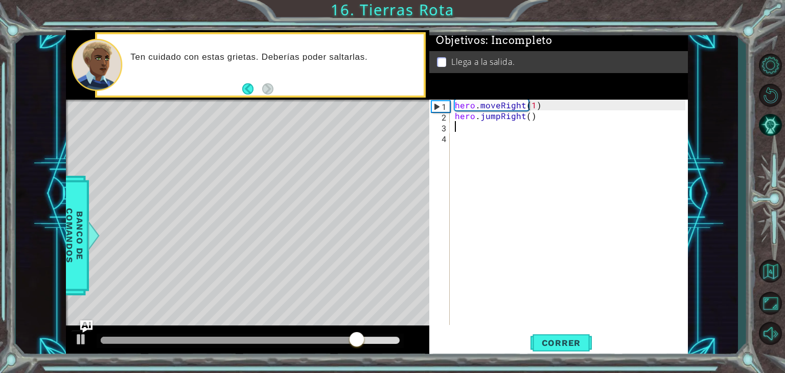
type textarea "h"
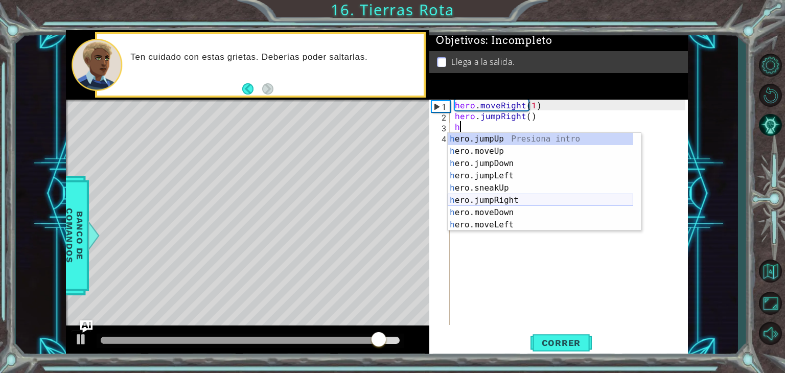
click at [506, 199] on div "h ero.jumpUp Presiona intro h ero.moveUp Presiona intro h ero.jumpDown Presiona…" at bounding box center [541, 194] width 186 height 123
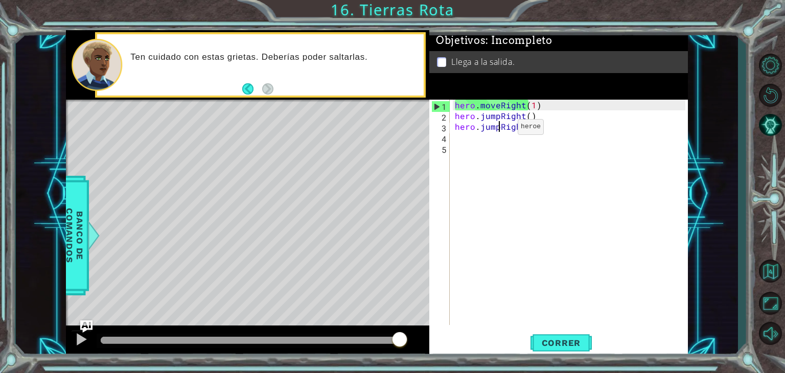
click at [501, 129] on div "hero . moveRight ( 1 ) hero . jumpRight ( ) hero . jumpRight ( )" at bounding box center [572, 223] width 238 height 247
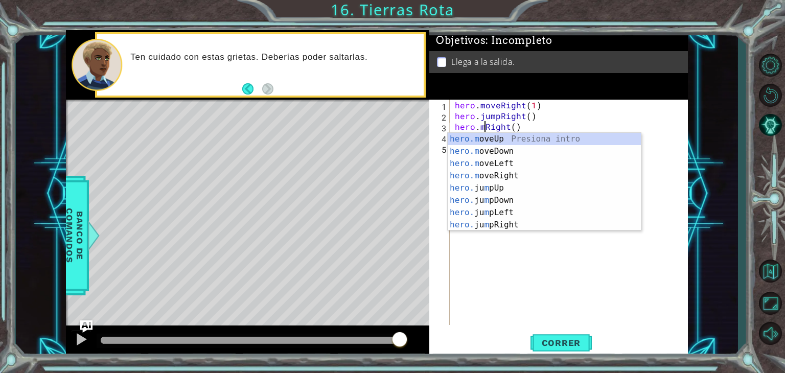
scroll to position [0, 2]
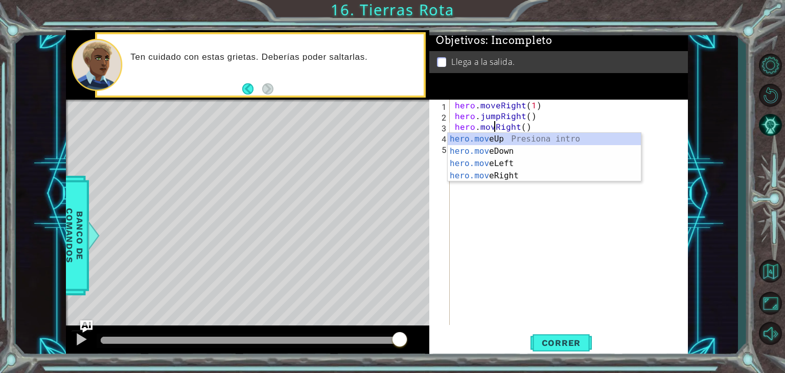
type textarea "hero.moveRight()"
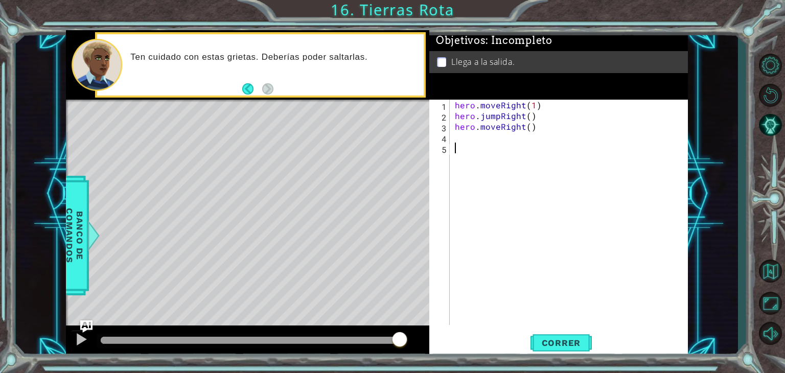
drag, startPoint x: 485, startPoint y: 255, endPoint x: 522, endPoint y: 247, distance: 37.6
click at [490, 253] on div "hero . moveRight ( 1 ) hero . jumpRight ( ) hero . moveRight ( )" at bounding box center [572, 223] width 238 height 247
click at [468, 140] on div "hero . moveRight ( 1 ) hero . jumpRight ( ) hero . moveRight ( )" at bounding box center [572, 223] width 238 height 247
type textarea "h"
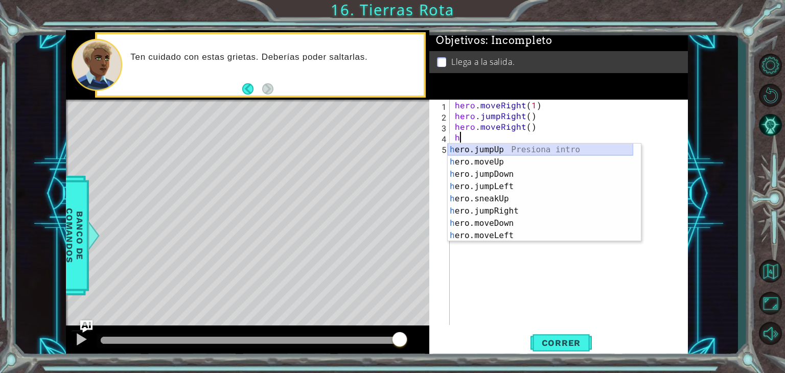
click at [500, 149] on div "h ero.jumpUp Presiona intro h ero.moveUp Presiona intro h ero.jumpDown Presiona…" at bounding box center [541, 205] width 186 height 123
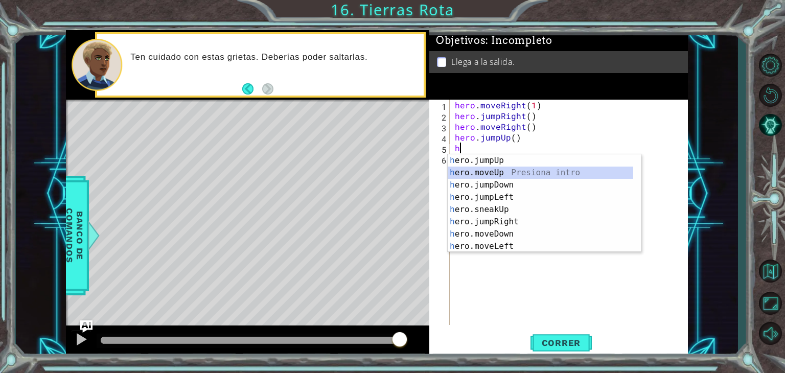
click at [499, 175] on div "h ero.jumpUp Presiona intro h ero.moveUp Presiona intro h ero.jumpDown Presiona…" at bounding box center [541, 215] width 186 height 123
type textarea "hero.moveUp(1)"
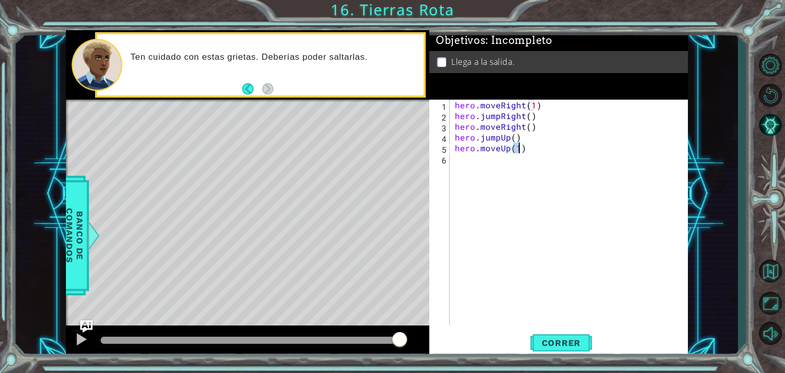
click at [479, 166] on div "hero . moveRight ( 1 ) hero . jumpRight ( ) hero . moveRight ( ) hero . jumpUp …" at bounding box center [572, 223] width 238 height 247
click at [551, 335] on button "Correr" at bounding box center [561, 343] width 61 height 26
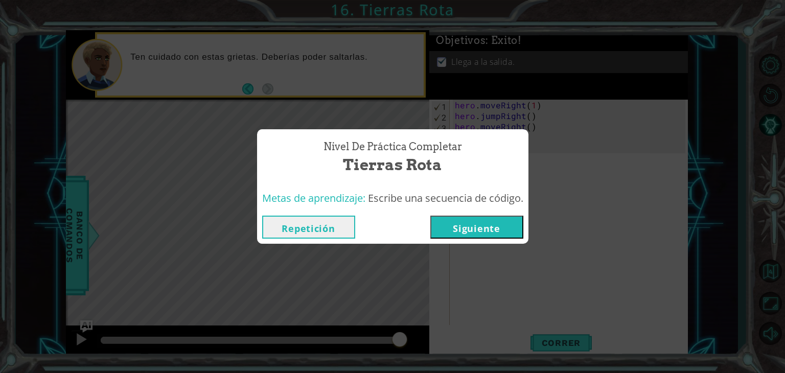
click at [474, 224] on button "Siguiente" at bounding box center [476, 227] width 93 height 23
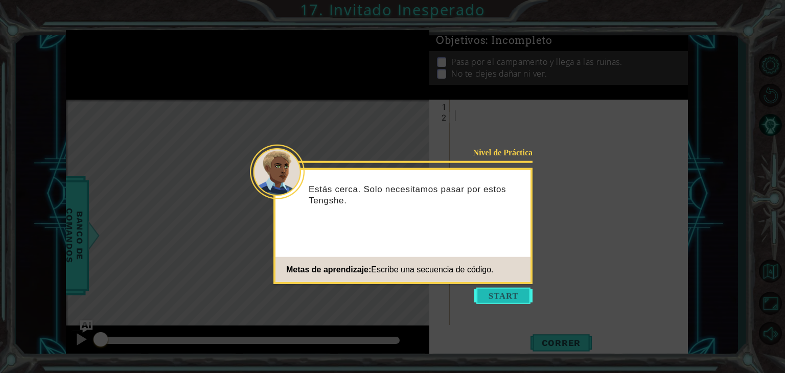
click at [504, 294] on button "Start" at bounding box center [503, 296] width 58 height 16
